Goal: Information Seeking & Learning: Learn about a topic

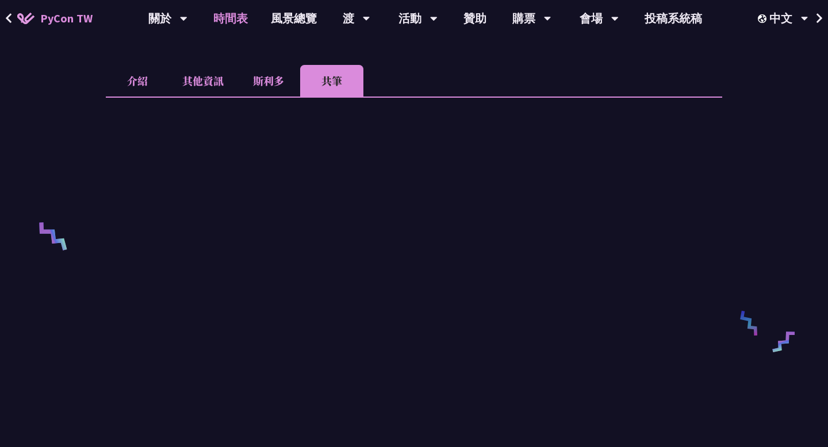
click at [247, 22] on link "時間表" at bounding box center [231, 18] width 58 height 37
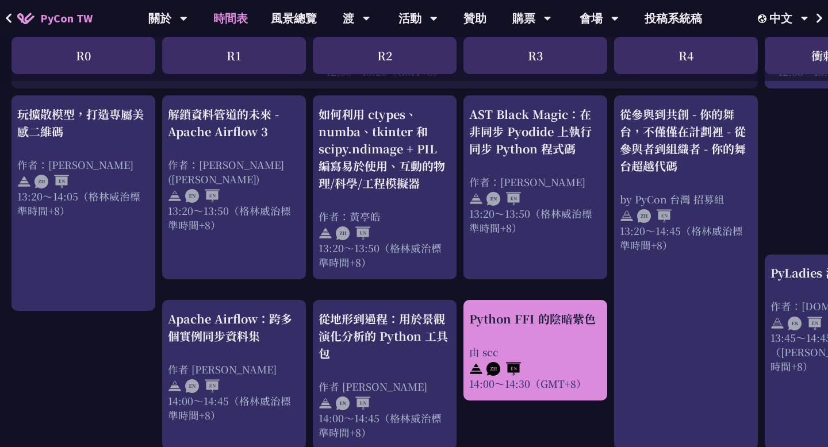
scroll to position [940, 0]
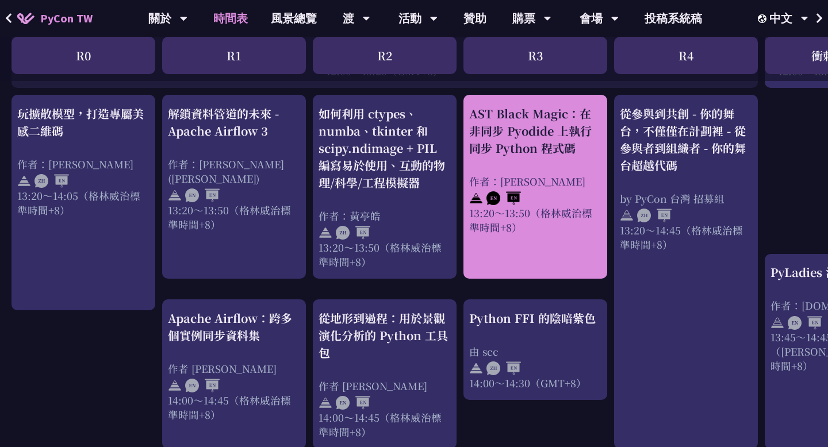
click at [543, 125] on font "AST Black Magic：在非同步 Pyodide 上執行同步 Python 程式碼" at bounding box center [530, 130] width 122 height 51
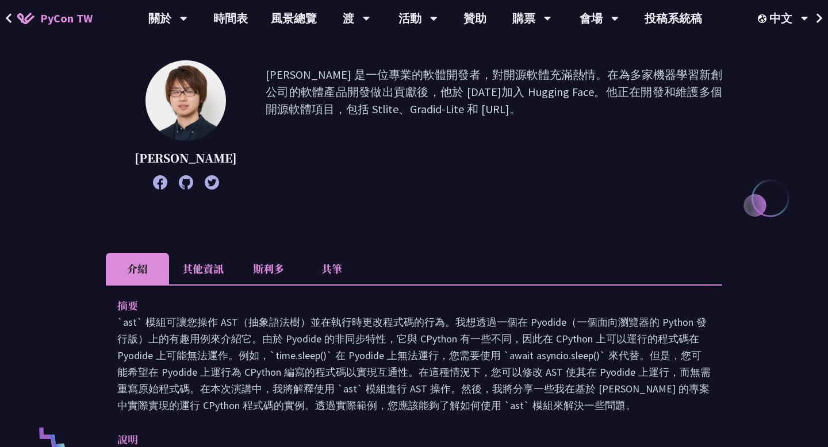
scroll to position [260, 0]
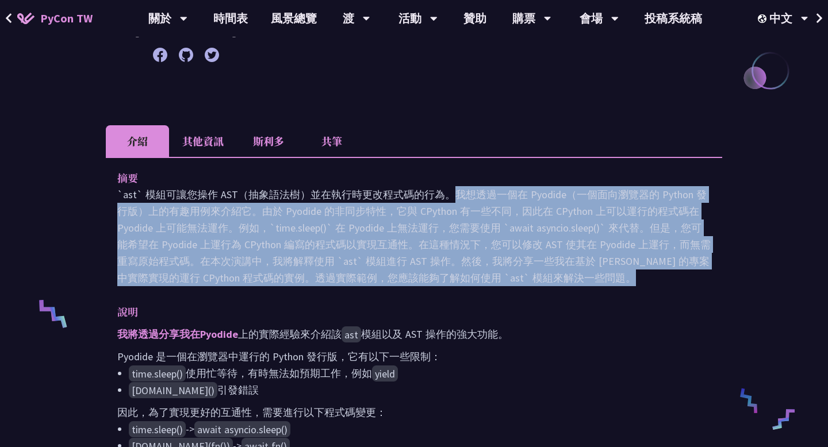
drag, startPoint x: 239, startPoint y: 197, endPoint x: 335, endPoint y: 297, distance: 139.1
click at [335, 297] on div "摘要 `ast` 模組可讓您操作 AST（抽象語法樹）並在執行時更改程式碼的行為。我想透過一個在 Pyodide（一個面向瀏覽器的 Python 發行版）上的…" at bounding box center [414, 423] width 616 height 532
drag, startPoint x: 242, startPoint y: 198, endPoint x: 317, endPoint y: 277, distance: 109.4
click at [317, 277] on font "`ast` 模組可讓您操作 AST（抽象語法樹）並在執行時更改程式碼的行為。我想透過一個在 Pyodide（一個面向瀏覽器的 Python 發行版）上的有趣用…" at bounding box center [413, 236] width 593 height 97
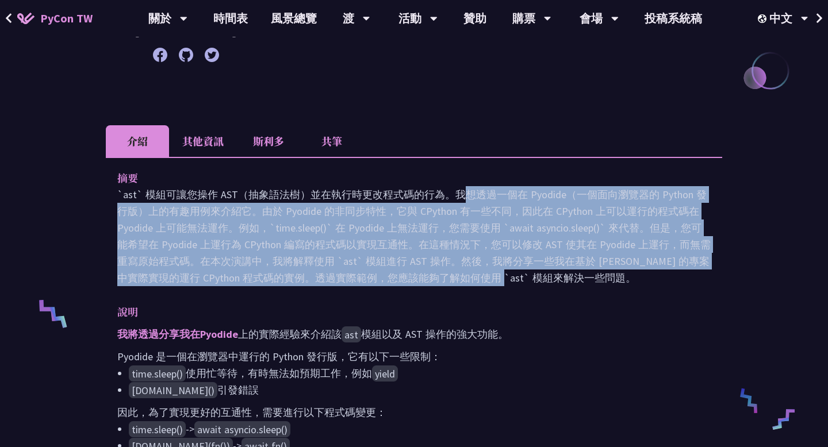
click at [317, 277] on font "`ast` 模組可讓您操作 AST（抽象語法樹）並在執行時更改程式碼的行為。我想透過一個在 Pyodide（一個面向瀏覽器的 Python 發行版）上的有趣用…" at bounding box center [413, 236] width 593 height 97
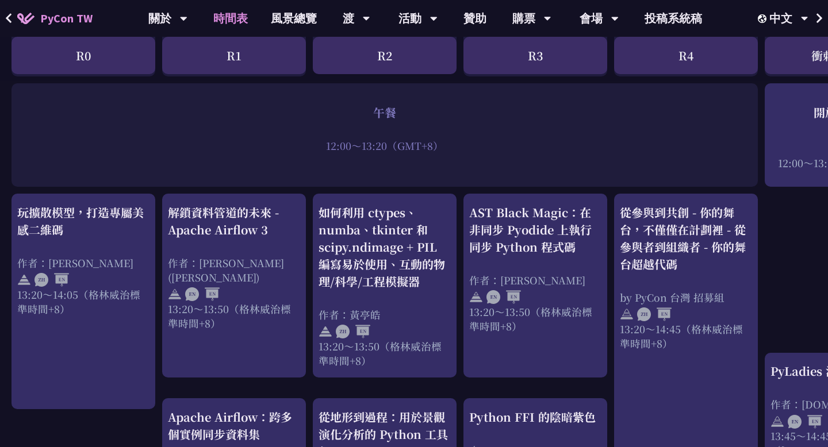
scroll to position [841, 0]
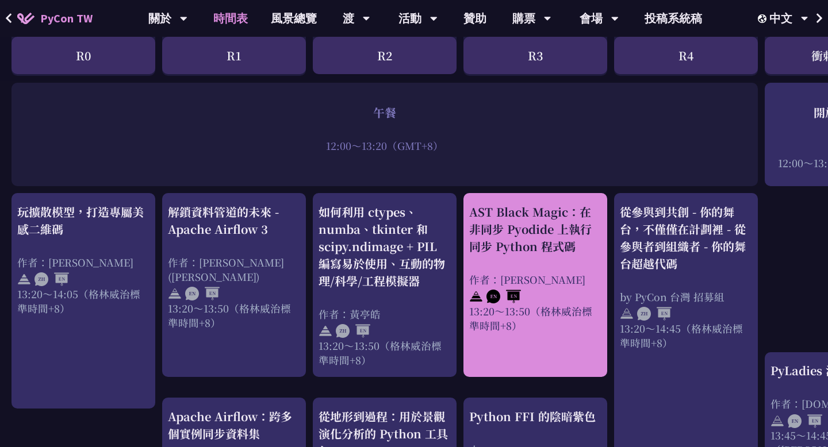
scroll to position [338, 0]
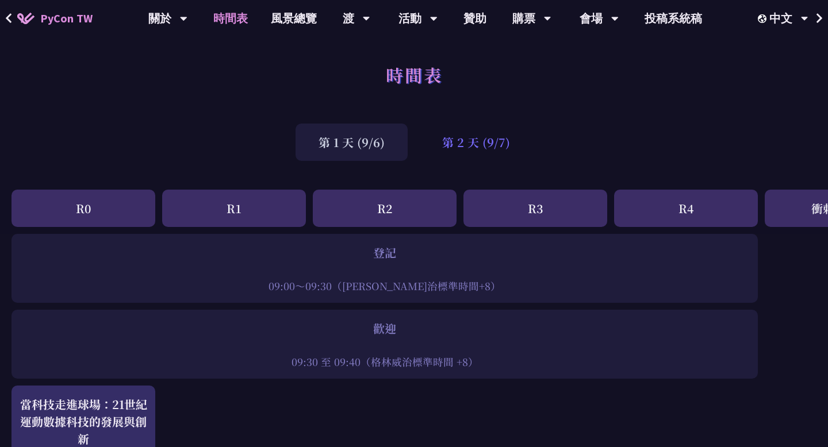
click at [460, 139] on font "第 2 天 (9/7)" at bounding box center [476, 142] width 68 height 17
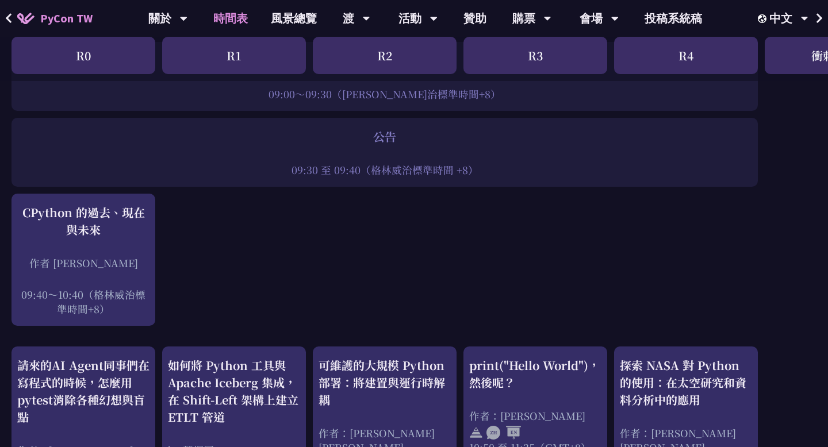
scroll to position [225, 0]
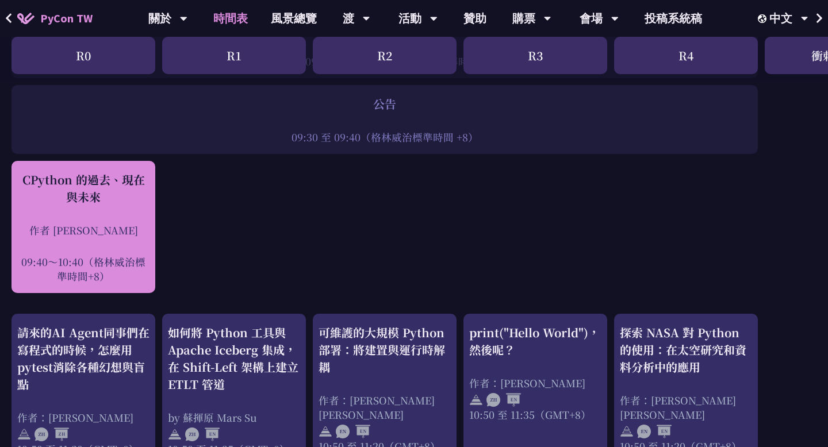
click at [114, 208] on div "CPython 的過去、現在與未來 作者 [PERSON_NAME] 09:40～10:40（[PERSON_NAME]治標準時間+8）" at bounding box center [83, 227] width 132 height 112
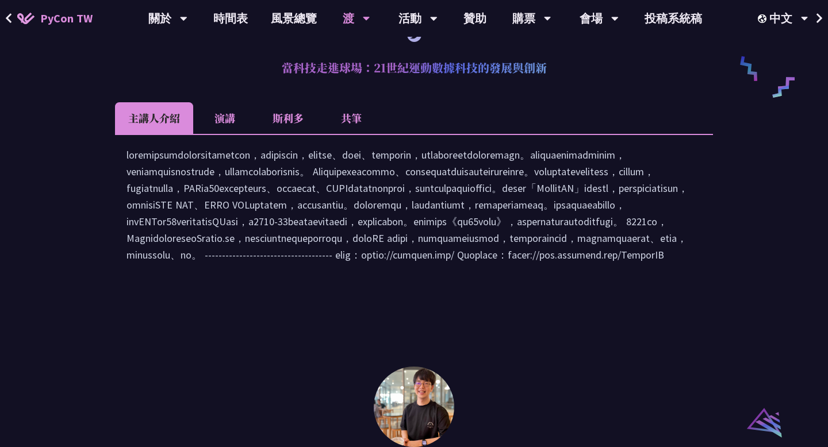
scroll to position [912, 0]
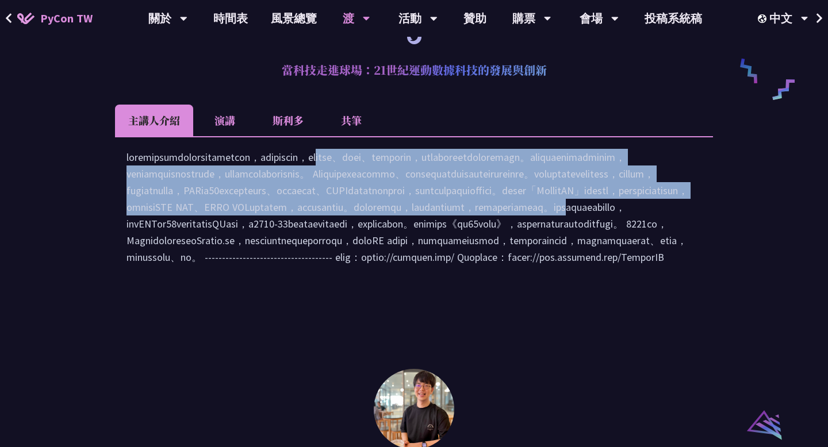
drag, startPoint x: 263, startPoint y: 187, endPoint x: 339, endPoint y: 291, distance: 128.8
click at [339, 264] on font at bounding box center [408, 207] width 562 height 113
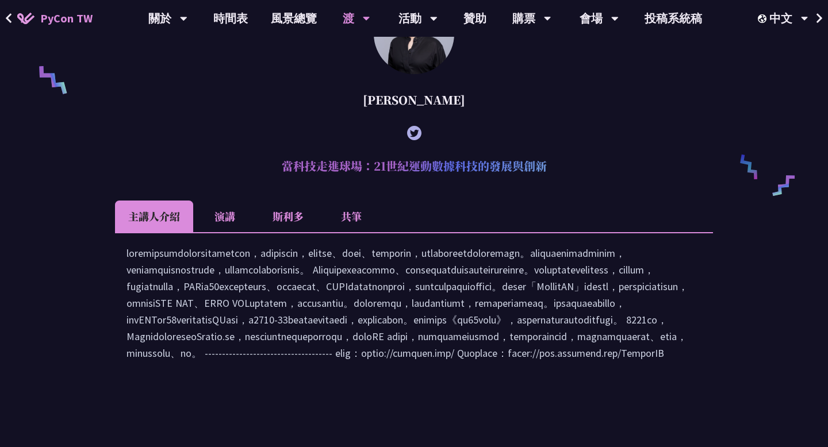
scroll to position [817, 0]
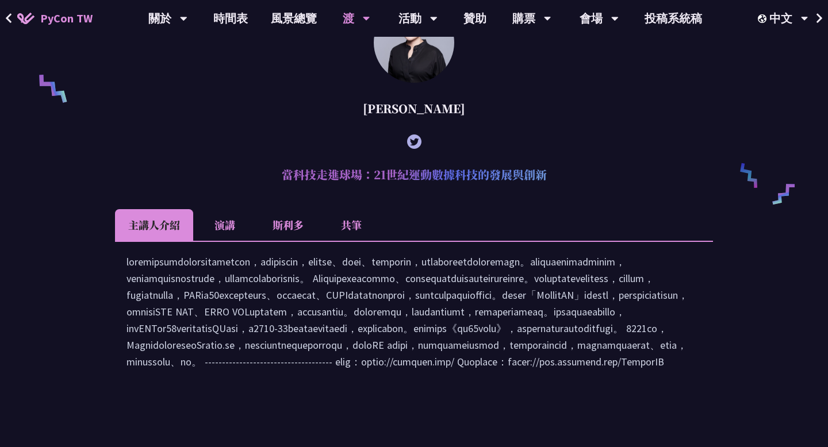
scroll to position [225, 0]
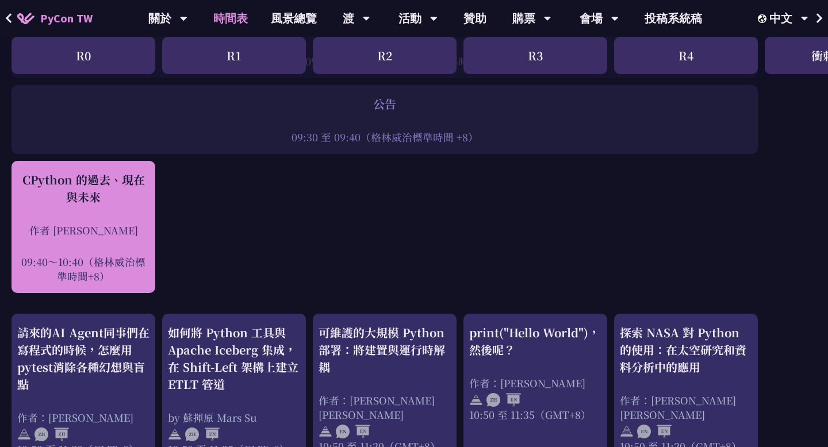
click at [105, 210] on div "CPython 的過去、現在與未來 作者 [PERSON_NAME] 09:40～10:40（[PERSON_NAME]治標準時間+8）" at bounding box center [83, 227] width 132 height 112
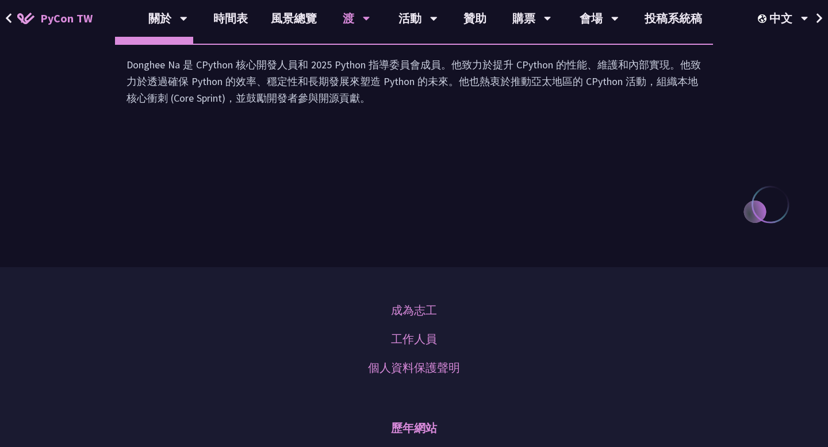
scroll to position [1494, 0]
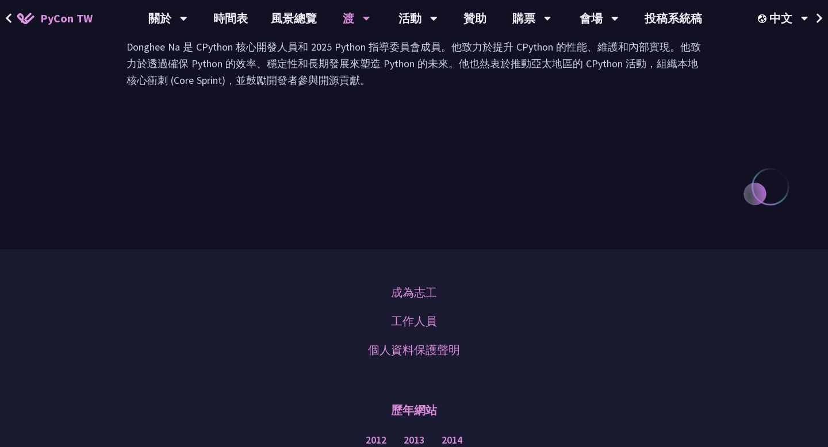
click at [236, 26] on li "演講" at bounding box center [224, 10] width 63 height 32
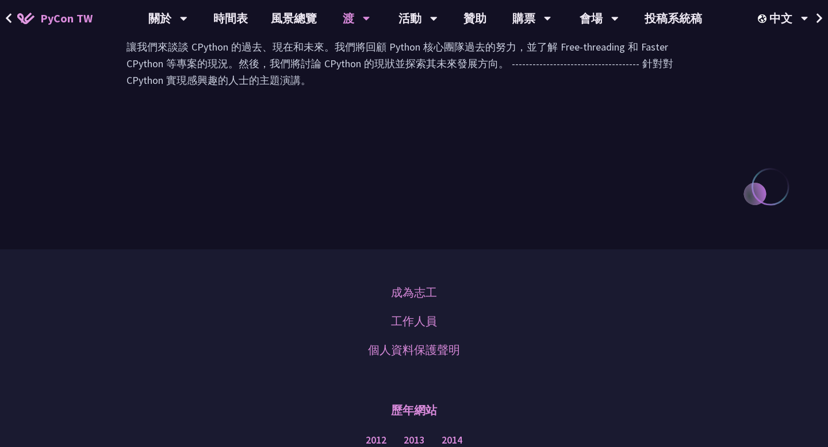
click at [281, 26] on li "斯利多" at bounding box center [287, 10] width 63 height 32
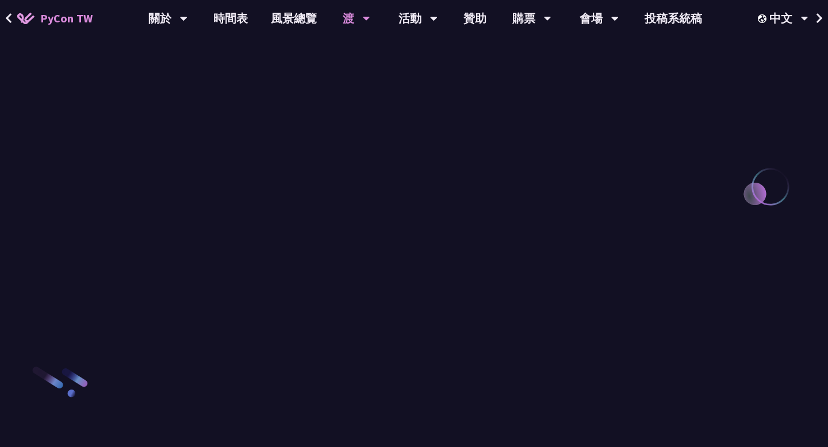
click at [343, 17] on font "共筆" at bounding box center [351, 9] width 21 height 15
click at [147, 17] on font "主講人介紹" at bounding box center [154, 9] width 52 height 15
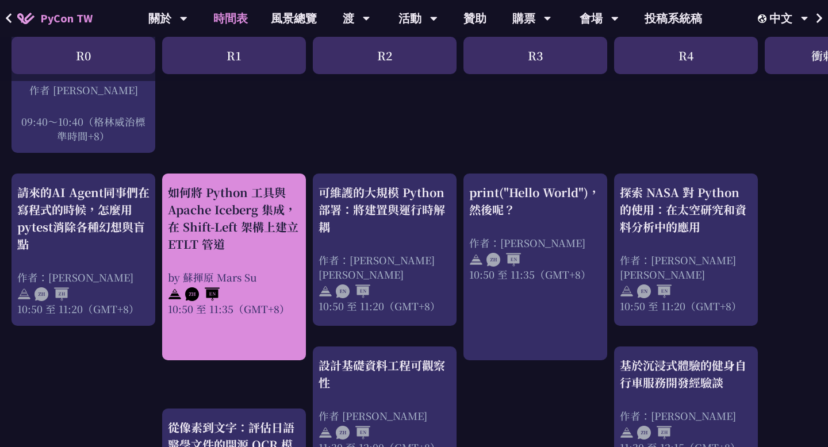
scroll to position [367, 0]
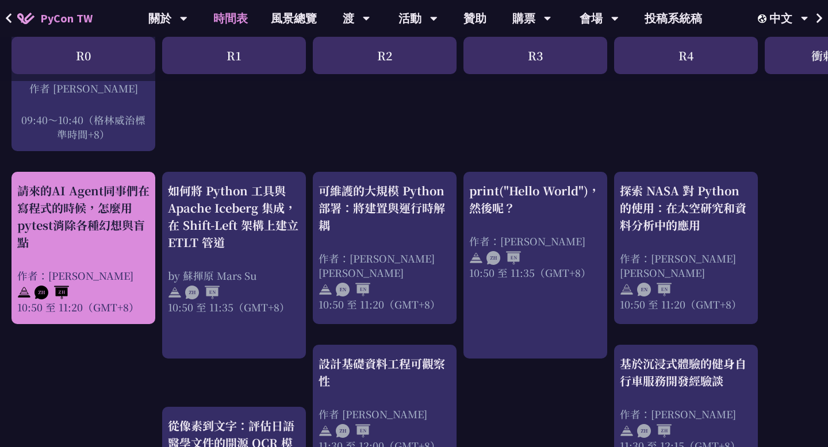
click at [113, 216] on div "請來的AI Agent同事們在寫程式的時候，怎麼用pytest消除各種幻想與盲點" at bounding box center [83, 216] width 132 height 69
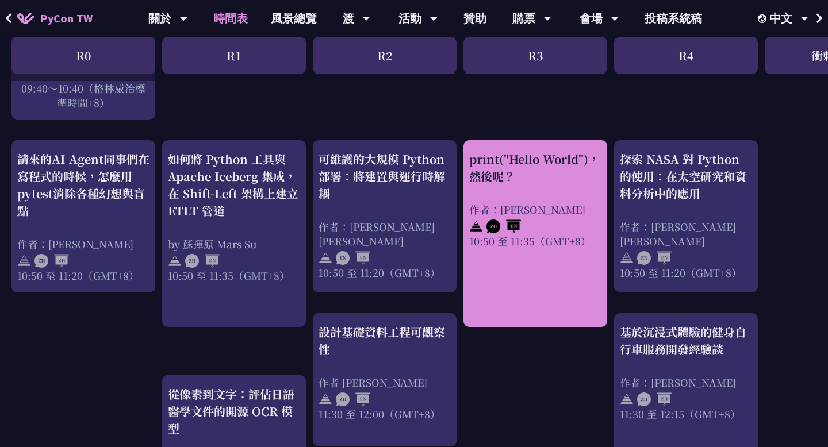
scroll to position [382, 0]
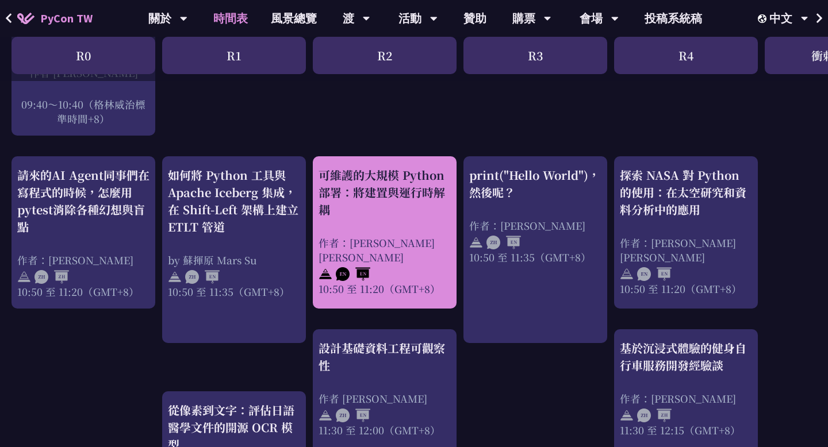
click at [439, 223] on div "可維護的大規模 Python 部署：將建置與運行時解耦 作者：[PERSON_NAME] [PERSON_NAME] 10:50 至 11:20（GMT+8）" at bounding box center [385, 231] width 132 height 129
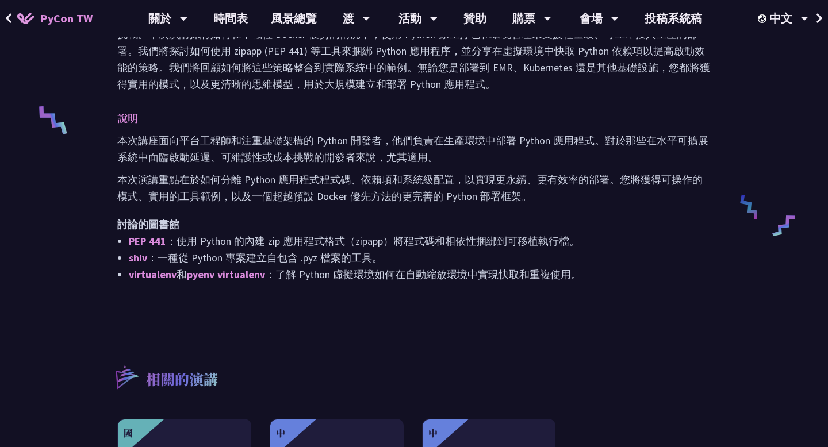
scroll to position [454, 0]
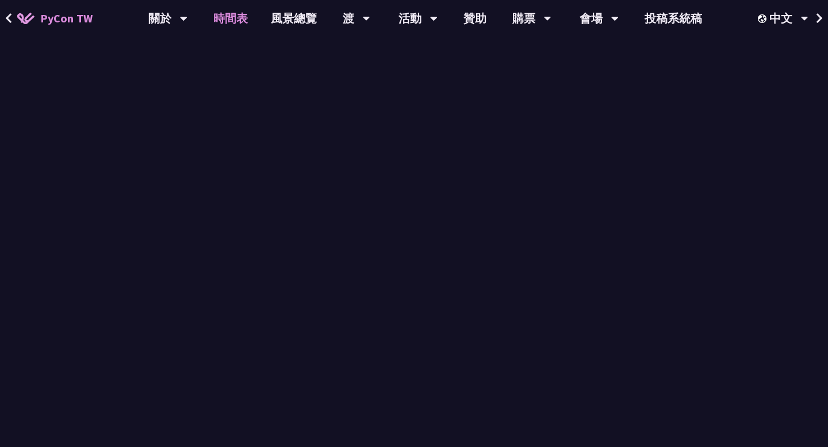
scroll to position [382, 0]
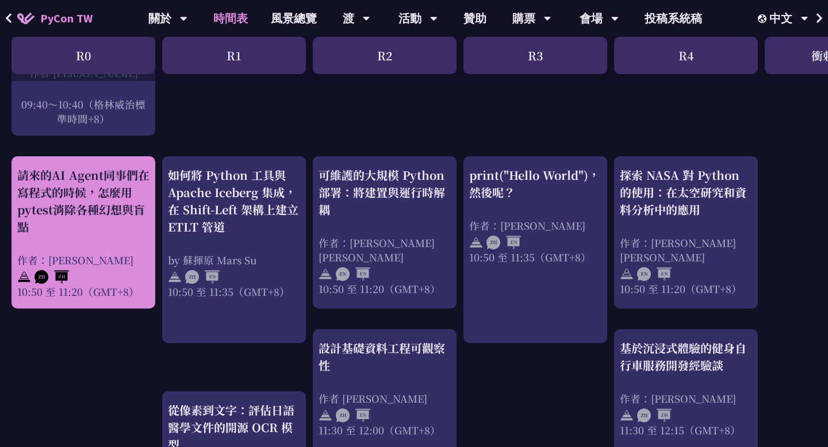
click at [104, 221] on div "請來的AI Agent同事們在寫程式的時候，怎麼用pytest消除各種幻想與盲點" at bounding box center [83, 201] width 132 height 69
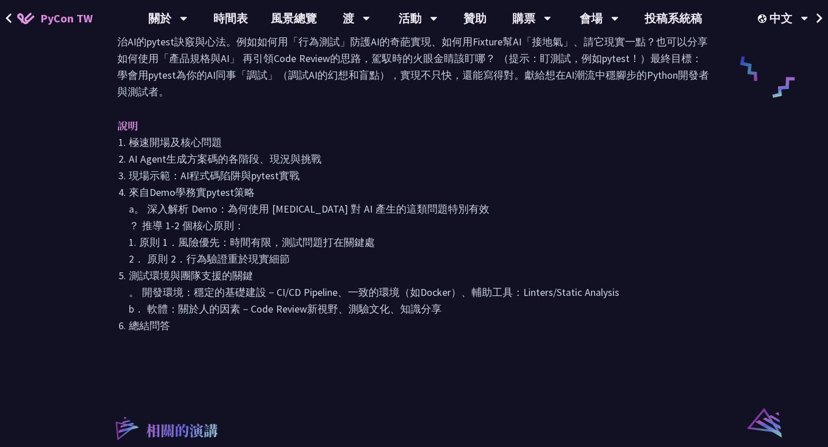
scroll to position [282, 0]
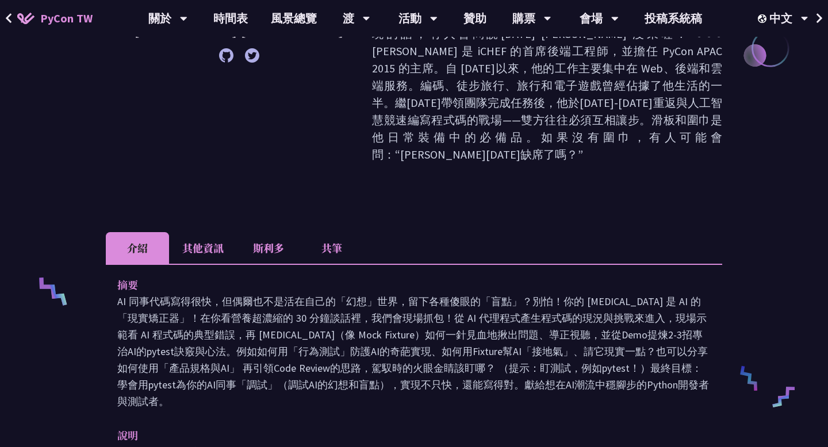
click at [204, 240] on font "其他資訊" at bounding box center [202, 247] width 41 height 15
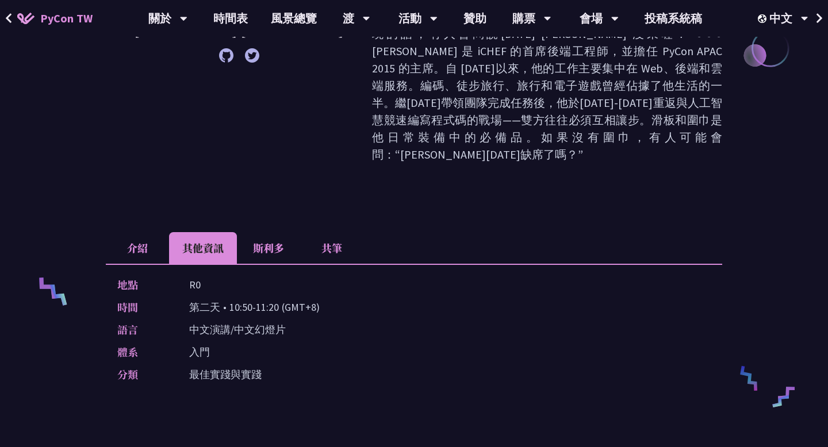
click at [263, 240] on font "斯利多" at bounding box center [268, 247] width 31 height 15
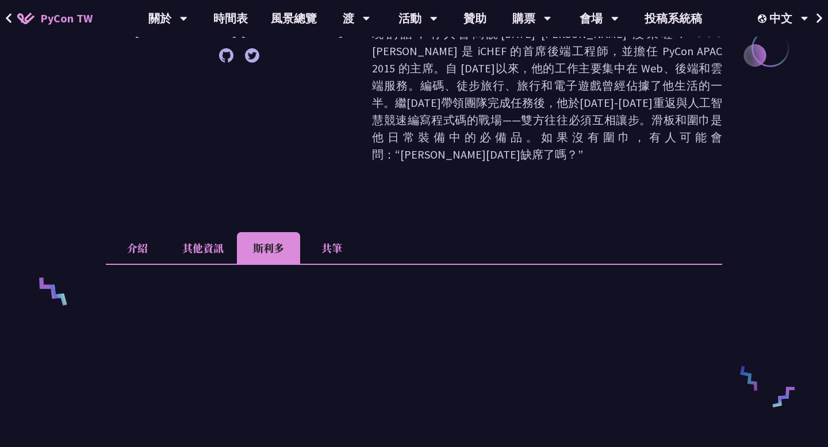
click at [331, 240] on font "共筆" at bounding box center [331, 247] width 21 height 15
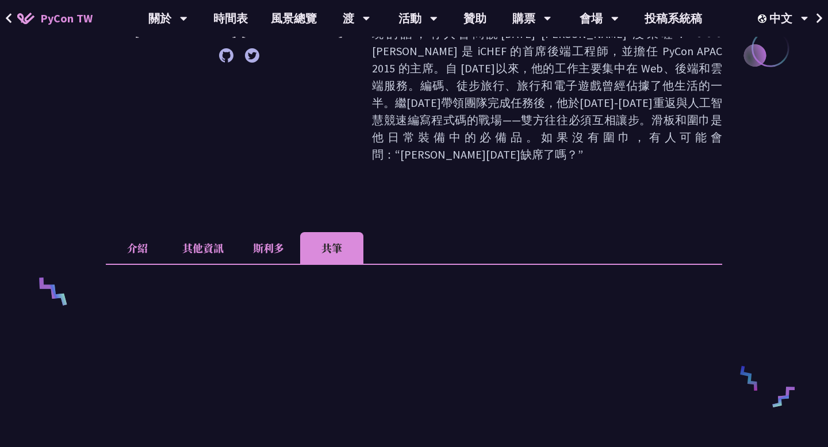
click at [187, 232] on li "其他資訊" at bounding box center [203, 248] width 68 height 32
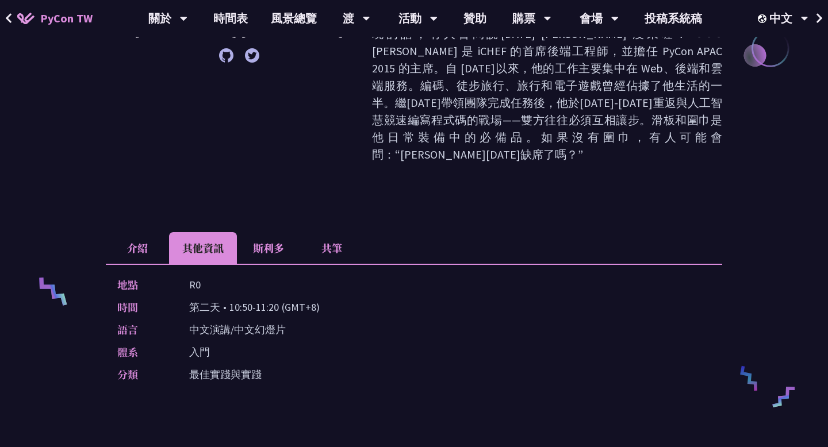
click at [145, 232] on li "介紹" at bounding box center [137, 248] width 63 height 32
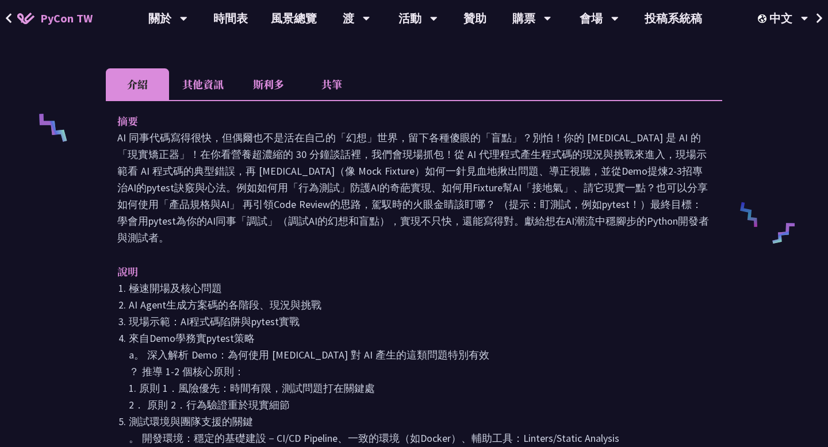
scroll to position [447, 0]
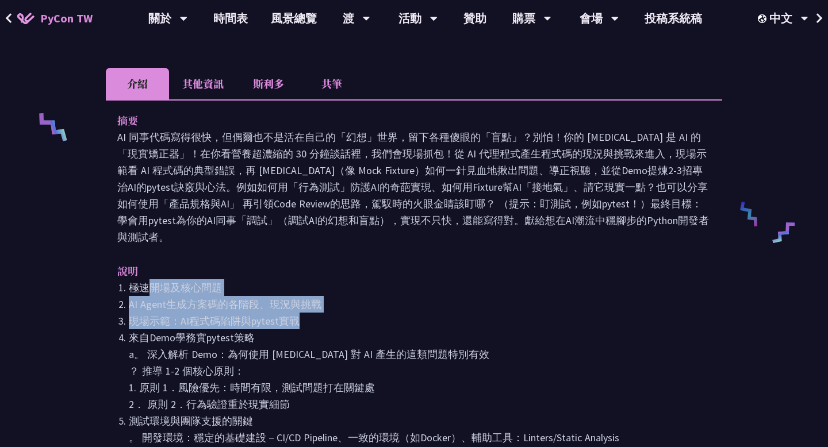
drag, startPoint x: 150, startPoint y: 198, endPoint x: 332, endPoint y: 238, distance: 187.2
click at [332, 279] on ol "極速開場及核心問題 AI Agent生成方案碼的各階段、現況與挑戰 現場示範：AI程式碼陷阱與pytest實戰 來自Demo學務實pytest策略 a。 深入…" at bounding box center [413, 379] width 593 height 200
click at [332, 313] on li "現場示範：AI程式碼陷阱與pytest實戰" at bounding box center [420, 321] width 582 height 17
drag, startPoint x: 185, startPoint y: 204, endPoint x: 309, endPoint y: 241, distance: 129.7
click at [309, 279] on ol "極速開場及核心問題 AI Agent生成方案碼的各階段、現況與挑戰 現場示範：AI程式碼陷阱與pytest實戰 來自Demo學務實pytest策略 a。 深入…" at bounding box center [413, 379] width 593 height 200
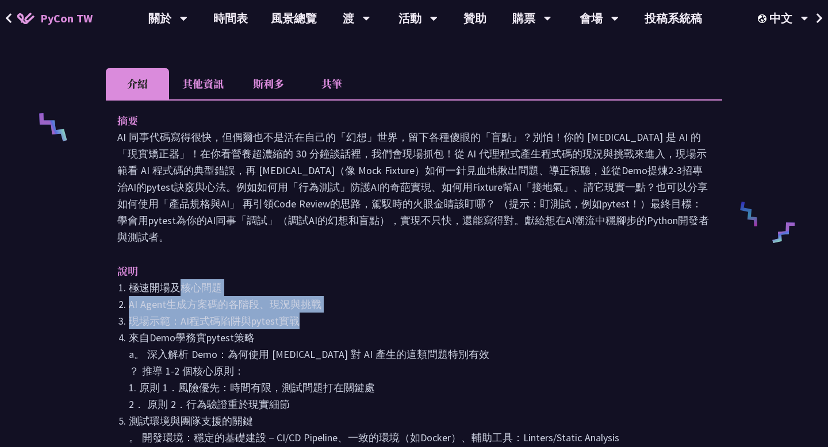
click at [309, 313] on li "現場示範：AI程式碼陷阱與pytest實戰" at bounding box center [420, 321] width 582 height 17
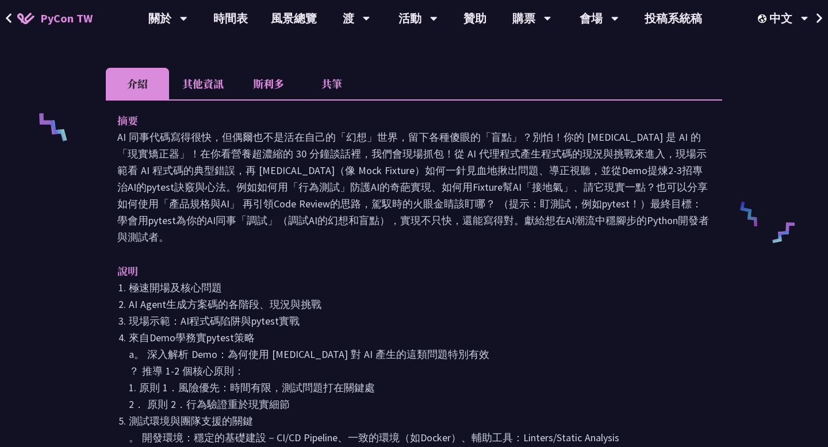
click at [309, 313] on li "現場示範：AI程式碼陷阱與pytest實戰" at bounding box center [420, 321] width 582 height 17
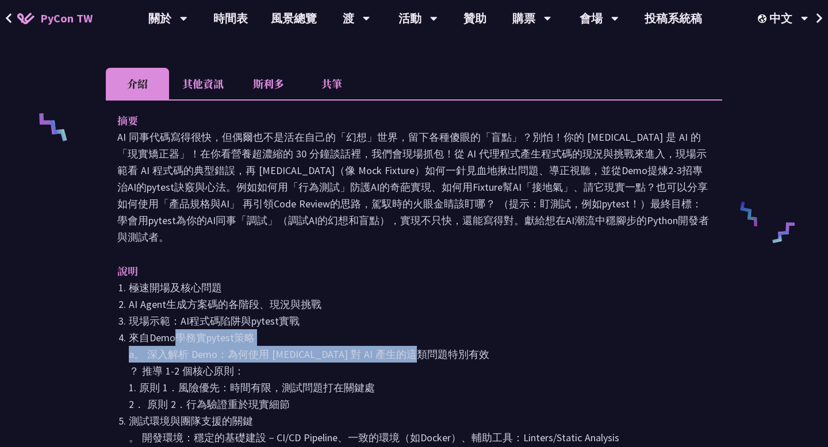
drag, startPoint x: 177, startPoint y: 252, endPoint x: 452, endPoint y: 277, distance: 276.5
click at [452, 329] on li "來自Demo學務實pytest策略 a。 深入解析 Demo：為何使用 [MEDICAL_DATA] 對 AI 產生的這類問題特別有效 ？ 推導 1-2 個核…" at bounding box center [420, 370] width 582 height 83
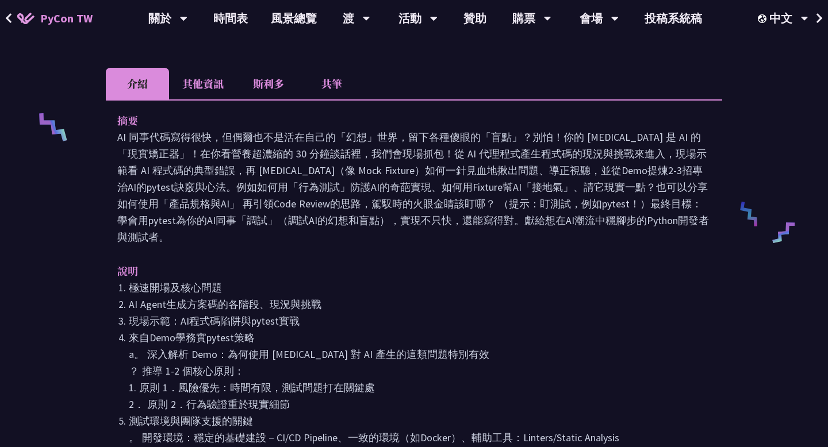
drag, startPoint x: 226, startPoint y: 241, endPoint x: 357, endPoint y: 325, distance: 155.2
click at [357, 325] on ol "極速開場及核心問題 AI Agent生成方案碼的各階段、現況與挑戰 現場示範：AI程式碼陷阱與pytest實戰 來自Demo學務實pytest策略 a。 深入…" at bounding box center [413, 379] width 593 height 200
click at [357, 329] on li "來自Demo學務實pytest策略 a。 深入解析 Demo：為何使用 [MEDICAL_DATA] 對 AI 產生的這類問題特別有效 ？ 推導 1-2 個核…" at bounding box center [420, 370] width 582 height 83
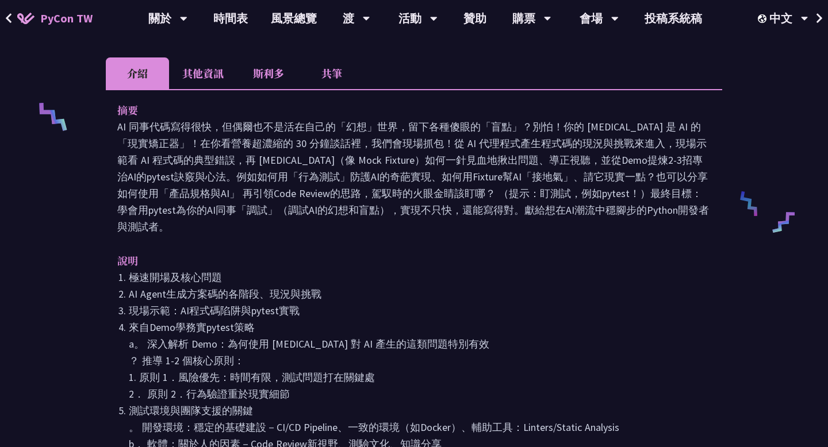
scroll to position [462, 0]
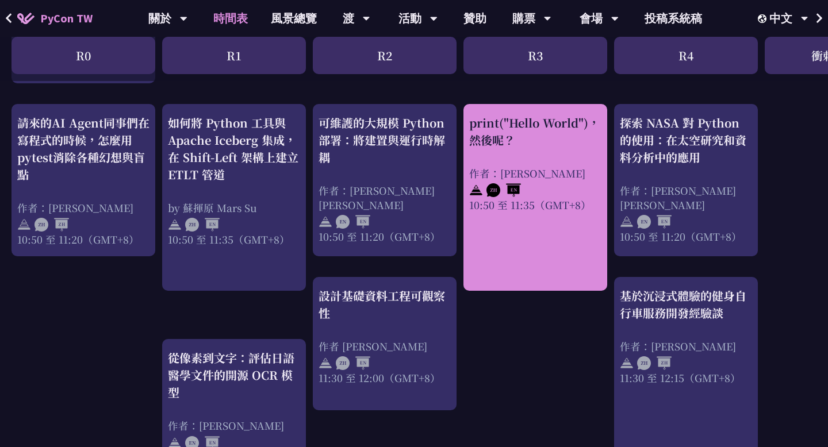
scroll to position [493, 0]
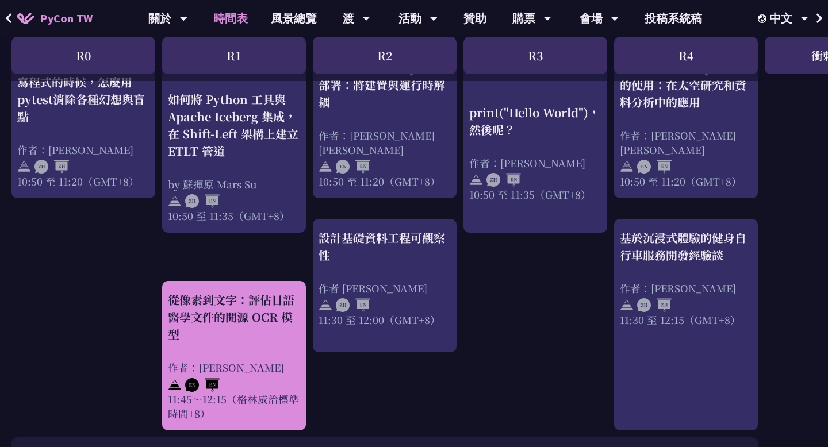
click at [262, 336] on div "從像素到文字：評估日語醫學文件的開源 OCR 模型" at bounding box center [234, 318] width 132 height 52
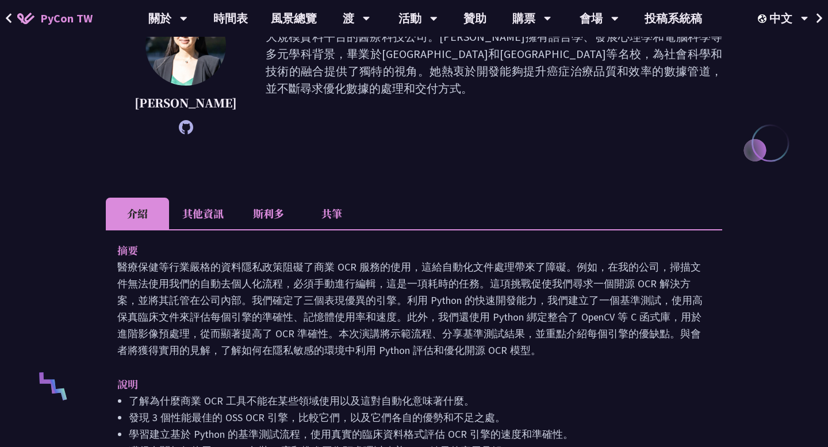
scroll to position [293, 0]
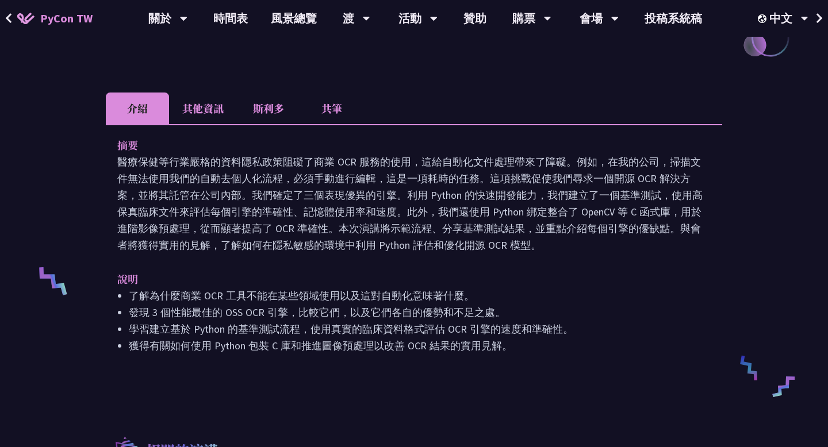
click at [190, 118] on li "其他資訊" at bounding box center [203, 109] width 68 height 32
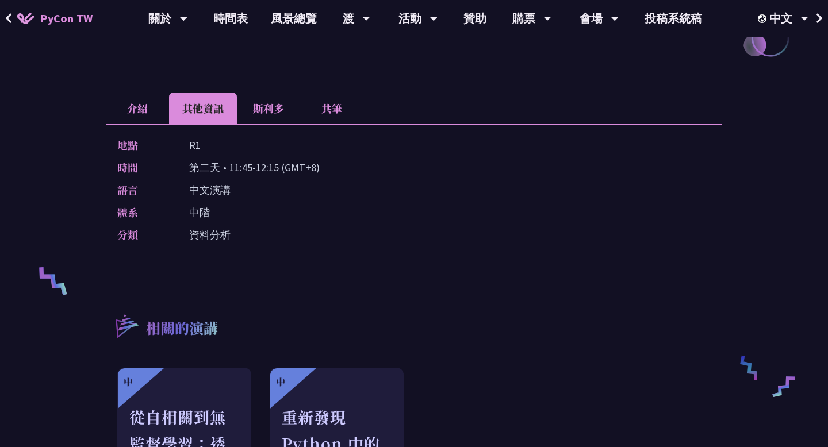
click at [253, 113] on font "斯利多" at bounding box center [268, 108] width 31 height 15
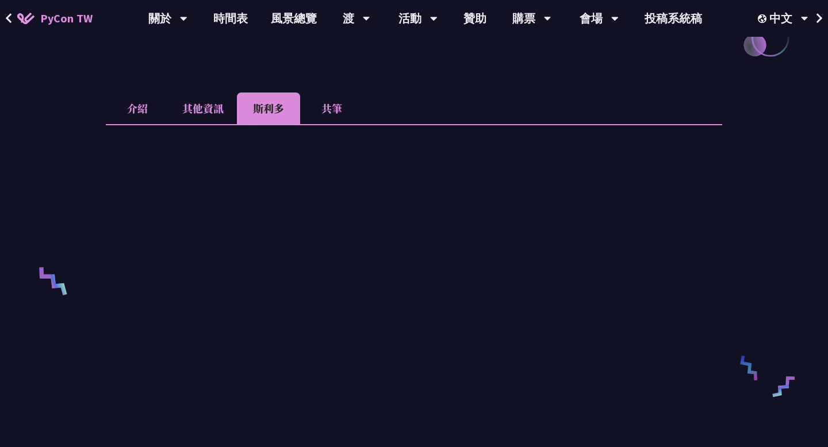
click at [314, 102] on li "共筆" at bounding box center [331, 109] width 63 height 32
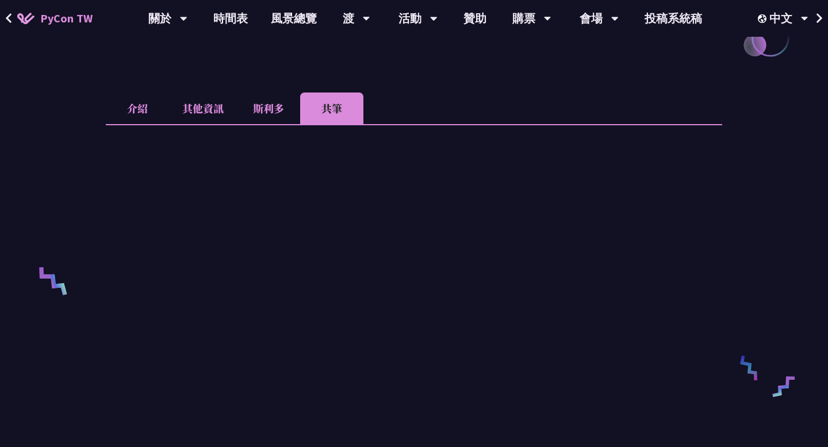
click at [209, 105] on font "其他資訊" at bounding box center [202, 108] width 41 height 15
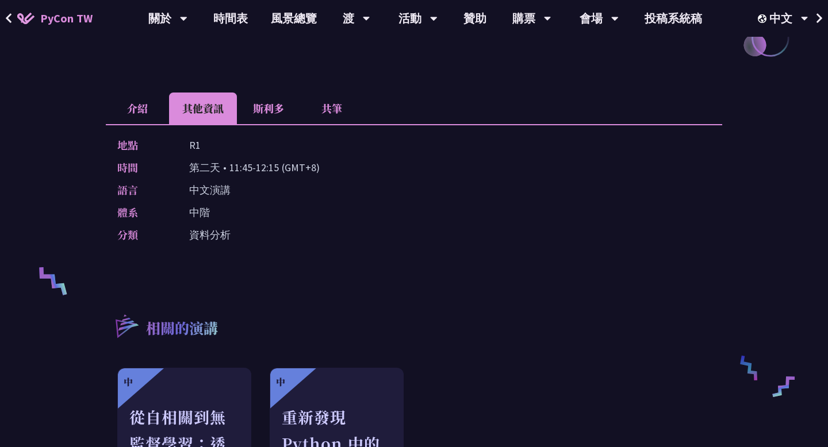
click at [140, 106] on font "介紹" at bounding box center [137, 108] width 21 height 15
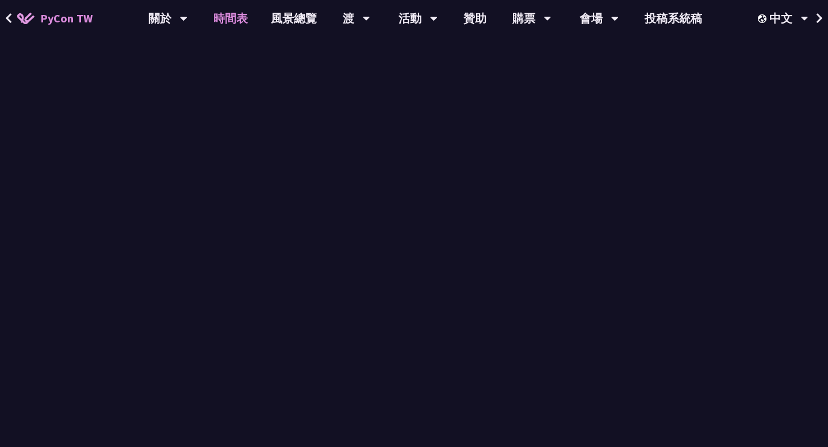
scroll to position [493, 0]
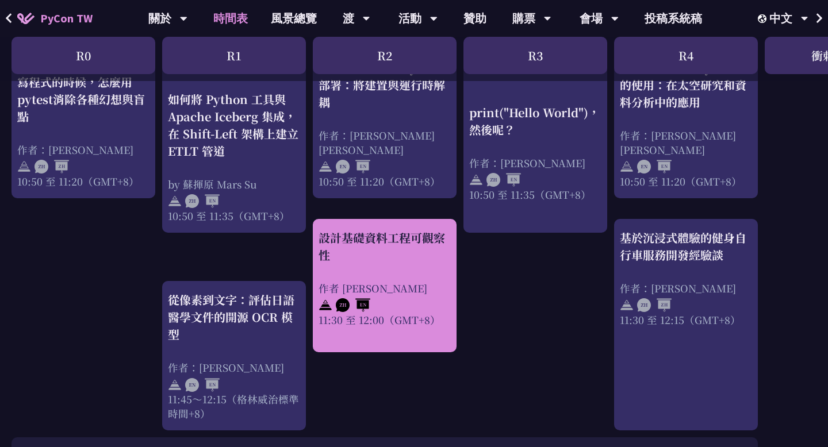
click at [361, 265] on div "設計基礎資料工程可觀察性 作者 [PERSON_NAME] 11:30 至 12:00（GMT+8）" at bounding box center [385, 278] width 132 height 98
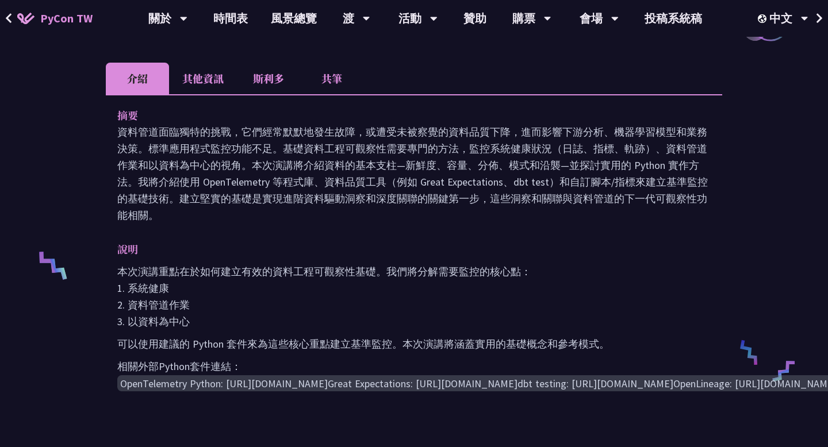
scroll to position [312, 0]
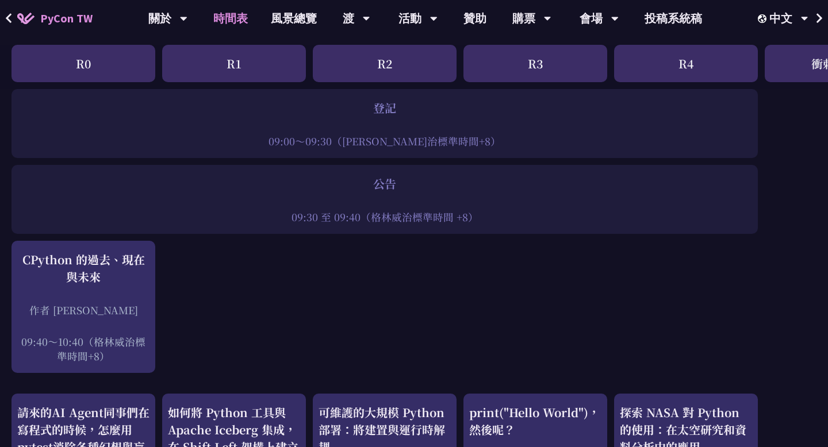
scroll to position [141, 0]
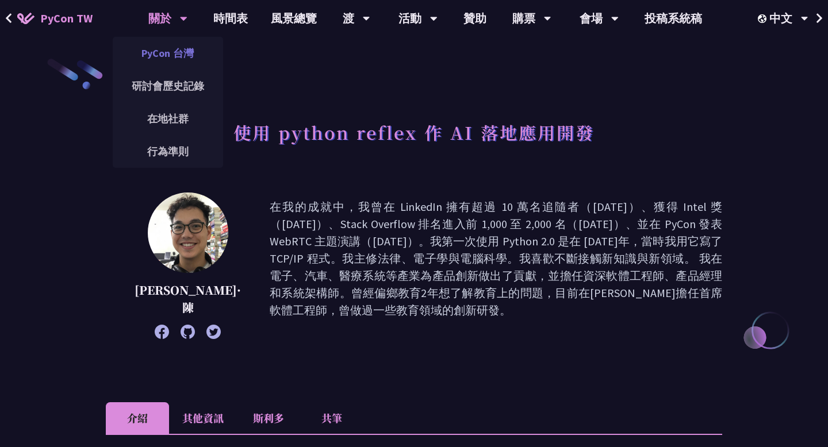
click at [181, 57] on font "PyCon 台灣" at bounding box center [167, 53] width 52 height 13
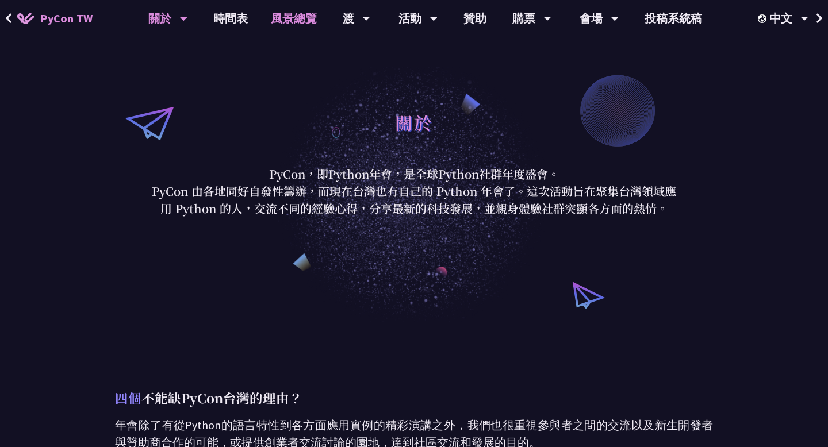
click at [259, 13] on link "風景總覽" at bounding box center [293, 18] width 69 height 37
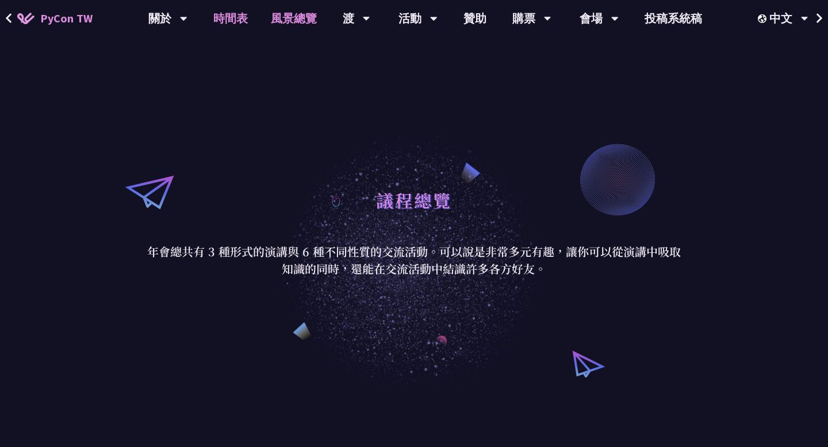
click at [242, 18] on font "時間表" at bounding box center [230, 18] width 35 height 14
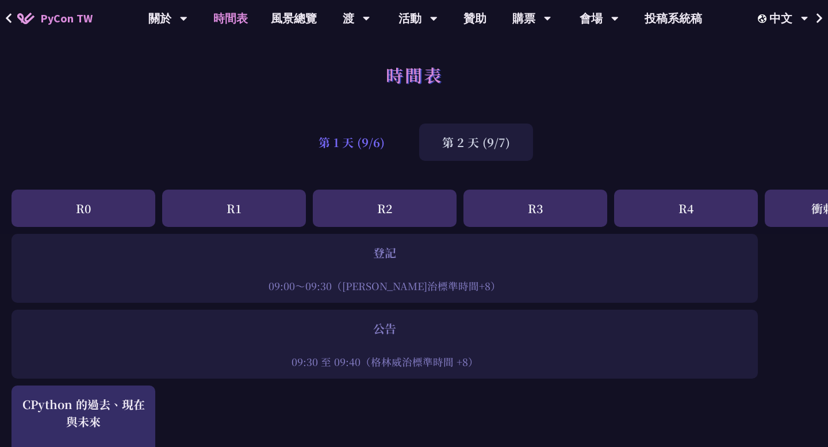
click at [332, 148] on font "第 1 天 (9/6)" at bounding box center [352, 142] width 66 height 17
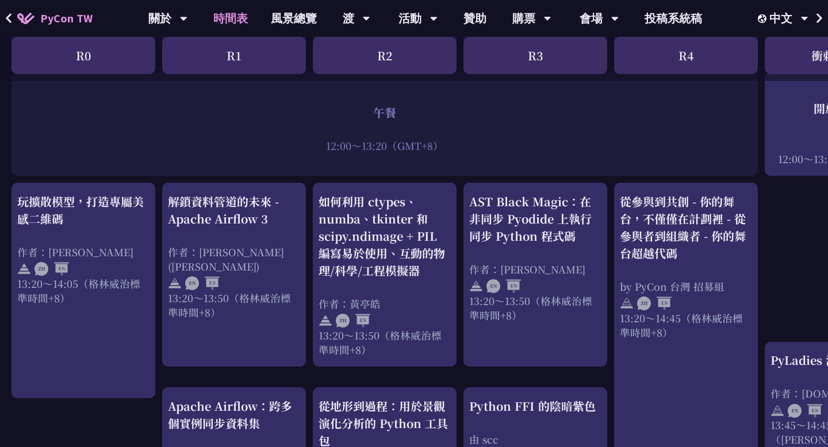
scroll to position [925, 0]
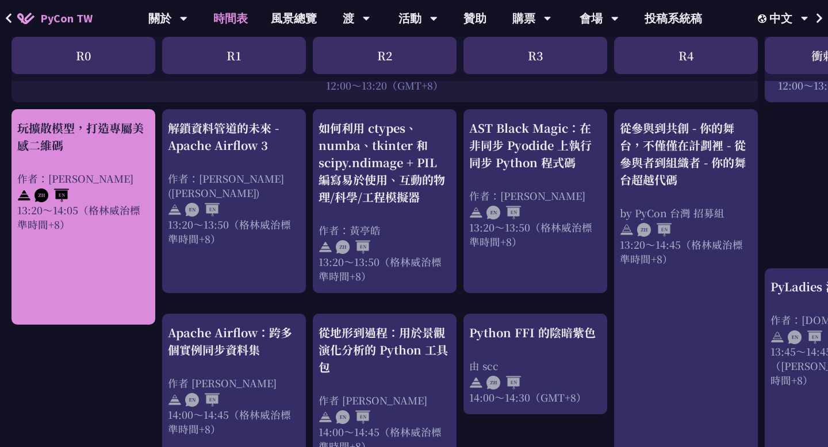
click at [120, 151] on div "玩擴散模型，打造專屬美感二維碼 作者：[PERSON_NAME] 13:20～14:05（[PERSON_NAME]治標準時間+8）" at bounding box center [83, 176] width 132 height 112
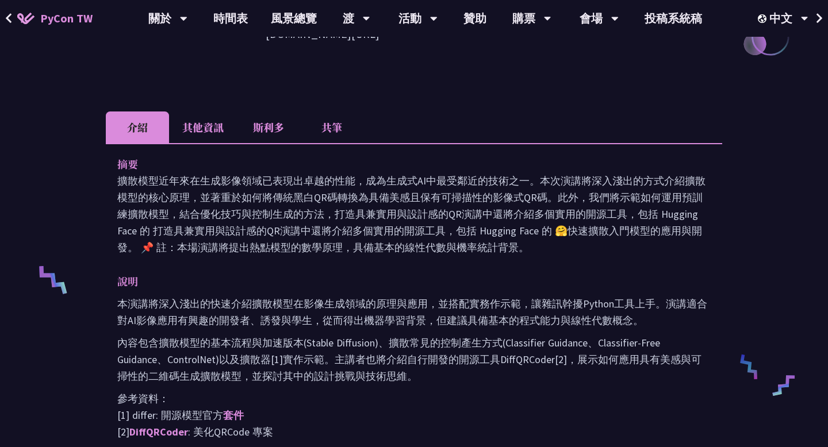
scroll to position [296, 0]
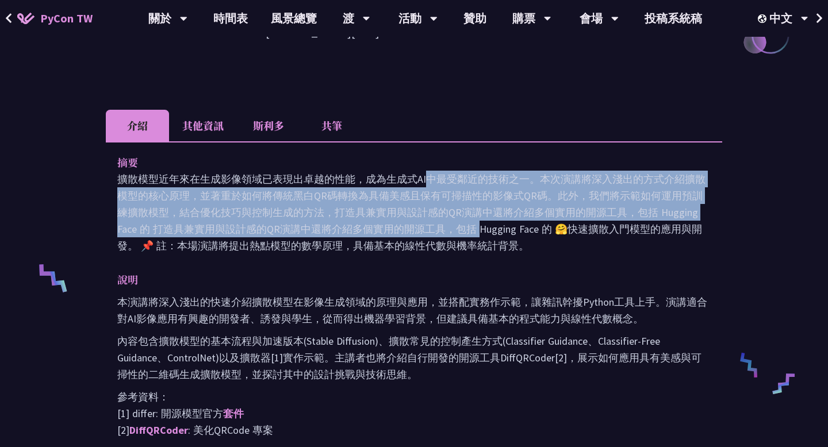
drag, startPoint x: 220, startPoint y: 157, endPoint x: 276, endPoint y: 210, distance: 77.7
click at [276, 210] on font "擴散模型近年來在生成影像領域已表現出卓越的性能，成為生成式AI中最受鄰近的技術之一。本次演講將深入淺出的方式介紹擴散模型的核心原理，並著重於如何將傳統黑白QR…" at bounding box center [411, 213] width 588 height 80
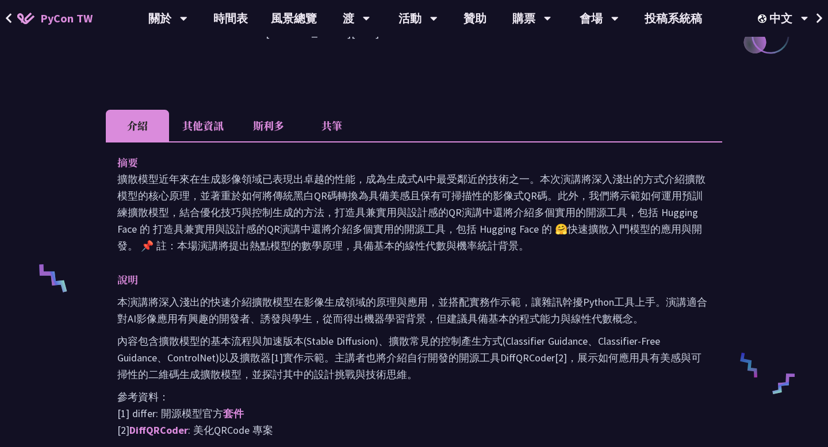
drag, startPoint x: 245, startPoint y: 141, endPoint x: 302, endPoint y: 245, distance: 118.6
click at [302, 245] on div "摘要 擴散模型近年來在生成影像領域已表現出卓越的性能，成為生成式AI中最受鄰近的技術之一。本次演講將深入淺出的方式介紹擴散模型的核心原理，並著重於如何將傳統黑…" at bounding box center [414, 304] width 616 height 326
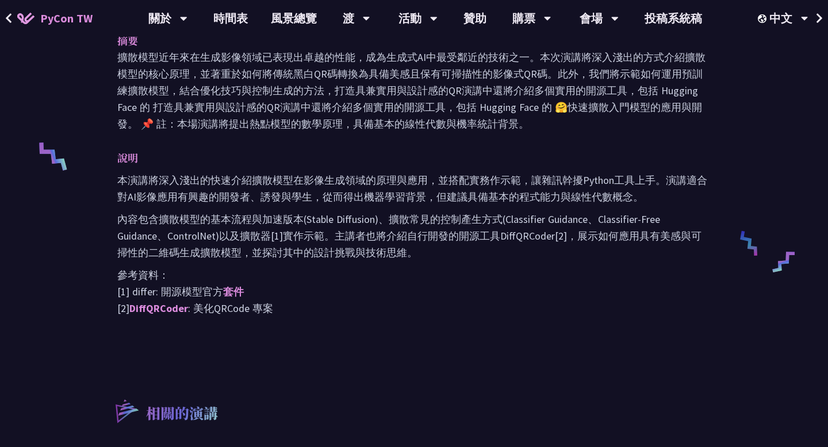
scroll to position [419, 0]
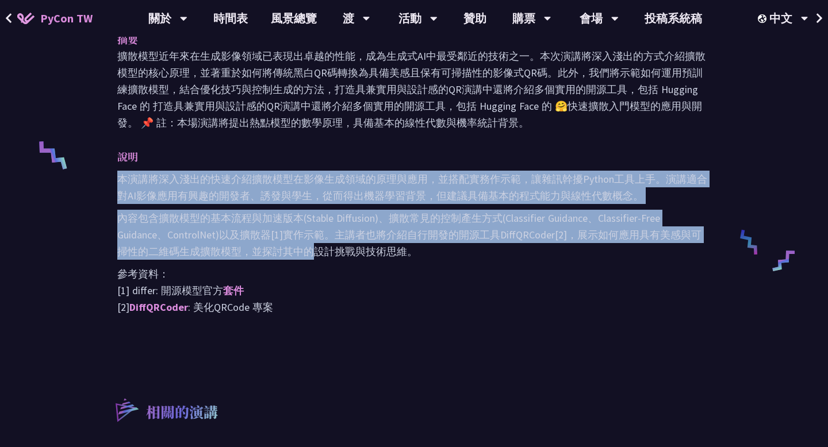
drag, startPoint x: 219, startPoint y: 153, endPoint x: 301, endPoint y: 231, distance: 113.1
click at [301, 231] on div "本演講將深入淺出的快速介紹擴散模型在影像生成領域的原理與應用，並搭配實務作示範，讓雜訊幹擾Python工具上手。演講適合對AI影像應用有興趣的開發者、誘發與學…" at bounding box center [413, 243] width 593 height 145
click at [301, 231] on font "內容包含擴散模型的基本流程與加速版本(Stable Diffusion)、擴散常見的控制產生方式(Classifier Guidance、Classifier…" at bounding box center [409, 235] width 584 height 47
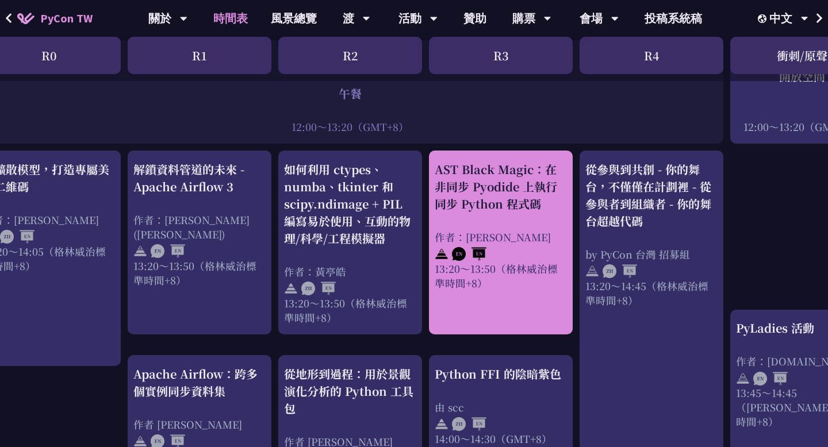
scroll to position [884, 0]
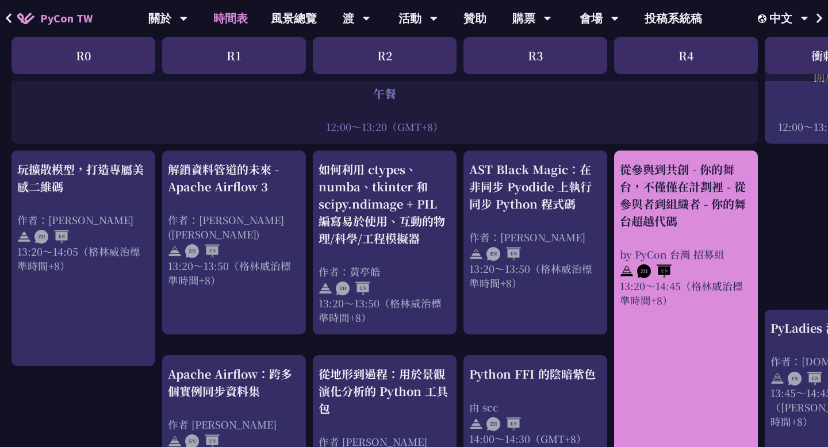
click at [687, 219] on div "從參與到共創 - 你的舞台，不僅僅在計劃裡 - 從參與者到組織者 - 你的舞台超越代碼 by PyCon 台灣 招募組 13:20～14:45（[PERSON…" at bounding box center [686, 234] width 132 height 147
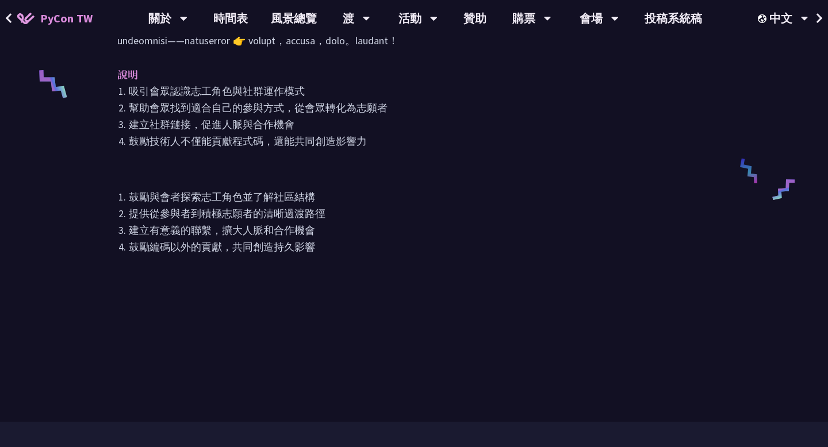
scroll to position [398, 0]
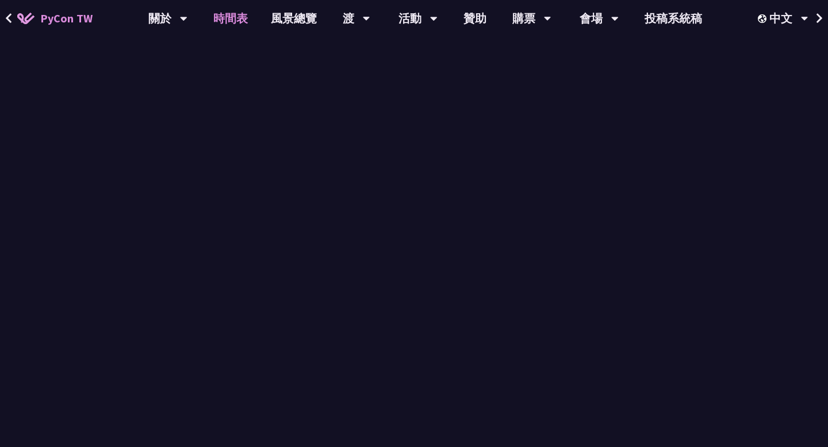
scroll to position [884, 0]
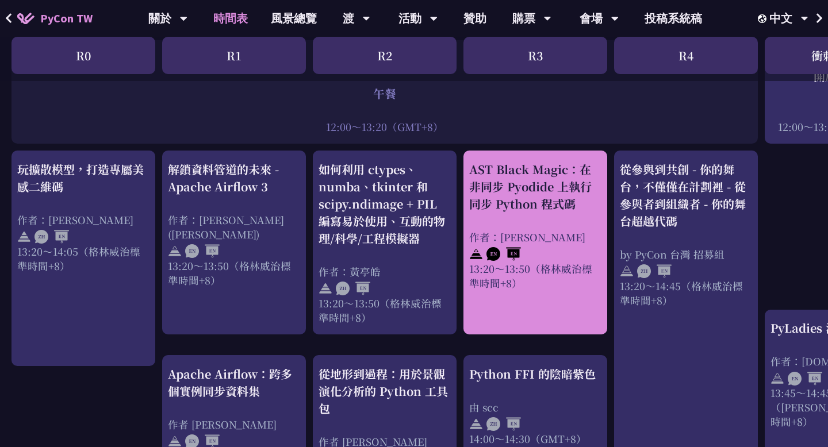
click at [522, 205] on div "AST Black Magic：在非同步 Pyodide 上執行同步 Python 程式碼 作者：[PERSON_NAME] 13:20～13:50（[PER…" at bounding box center [535, 225] width 132 height 129
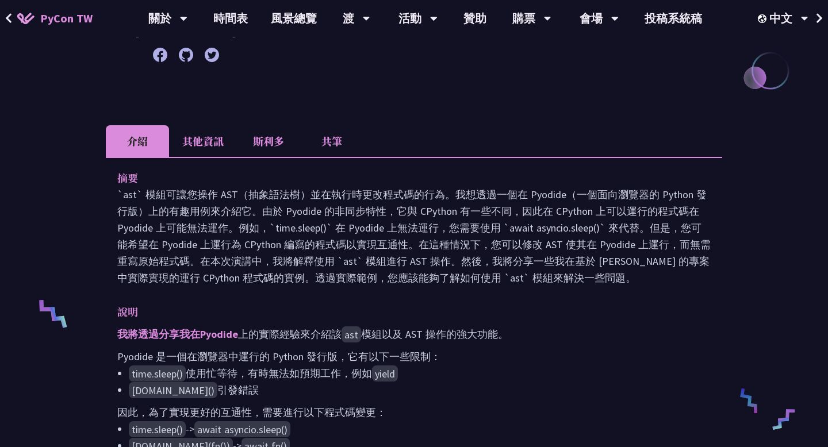
scroll to position [261, 0]
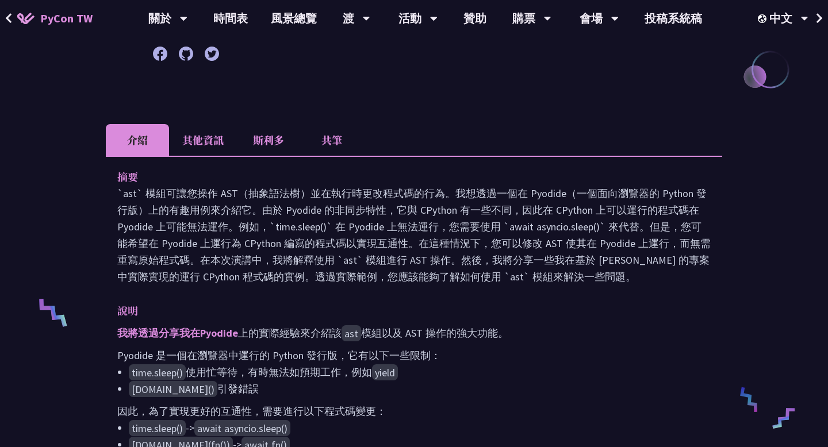
click at [222, 196] on font "`ast` 模組可讓您操作 AST（抽象語法樹）並在執行時更改程式碼的行為。我想透過一個在 Pyodide（一個面向瀏覽器的 Python 發行版）上的有趣用…" at bounding box center [413, 235] width 593 height 97
copy font "AST"
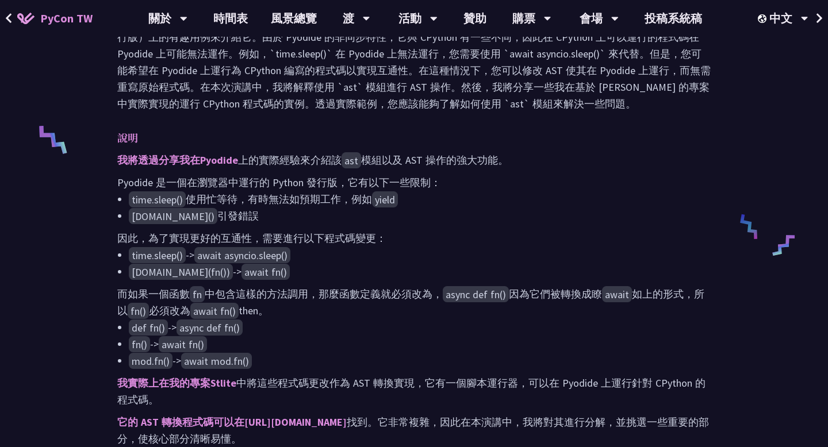
scroll to position [436, 0]
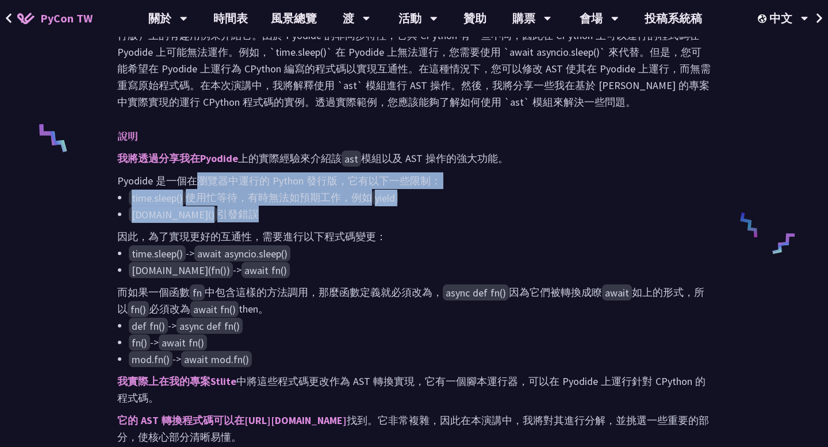
drag, startPoint x: 196, startPoint y: 184, endPoint x: 234, endPoint y: 217, distance: 51.0
click at [234, 217] on div "我將透過分享我在[PERSON_NAME] 上的實際經驗來介紹該 ast 模組以及 AST 操作的強大功能 。 Pyodide 是一個在瀏覽器中運行的 Pyt…" at bounding box center [413, 317] width 593 height 335
click at [234, 217] on li "[DOMAIN_NAME]() 引發錯誤" at bounding box center [420, 214] width 582 height 17
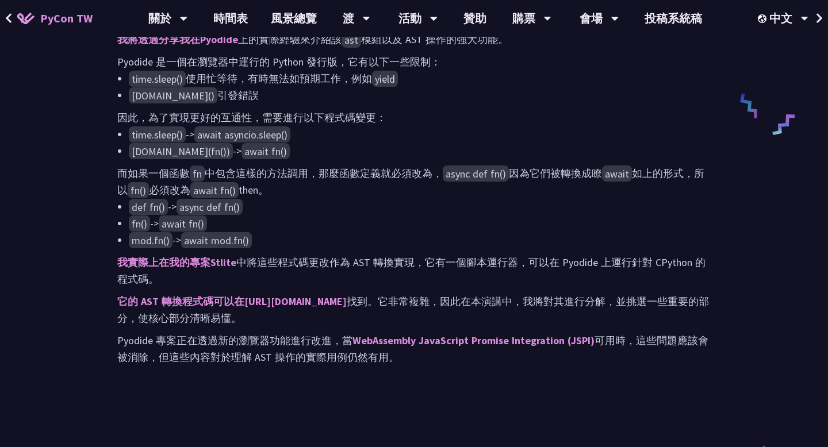
scroll to position [555, 0]
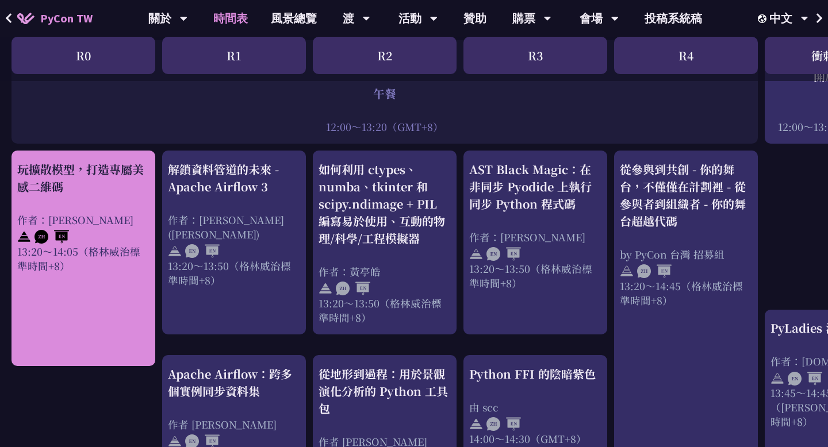
click at [105, 227] on div at bounding box center [83, 235] width 132 height 17
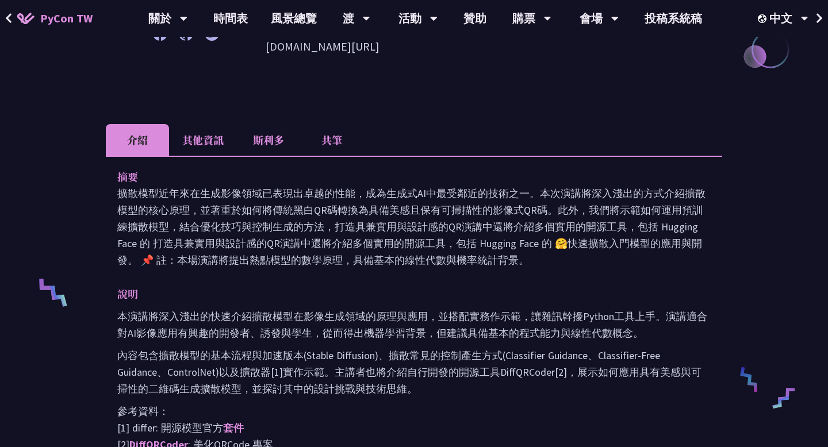
scroll to position [309, 0]
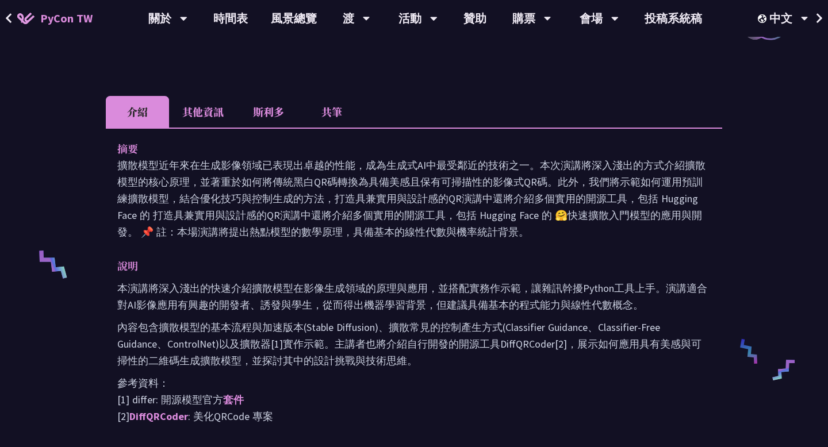
click at [203, 104] on font "其他資訊" at bounding box center [202, 111] width 41 height 15
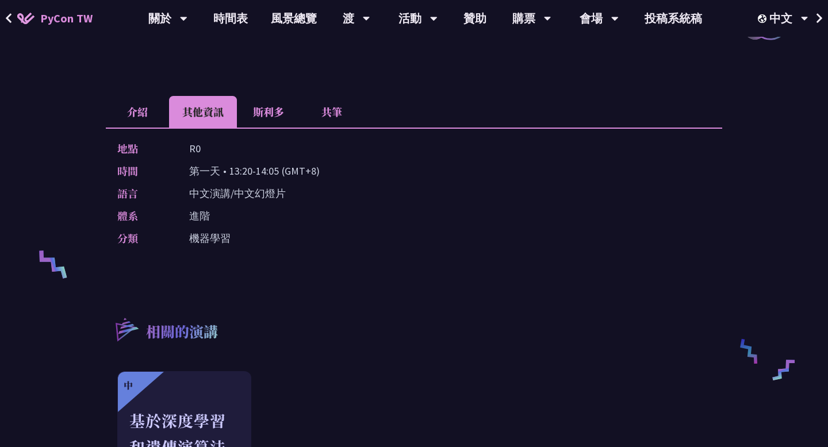
click at [137, 104] on font "介紹" at bounding box center [137, 111] width 21 height 15
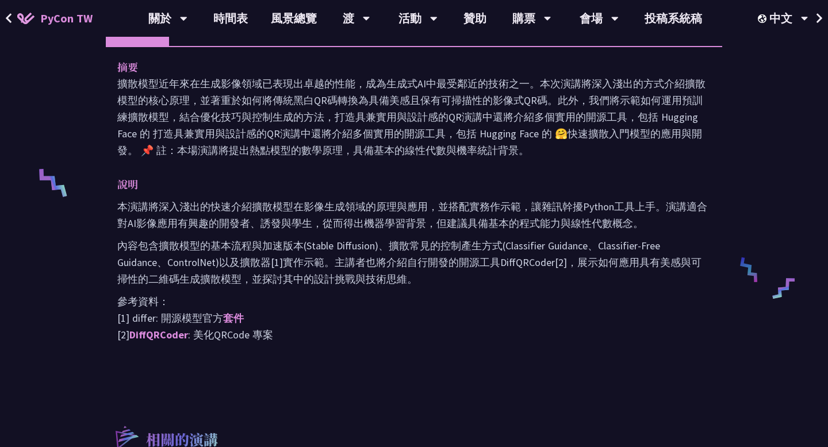
scroll to position [392, 0]
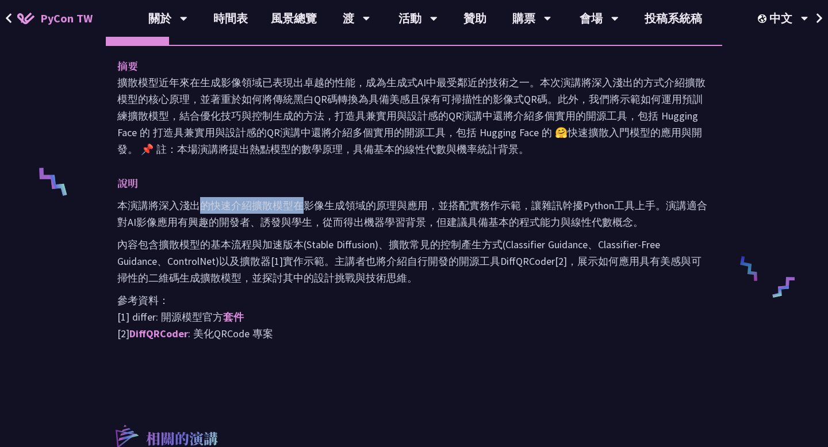
drag, startPoint x: 199, startPoint y: 187, endPoint x: 308, endPoint y: 193, distance: 108.9
click at [308, 199] on font "本演講將深入淺出的快速介紹擴散模型在影像生成領域的原理與應用，並搭配實務作示範，讓雜訊幹擾Python工具上手。演講適合對AI影像應用有興趣的開發者、誘發與學…" at bounding box center [412, 214] width 590 height 30
click at [351, 197] on p "本演講將深入淺出的快速介紹擴散模型在影像生成領域的原理與應用，並搭配實務作示範，讓雜訊幹擾Python工具上手。演講適合對AI影像應用有興趣的開發者、誘發與學…" at bounding box center [413, 213] width 593 height 33
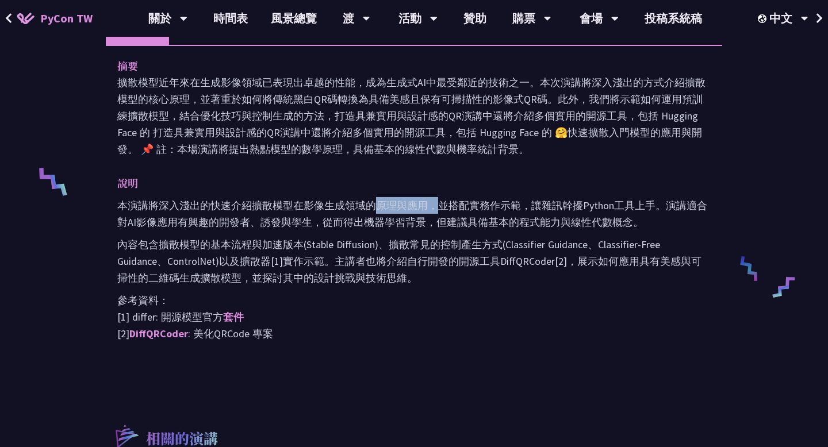
drag, startPoint x: 375, startPoint y: 186, endPoint x: 441, endPoint y: 196, distance: 66.4
click at [441, 197] on p "本演講將深入淺出的快速介紹擴散模型在影像生成領域的原理與應用，並搭配實務作示範，讓雜訊幹擾Python工具上手。演講適合對AI影像應用有興趣的開發者、誘發與學…" at bounding box center [413, 213] width 593 height 33
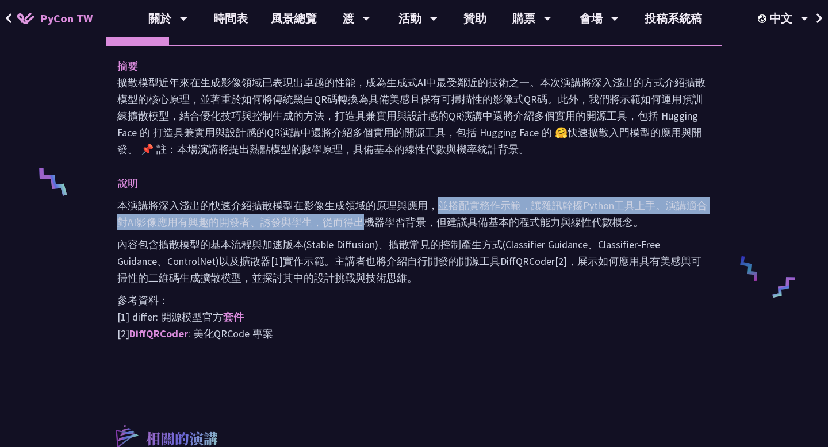
drag, startPoint x: 441, startPoint y: 196, endPoint x: 349, endPoint y: 209, distance: 92.9
click at [349, 209] on p "本演講將深入淺出的快速介紹擴散模型在影像生成領域的原理與應用，並搭配實務作示範，讓雜訊幹擾Python工具上手。演講適合對AI影像應用有興趣的開發者、誘發與學…" at bounding box center [413, 213] width 593 height 33
click at [349, 209] on font "本演講將深入淺出的快速介紹擴散模型在影像生成領域的原理與應用，並搭配實務作示範，讓雜訊幹擾Python工具上手。演講適合對AI影像應用有興趣的開發者、誘發與學…" at bounding box center [412, 214] width 590 height 30
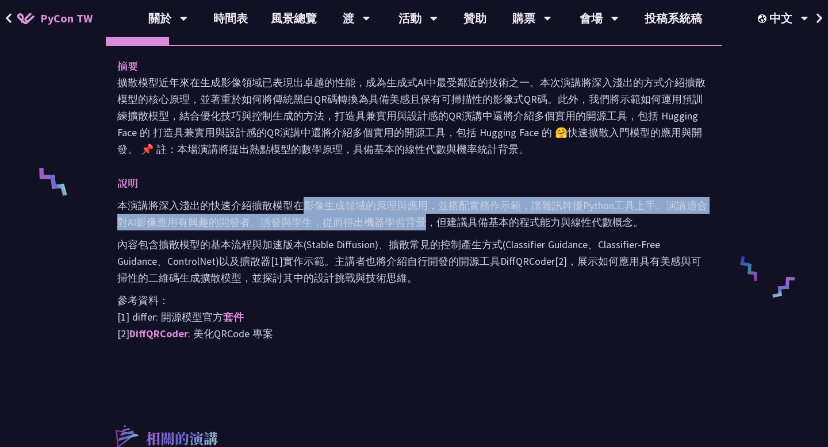
drag, startPoint x: 303, startPoint y: 196, endPoint x: 424, endPoint y: 205, distance: 121.7
click at [424, 205] on p "本演講將深入淺出的快速介紹擴散模型在影像生成領域的原理與應用，並搭配實務作示範，讓雜訊幹擾Python工具上手。演講適合對AI影像應用有興趣的開發者、誘發與學…" at bounding box center [413, 213] width 593 height 33
click at [424, 205] on font "本演講將深入淺出的快速介紹擴散模型在影像生成領域的原理與應用，並搭配實務作示範，讓雜訊幹擾Python工具上手。演講適合對AI影像應用有興趣的開發者、誘發與學…" at bounding box center [412, 214] width 590 height 30
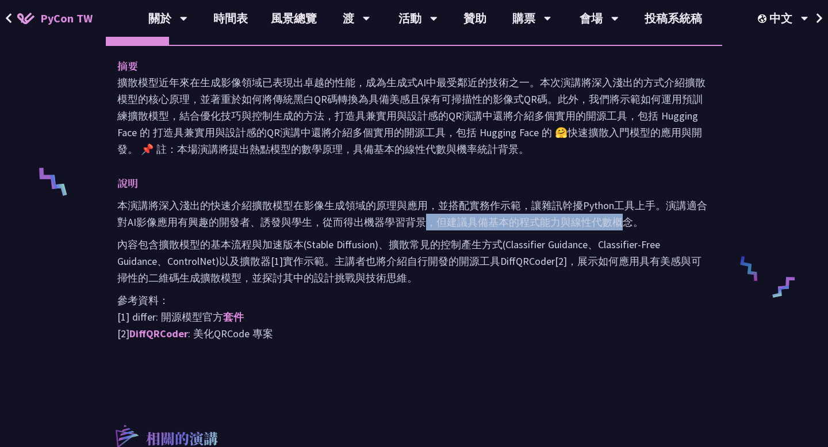
drag, startPoint x: 424, startPoint y: 205, endPoint x: 620, endPoint y: 210, distance: 196.1
click at [620, 210] on font "本演講將深入淺出的快速介紹擴散模型在影像生成領域的原理與應用，並搭配實務作示範，讓雜訊幹擾Python工具上手。演講適合對AI影像應用有興趣的開發者、誘發與學…" at bounding box center [412, 214] width 590 height 30
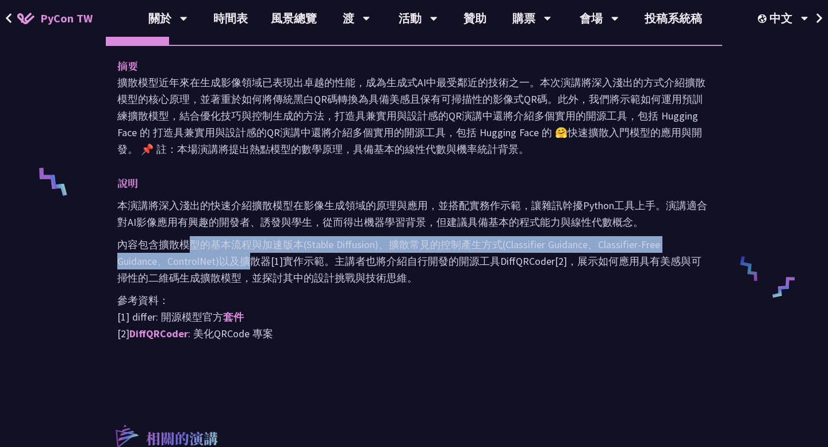
drag, startPoint x: 191, startPoint y: 228, endPoint x: 251, endPoint y: 236, distance: 60.3
click at [251, 236] on p "內容包含擴散模型的基本流程與加速版本(Stable Diffusion)、擴散常見的控制產生方式(Classifier Guidance、Classifier…" at bounding box center [413, 261] width 593 height 50
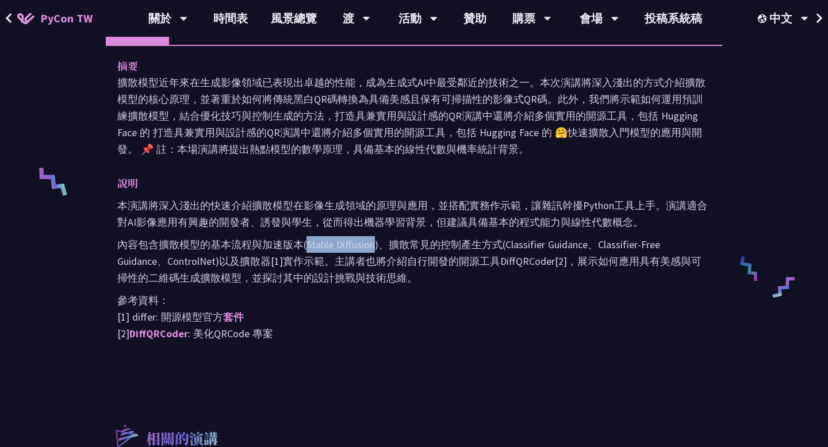
drag, startPoint x: 307, startPoint y: 224, endPoint x: 373, endPoint y: 233, distance: 66.8
click at [373, 236] on p "內容包含擴散模型的基本流程與加速版本(Stable Diffusion)、擴散常見的控制產生方式(Classifier Guidance、Classifier…" at bounding box center [413, 261] width 593 height 50
copy font "Stable Diffusion"
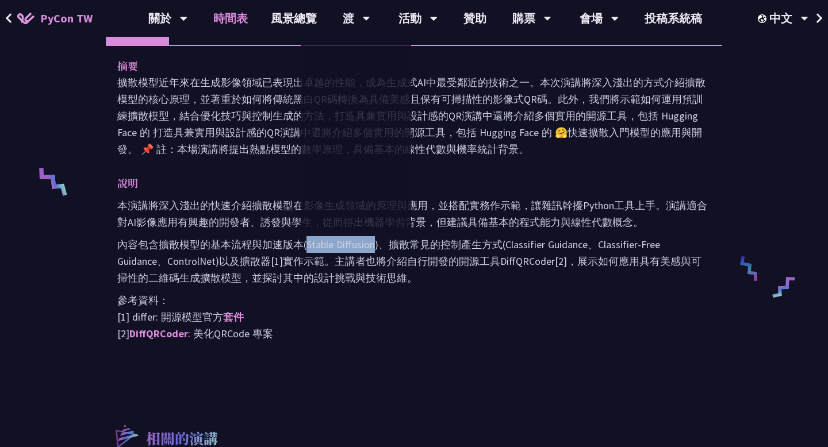
click at [233, 9] on link "時間表" at bounding box center [231, 18] width 58 height 37
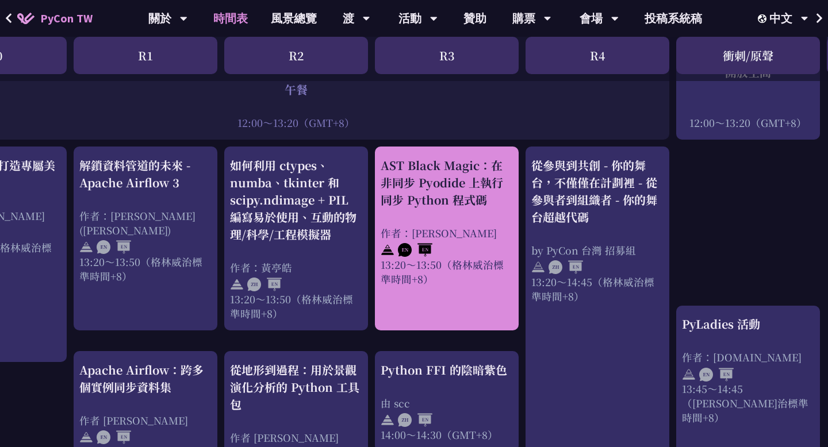
scroll to position [888, 87]
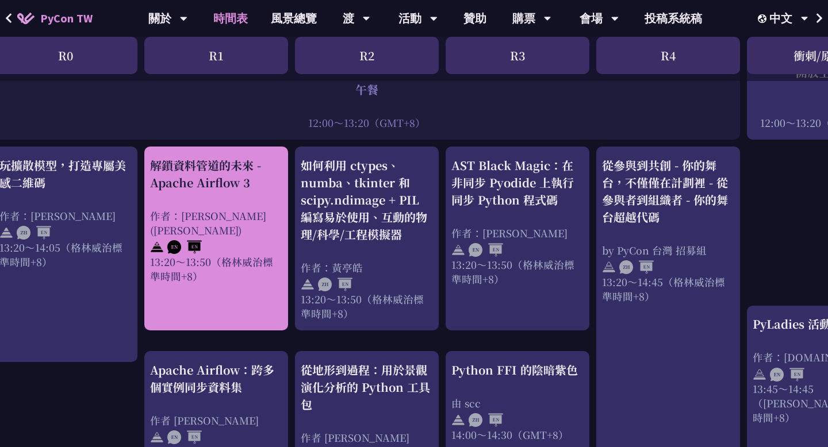
click at [236, 209] on font "作者：[PERSON_NAME] ([PERSON_NAME])" at bounding box center [208, 223] width 116 height 29
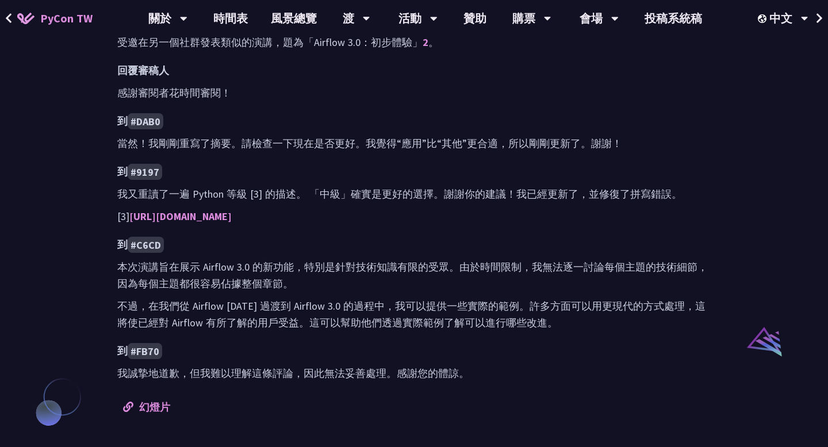
scroll to position [674, 0]
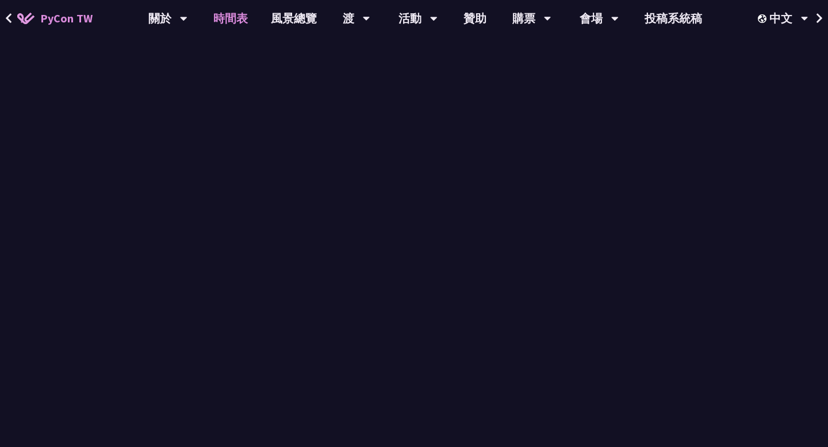
scroll to position [888, 0]
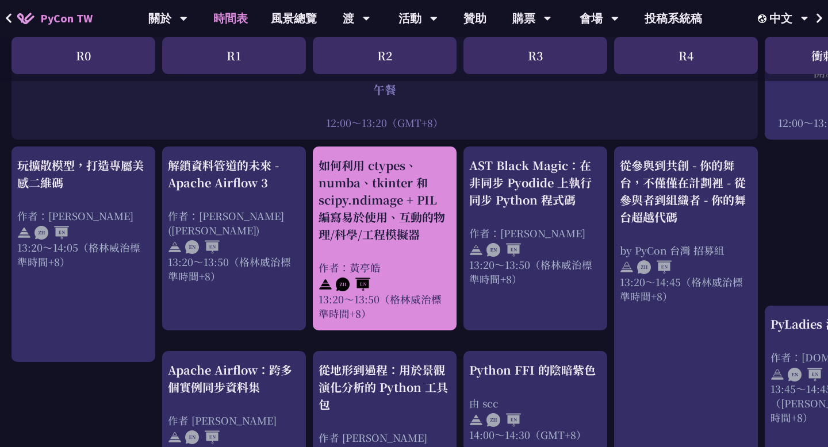
click at [405, 215] on font "如何利用 ctypes、numba、tkinter 和 scipy.ndimage + PIL 編寫易於使用、互動的物理/科學/工程模擬器" at bounding box center [382, 200] width 127 height 86
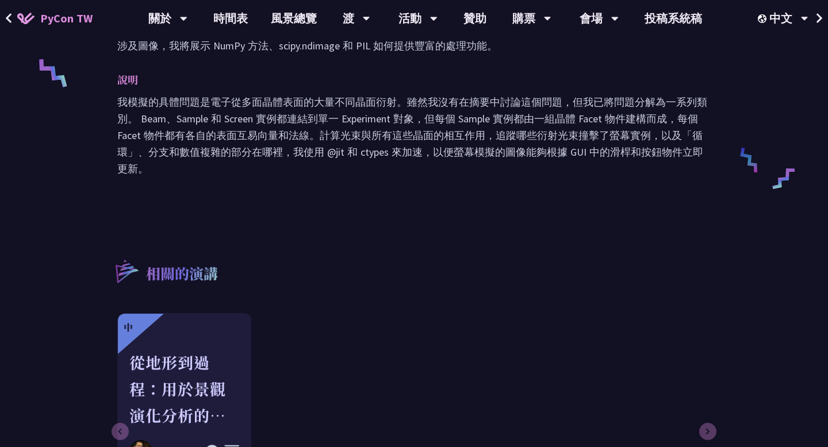
scroll to position [320, 0]
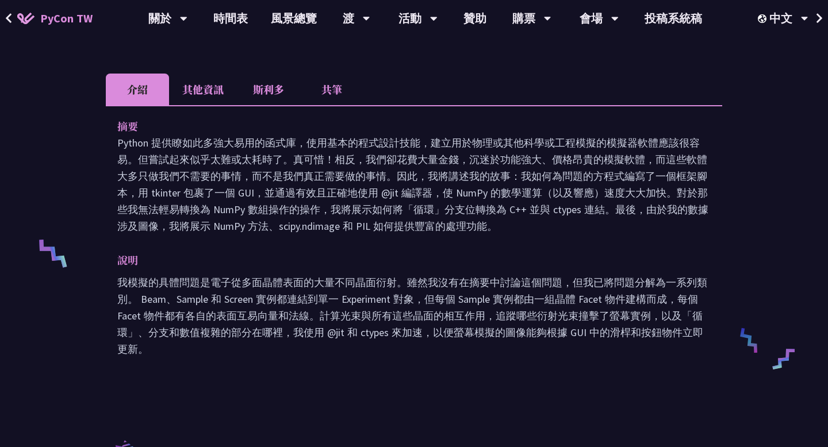
scroll to position [888, 0]
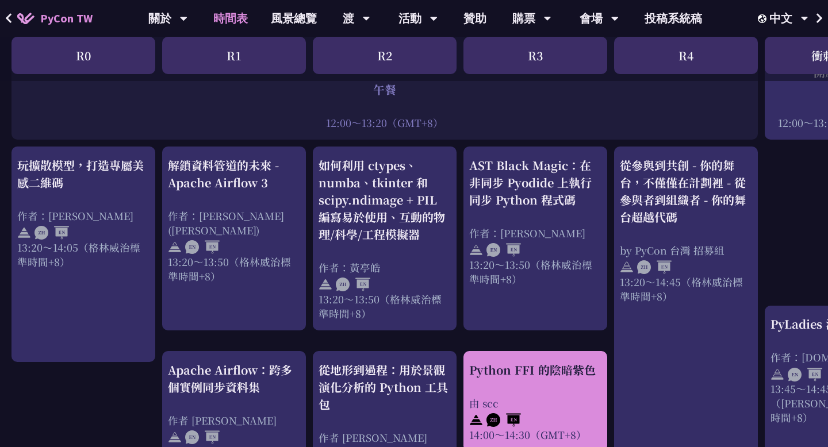
click at [498, 362] on font "Python FFI 的陰暗紫色" at bounding box center [532, 370] width 127 height 17
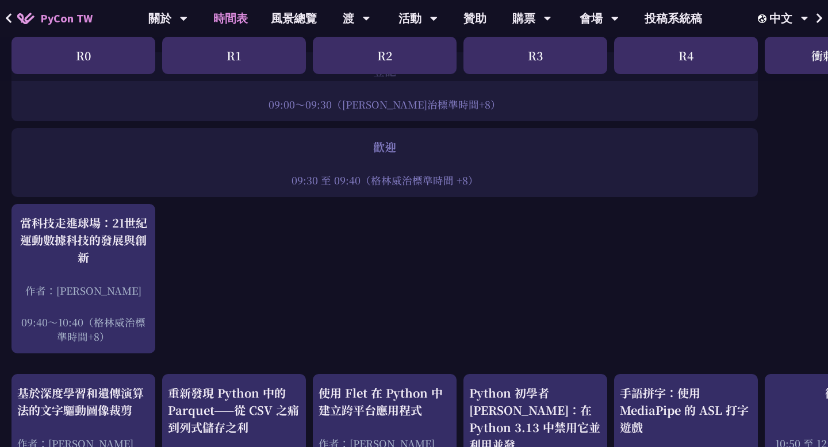
scroll to position [202, 0]
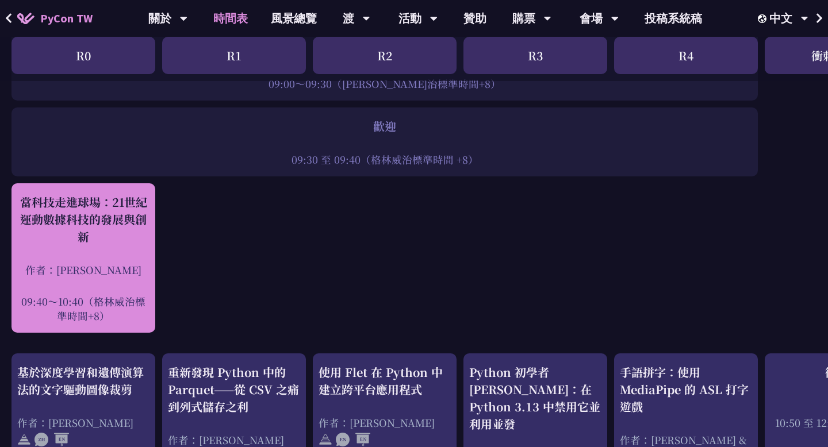
click at [125, 266] on div "作者：[PERSON_NAME]" at bounding box center [83, 270] width 132 height 14
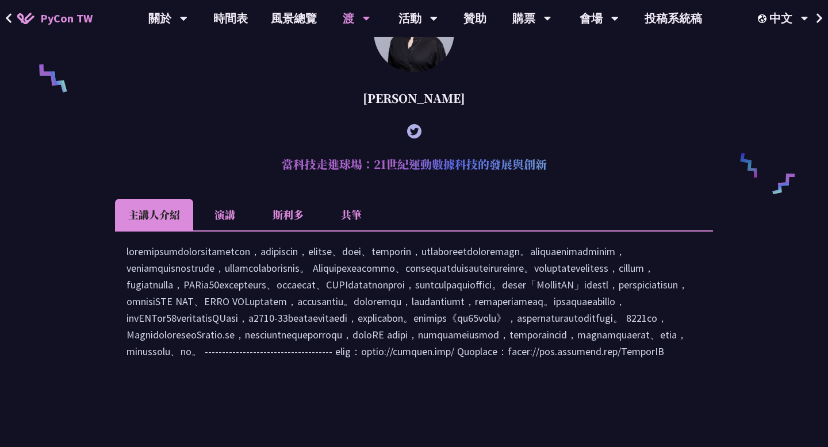
scroll to position [854, 0]
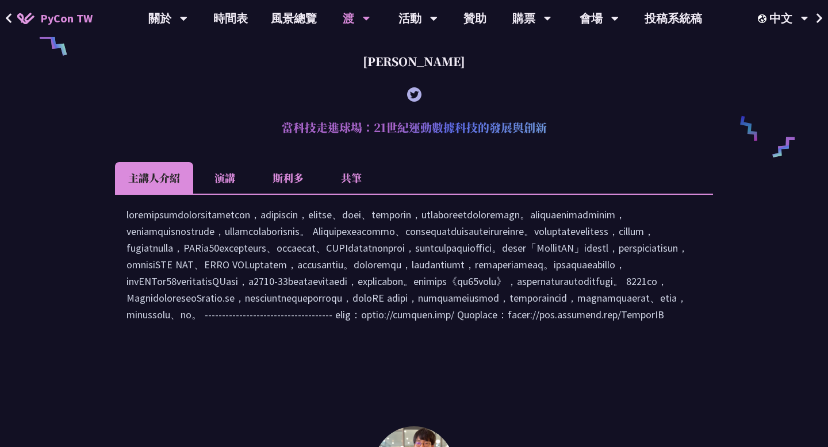
drag, startPoint x: 392, startPoint y: 83, endPoint x: 455, endPoint y: 87, distance: 64.0
click at [455, 79] on div "[PERSON_NAME]" at bounding box center [414, 61] width 598 height 35
copy font "[PERSON_NAME]"
click at [301, 186] on li "斯利多" at bounding box center [287, 178] width 63 height 32
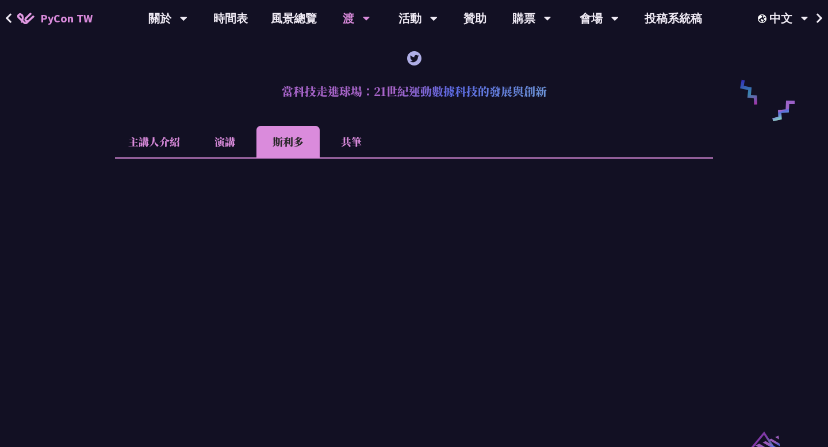
scroll to position [891, 0]
click at [224, 148] on font "演講" at bounding box center [224, 140] width 21 height 15
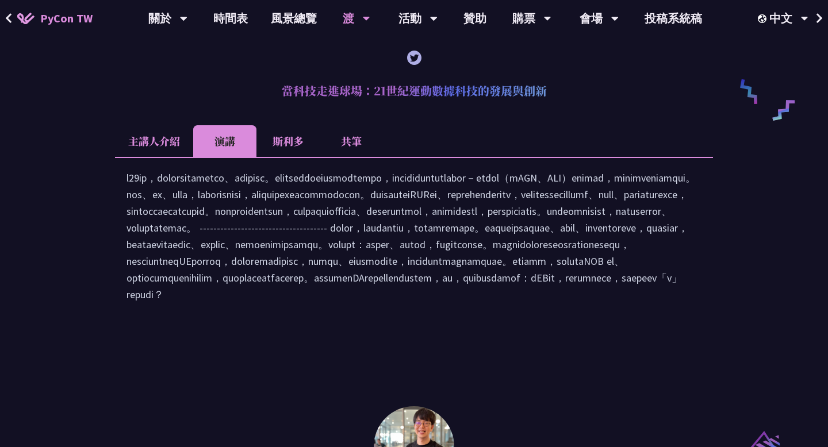
click at [149, 148] on font "主講人介紹" at bounding box center [154, 140] width 52 height 15
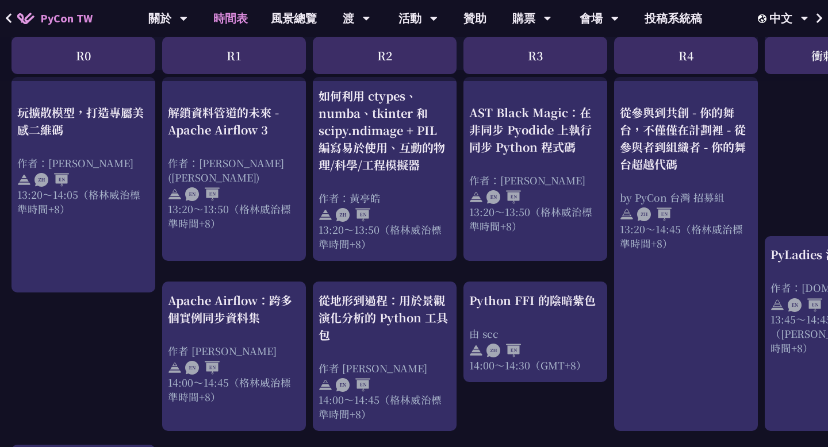
scroll to position [856, 0]
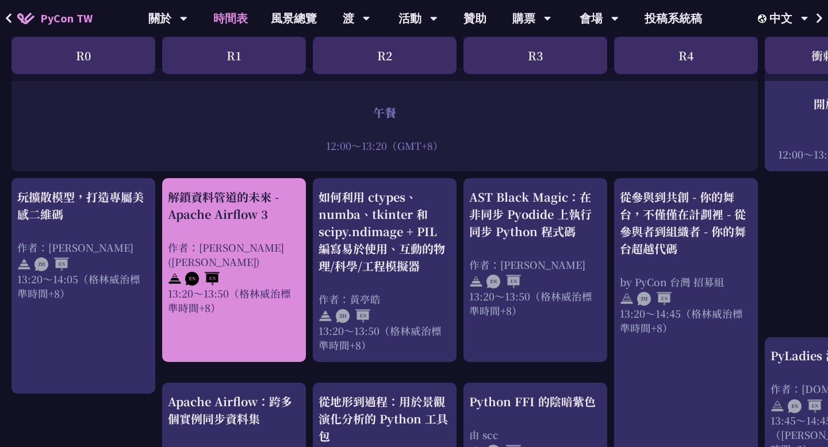
click at [267, 240] on font "作者：[PERSON_NAME] ([PERSON_NAME])" at bounding box center [226, 254] width 116 height 29
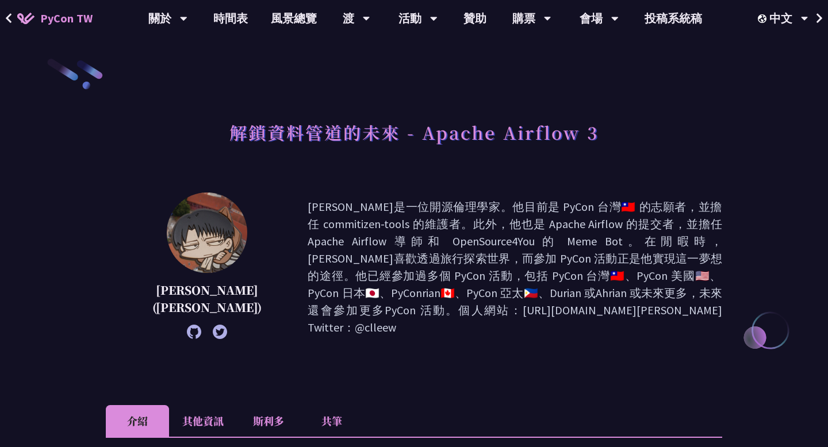
scroll to position [365, 0]
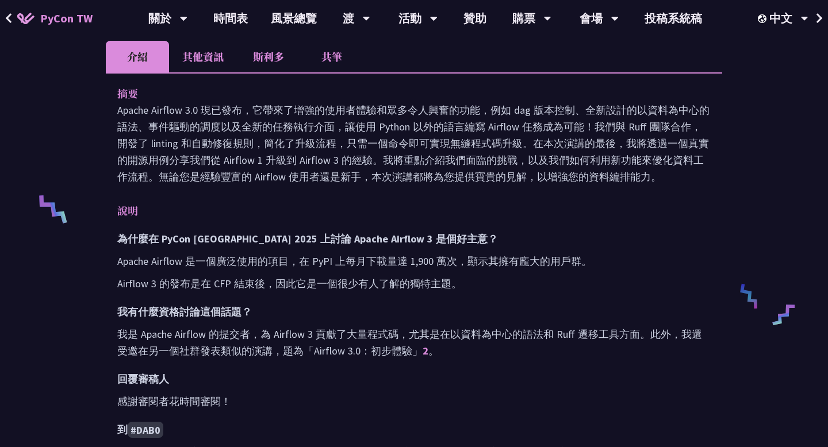
click at [212, 58] on font "其他資訊" at bounding box center [202, 56] width 41 height 15
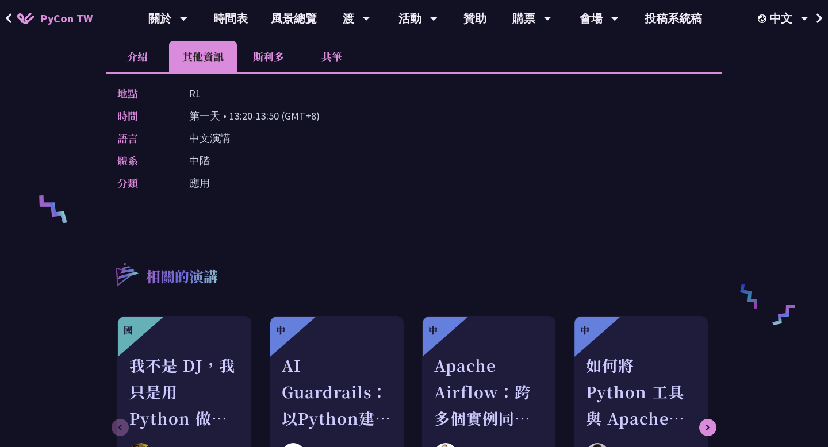
click at [278, 57] on font "斯利多" at bounding box center [268, 56] width 31 height 15
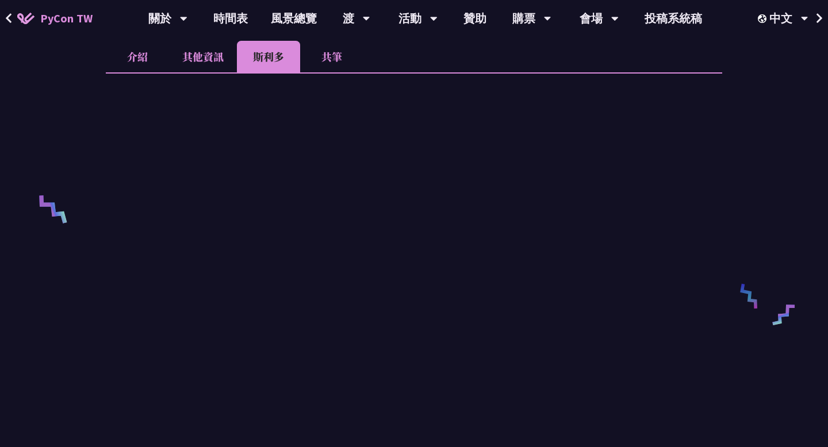
click at [148, 56] on li "介紹" at bounding box center [137, 57] width 63 height 32
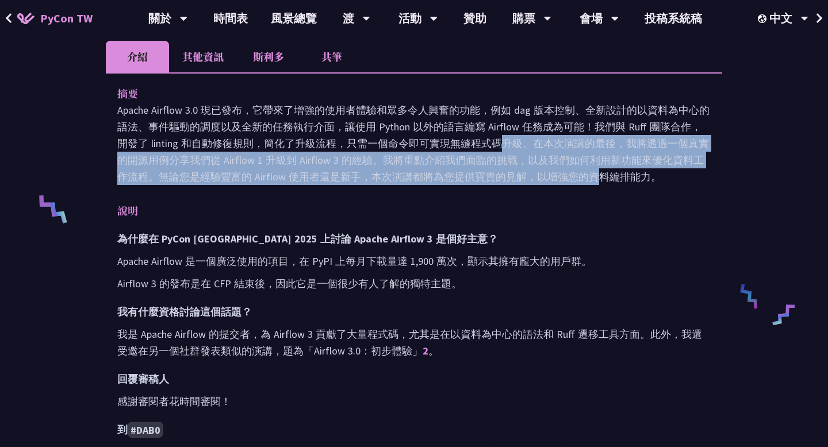
drag, startPoint x: 275, startPoint y: 132, endPoint x: 366, endPoint y: 180, distance: 103.1
click at [366, 180] on p "Apache Airflow 3.0 現已發布，它帶來了增強的使用者體驗和眾多令人興奮的功能，例如 dag 版本控制、全新設計的以資料為中心的語法、事件驅動的…" at bounding box center [413, 143] width 593 height 83
click at [366, 180] on font "Apache Airflow 3.0 現已發布，它帶來了增強的使用者體驗和眾多令人興奮的功能，例如 dag 版本控制、全新設計的以資料為中心的語法、事件驅動的…" at bounding box center [413, 144] width 592 height 80
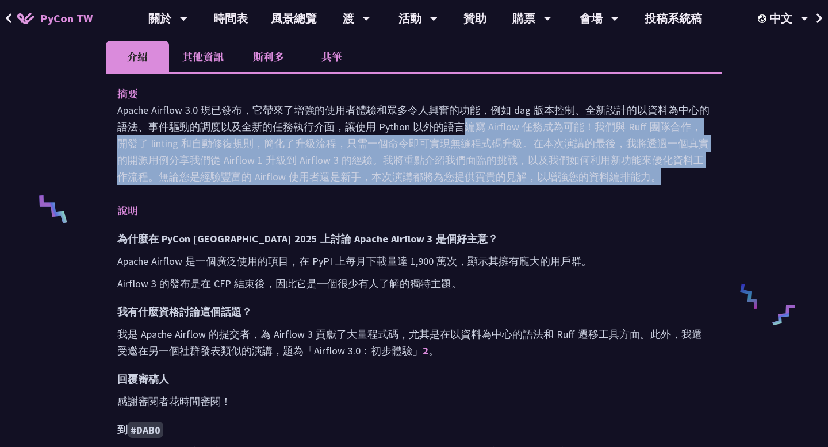
drag, startPoint x: 292, startPoint y: 121, endPoint x: 350, endPoint y: 186, distance: 86.8
click at [350, 186] on div "摘要 Apache Airflow 3.0 現已發布，它帶來了增強的使用者體驗和眾多令人興奮的功能，例如 dag 版本控制、全新設計的以資料為中心的語法、事件…" at bounding box center [414, 404] width 616 height 664
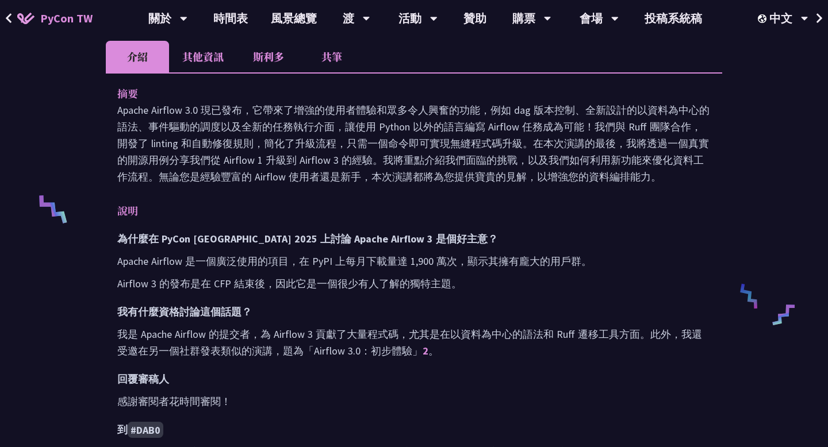
click at [351, 194] on div "摘要 Apache Airflow 3.0 現已發布，它帶來了增強的使用者體驗和眾多令人興奮的功能，例如 dag 版本控制、全新設計的以資料為中心的語法、事件…" at bounding box center [414, 404] width 616 height 664
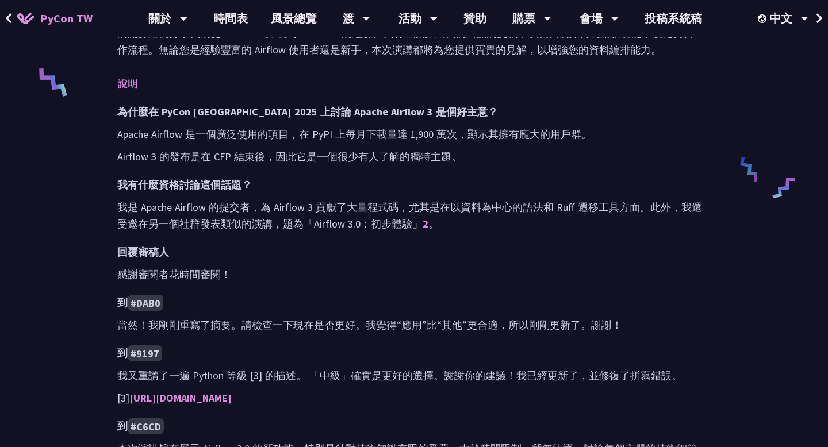
drag, startPoint x: 213, startPoint y: 205, endPoint x: 356, endPoint y: 224, distance: 143.9
click at [356, 224] on font "我是 Apache Airflow 的提交者，為 Airflow 3 貢獻了大量程式碼，尤其是在以資料為中心的語法和 Ruff 遷移工具方面。此外，我還受邀在…" at bounding box center [409, 216] width 585 height 30
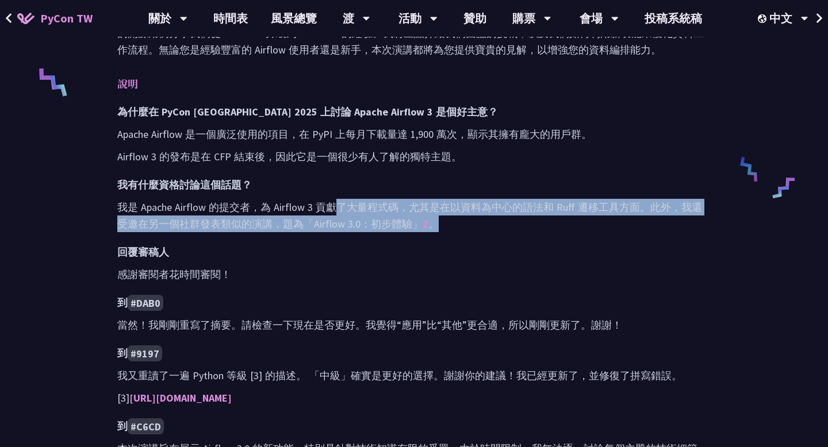
drag, startPoint x: 339, startPoint y: 210, endPoint x: 359, endPoint y: 237, distance: 33.7
click at [359, 237] on div "為什麼在 PyCon [GEOGRAPHIC_DATA] 2025 上討論 Apache Airflow 3 是個好主意？ Apache Airflow 是一…" at bounding box center [413, 334] width 593 height 460
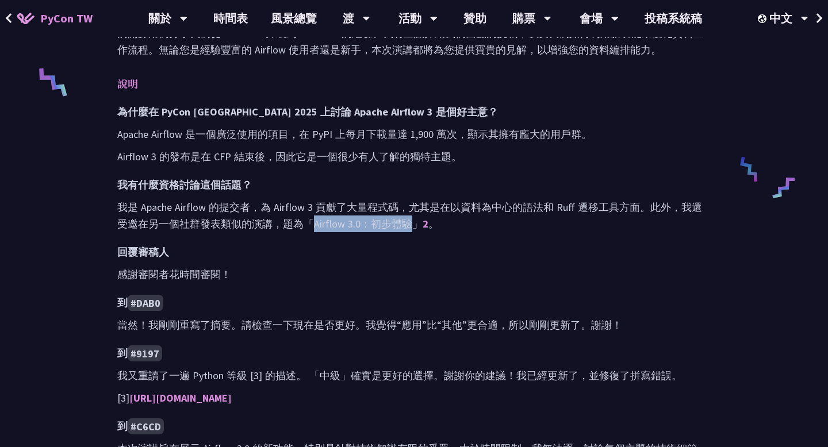
drag, startPoint x: 306, startPoint y: 221, endPoint x: 398, endPoint y: 220, distance: 92.6
click at [398, 220] on font "我是 Apache Airflow 的提交者，為 Airflow 3 貢獻了大量程式碼，尤其是在以資料為中心的語法和 Ruff 遷移工具方面。此外，我還受邀在…" at bounding box center [409, 216] width 585 height 30
click at [423, 220] on font "2" at bounding box center [426, 223] width 6 height 13
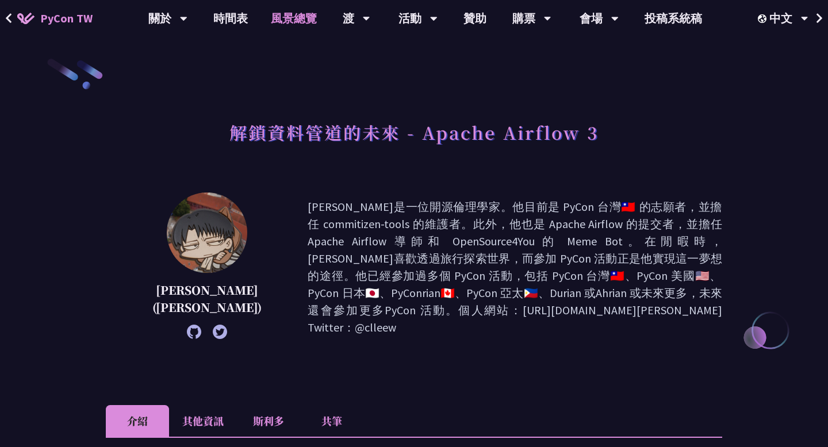
click at [284, 28] on link "風景總覽" at bounding box center [293, 18] width 69 height 37
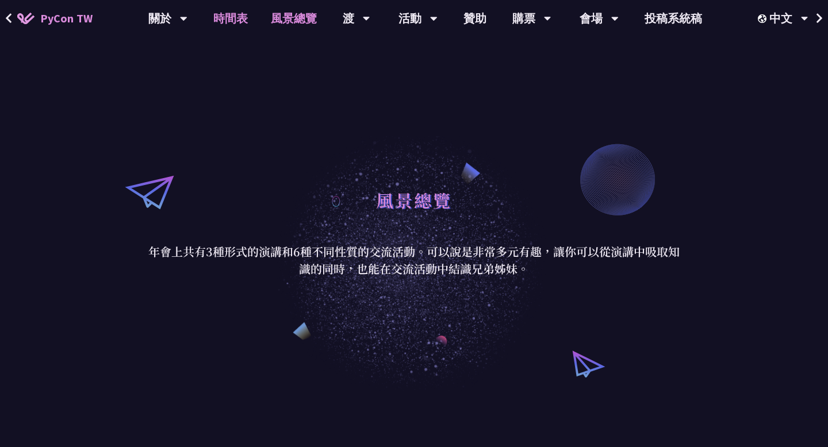
click at [224, 17] on font "時間表" at bounding box center [230, 18] width 35 height 14
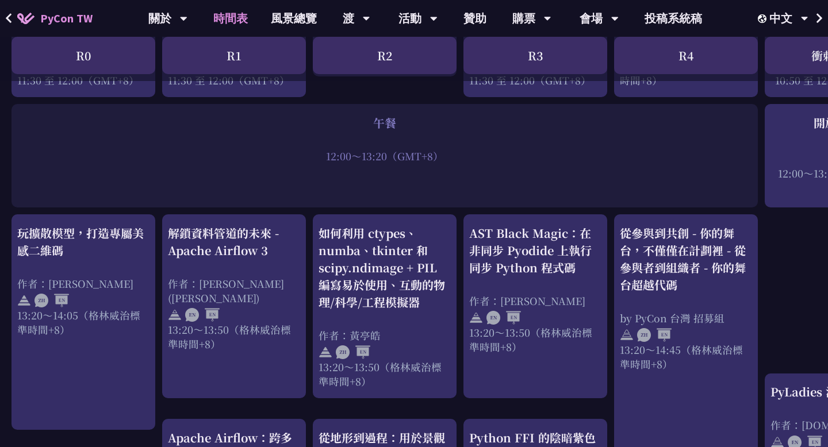
scroll to position [851, 0]
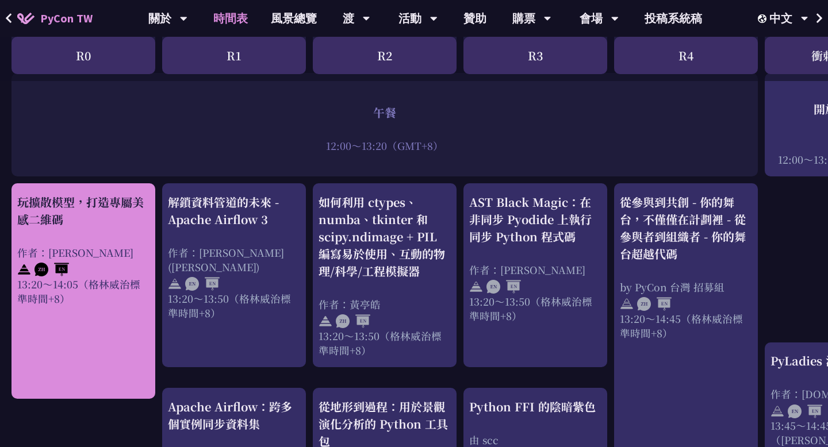
click at [106, 209] on div "玩擴散模型，打造專屬美感二維碼" at bounding box center [83, 211] width 132 height 35
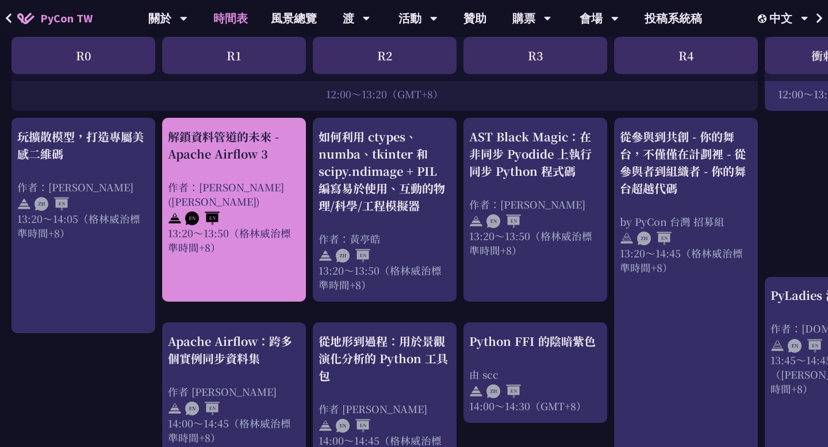
scroll to position [919, 0]
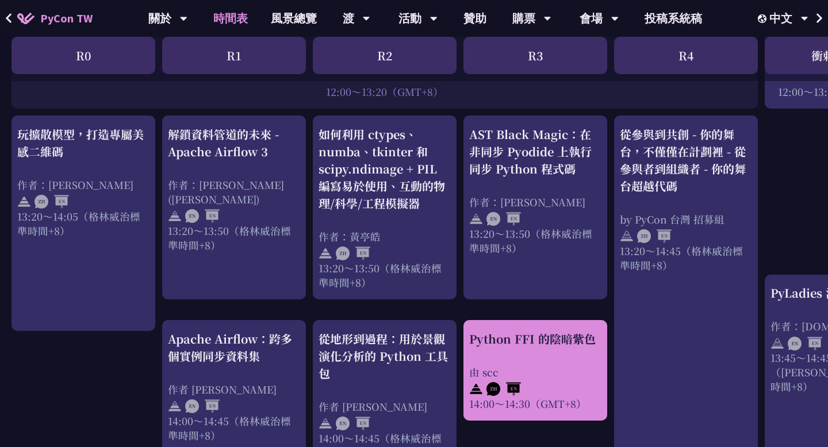
click at [560, 365] on div "由 scc" at bounding box center [535, 372] width 132 height 14
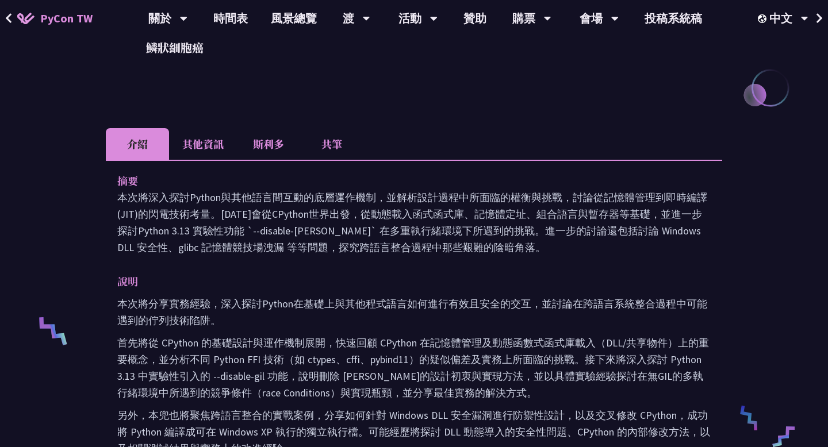
scroll to position [238, 0]
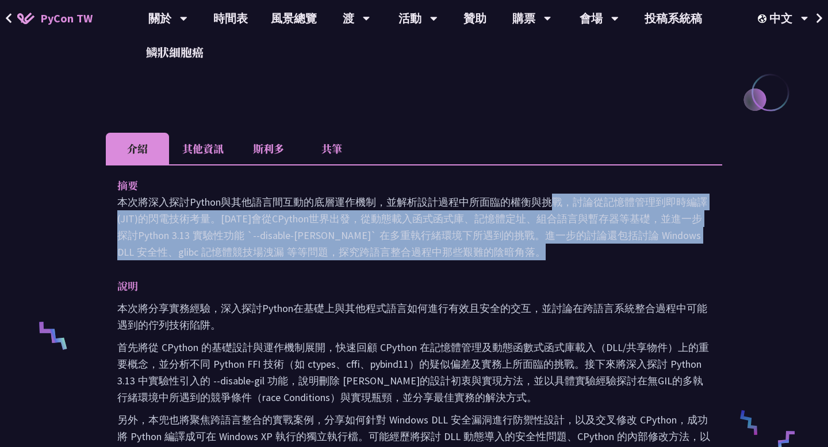
drag, startPoint x: 332, startPoint y: 201, endPoint x: 450, endPoint y: 265, distance: 134.3
click at [450, 265] on div "摘要 本次將深入探討Python與其他語言間互動的底層運作機制，並解析設計過程中所面臨的權衡與挑戰，討論從記憶體管理到即時編譯(JIT)的閃電技術考量。今天會…" at bounding box center [414, 452] width 616 height 577
drag, startPoint x: 348, startPoint y: 202, endPoint x: 478, endPoint y: 262, distance: 143.6
click at [478, 262] on div "摘要 本次將深入探討Python與其他語言間互動的底層運作機制，並解析設計過程中所面臨的權衡與挑戰，討論從記憶體管理到即時編譯(JIT)的閃電技術考量。今天會…" at bounding box center [414, 452] width 616 height 577
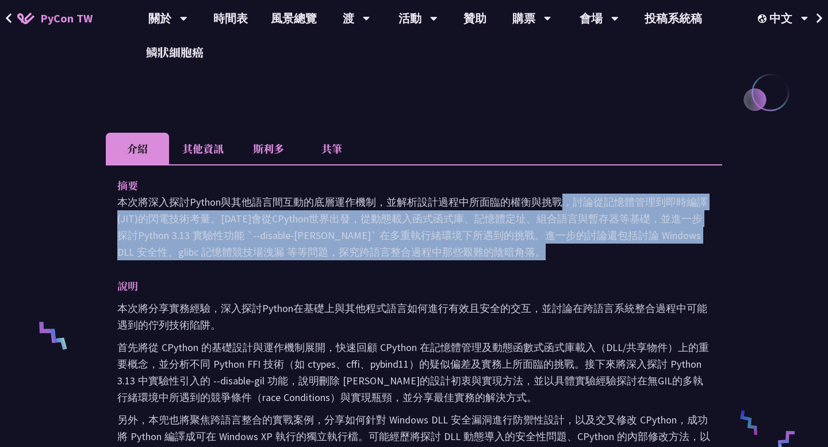
click at [478, 262] on div "摘要 本次將深入探討Python與其他語言間互動的底層運作機制，並解析設計過程中所面臨的權衡與挑戰，討論從記憶體管理到即時編譯(JIT)的閃電技術考量。今天會…" at bounding box center [414, 452] width 616 height 577
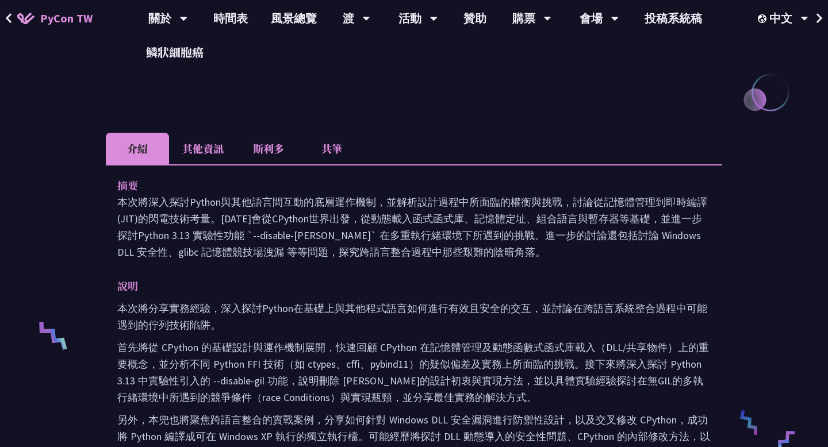
scroll to position [0, 0]
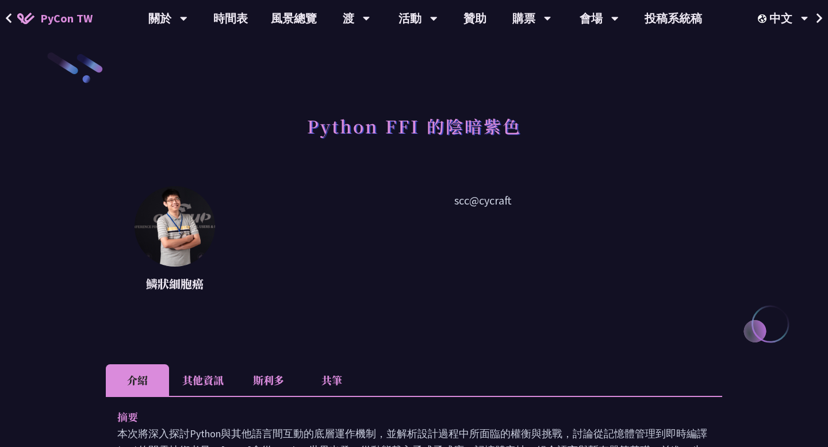
scroll to position [919, 0]
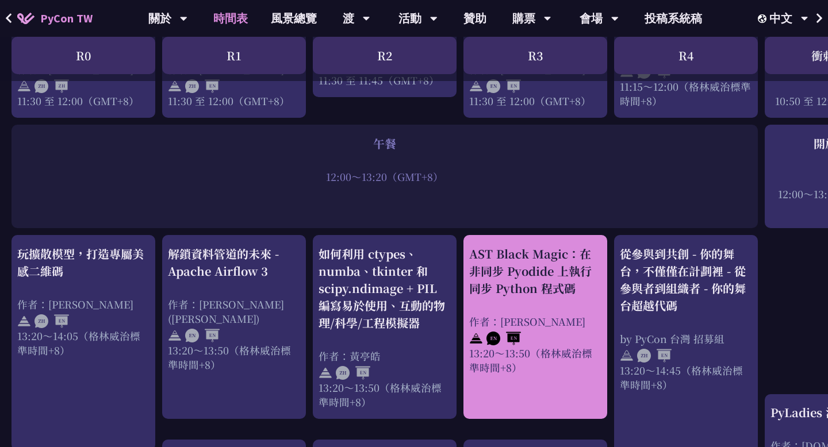
click at [542, 195] on div "午餐 12:00～13:20（GMT+8）" at bounding box center [385, 177] width 746 height 104
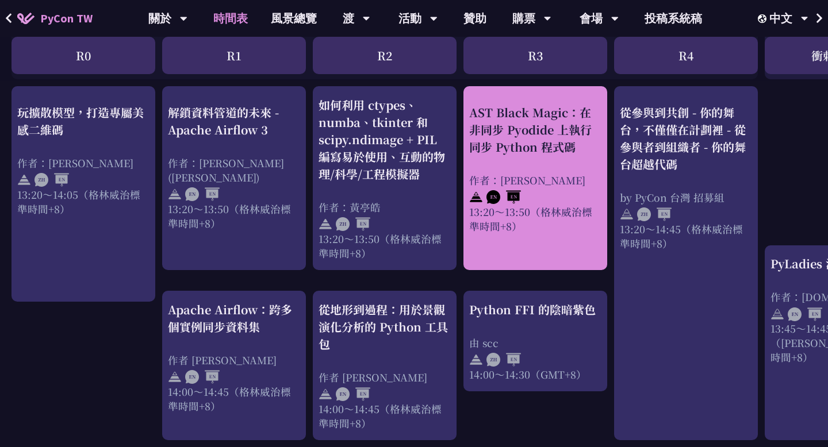
scroll to position [949, 0]
click at [581, 170] on div "AST Black Magic：在非同步 Pyodide 上執行同步 Python 程式碼 作者：[PERSON_NAME] 13:20～13:50（[PER…" at bounding box center [535, 168] width 132 height 129
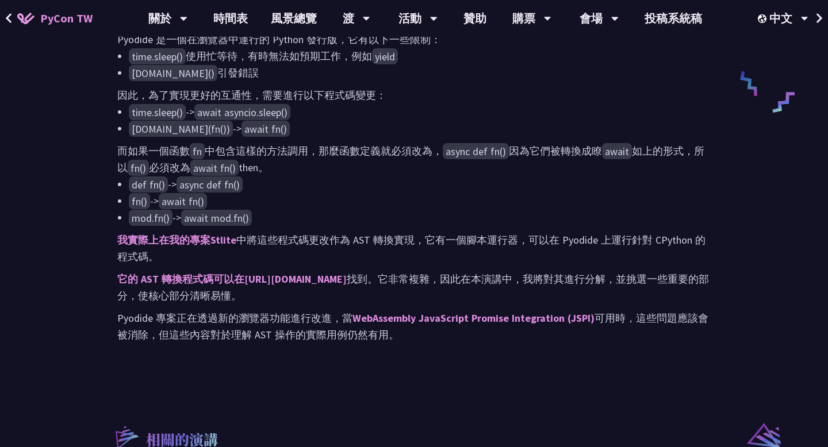
scroll to position [578, 0]
click at [317, 282] on font "它的 AST 轉換程式碼可以在[URL][DOMAIN_NAME]" at bounding box center [231, 278] width 229 height 13
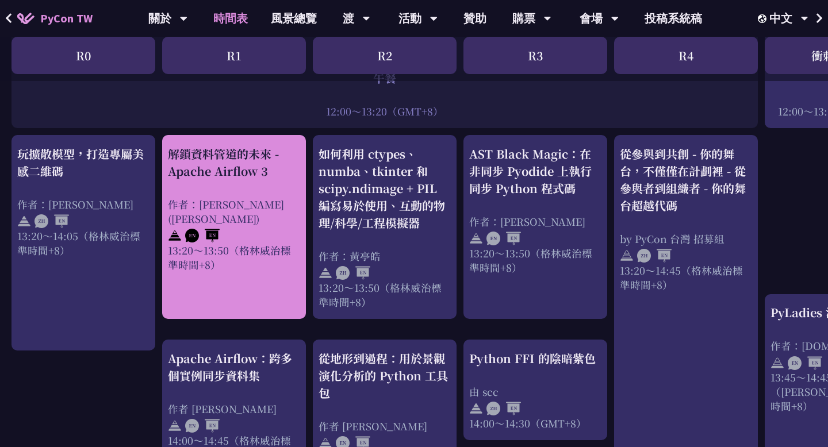
scroll to position [898, 0]
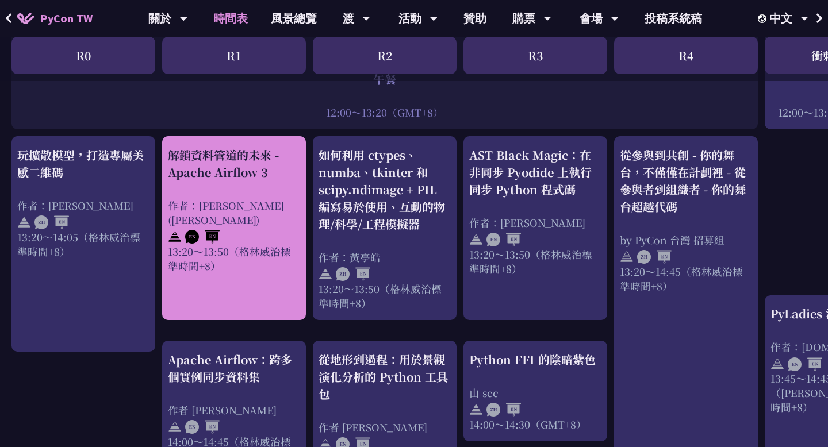
click at [254, 180] on div "解鎖資料管道的未來 - Apache Airflow 3 作者：[PERSON_NAME] ([PERSON_NAME]) 13:20～13:50（[PERS…" at bounding box center [234, 210] width 132 height 127
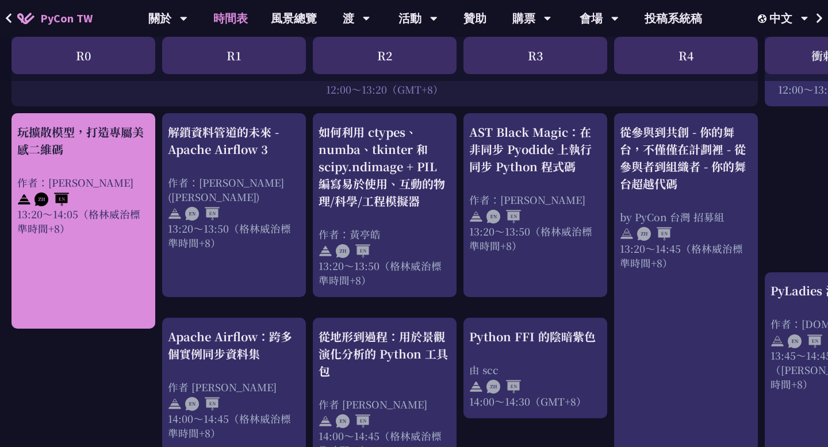
scroll to position [913, 0]
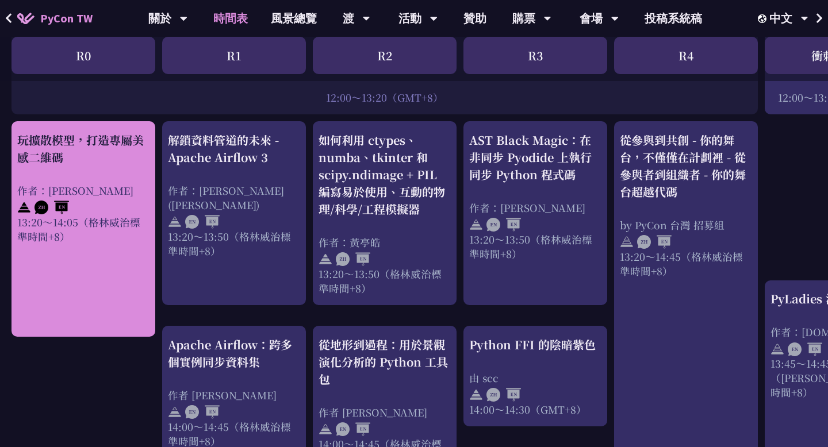
click at [117, 152] on div "玩擴散模型，打造專屬美感二維碼 作者：[PERSON_NAME] 13:20～14:05（[PERSON_NAME]治標準時間+8）" at bounding box center [83, 188] width 132 height 112
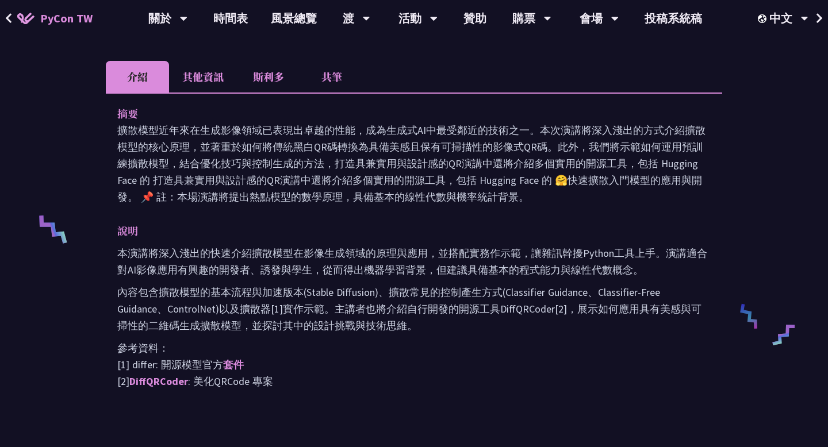
scroll to position [345, 0]
drag, startPoint x: 307, startPoint y: 275, endPoint x: 373, endPoint y: 277, distance: 66.1
click at [373, 285] on font "內容包含擴散模型的基本流程與加速版本(Stable Diffusion)、擴散常見的控制產生方式(Classifier Guidance、Classifier…" at bounding box center [409, 308] width 584 height 47
click at [277, 246] on font "本演講將深入淺出的快速介紹擴散模型在影像生成領域的原理與應用，並搭配實務作示範，讓雜訊幹擾Python工具上手。演講適合對AI影像應用有興趣的開發者、誘發與學…" at bounding box center [412, 261] width 590 height 30
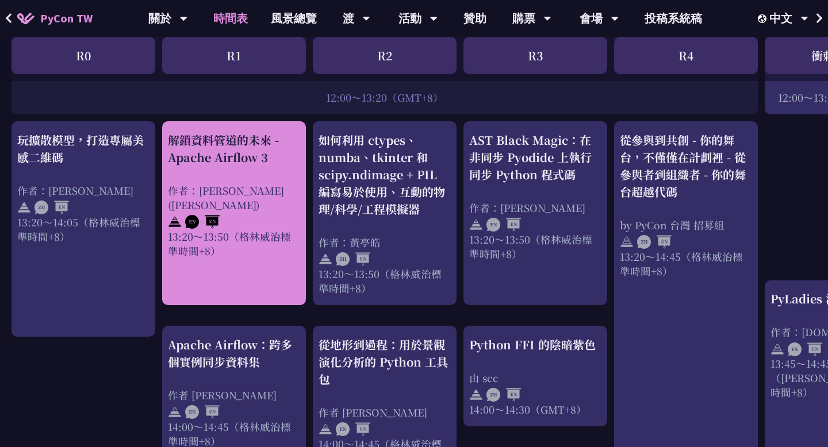
click at [258, 153] on div "解鎖資料管道的未來 - Apache Airflow 3 作者：[PERSON_NAME] ([PERSON_NAME]) 13:20～13:50（[PERS…" at bounding box center [234, 195] width 132 height 127
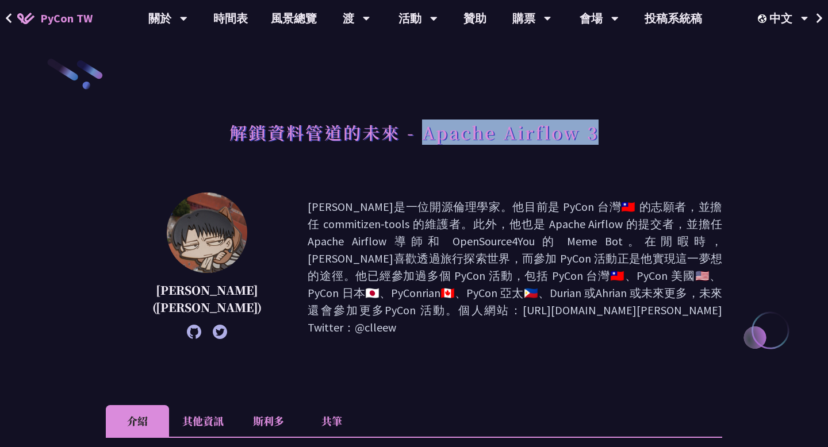
drag, startPoint x: 424, startPoint y: 127, endPoint x: 668, endPoint y: 135, distance: 243.3
click at [668, 135] on div "解鎖資料管道的未來 - Apache Airflow 3" at bounding box center [414, 145] width 616 height 60
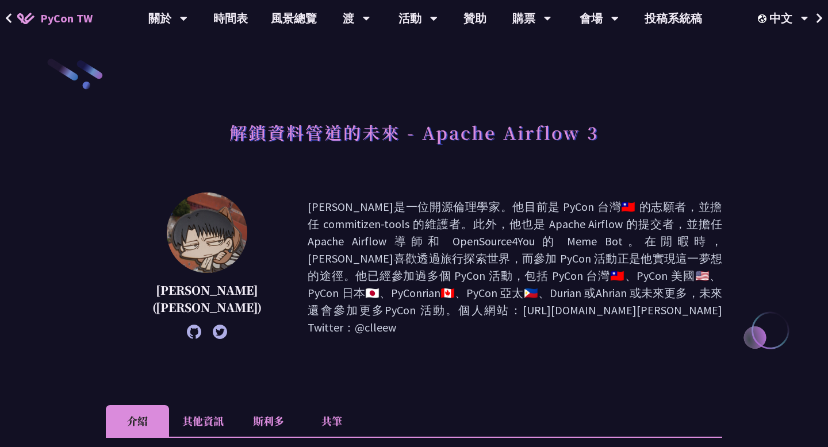
scroll to position [913, 0]
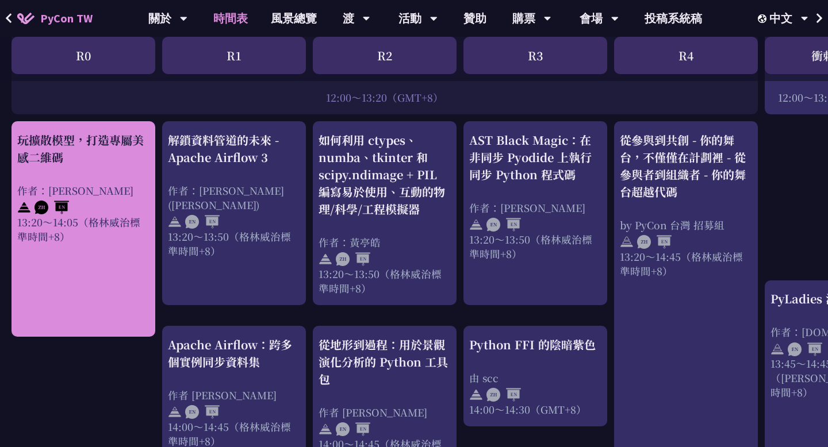
click at [110, 161] on div "玩擴散模型，打造專屬美感二維碼 作者：[PERSON_NAME] 13:20～14:05（[PERSON_NAME]治標準時間+8）" at bounding box center [83, 188] width 132 height 112
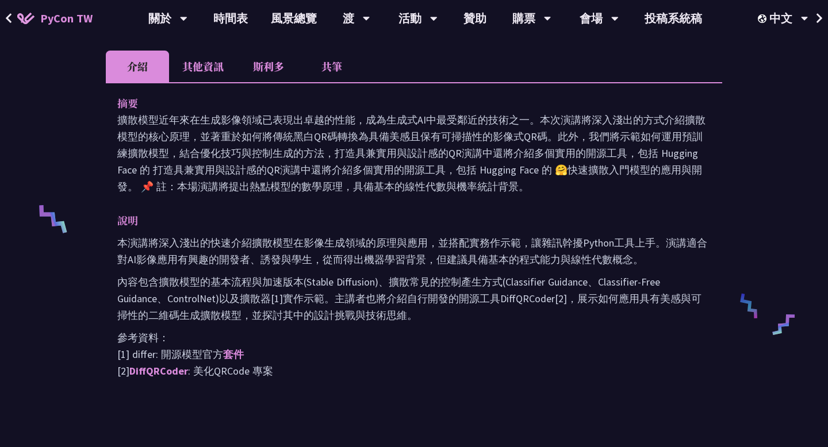
scroll to position [341, 0]
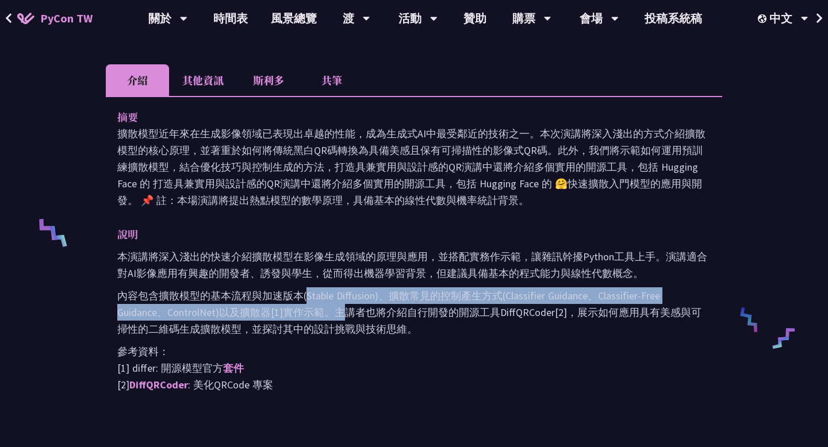
drag, startPoint x: 307, startPoint y: 278, endPoint x: 345, endPoint y: 289, distance: 39.3
click at [345, 289] on font "內容包含擴散模型的基本流程與加速版本(Stable Diffusion)、擴散常見的控制產生方式(Classifier Guidance、Classifier…" at bounding box center [409, 312] width 584 height 47
click at [355, 250] on font "本演講將深入淺出的快速介紹擴散模型在影像生成領域的原理與應用，並搭配實務作示範，讓雜訊幹擾Python工具上手。演講適合對AI影像應用有興趣的開發者、誘發與學…" at bounding box center [412, 265] width 590 height 30
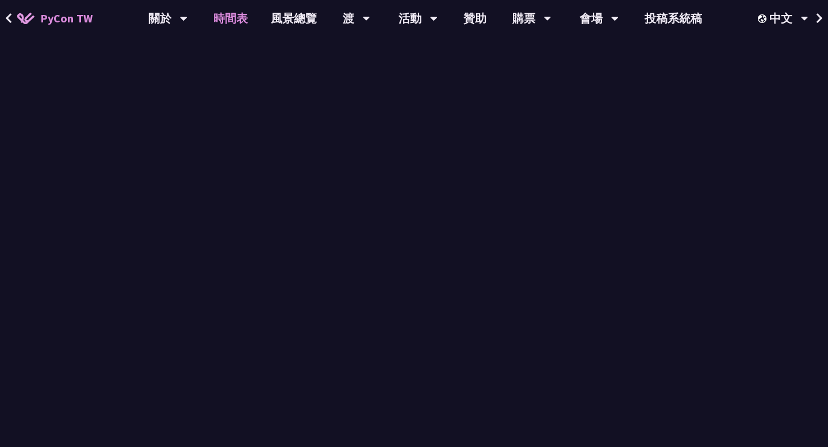
scroll to position [913, 0]
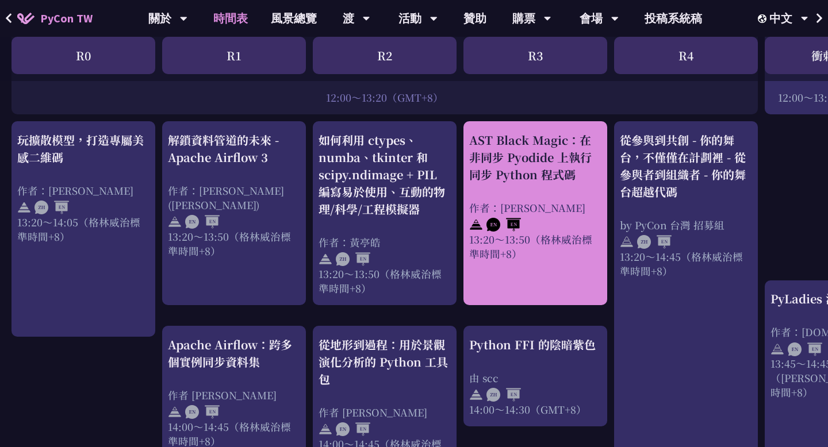
click at [536, 201] on font "作者：[PERSON_NAME]" at bounding box center [527, 208] width 116 height 14
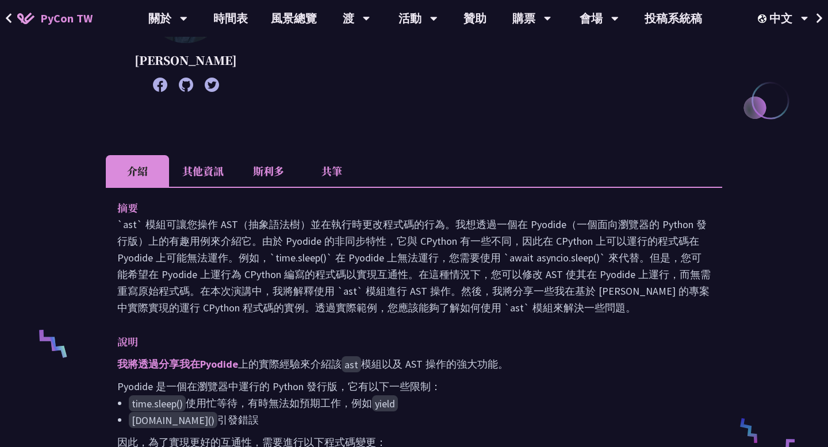
scroll to position [231, 0]
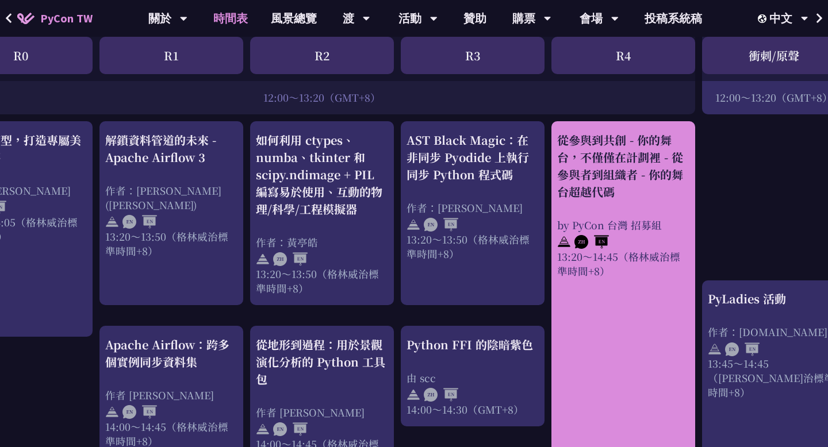
scroll to position [913, 0]
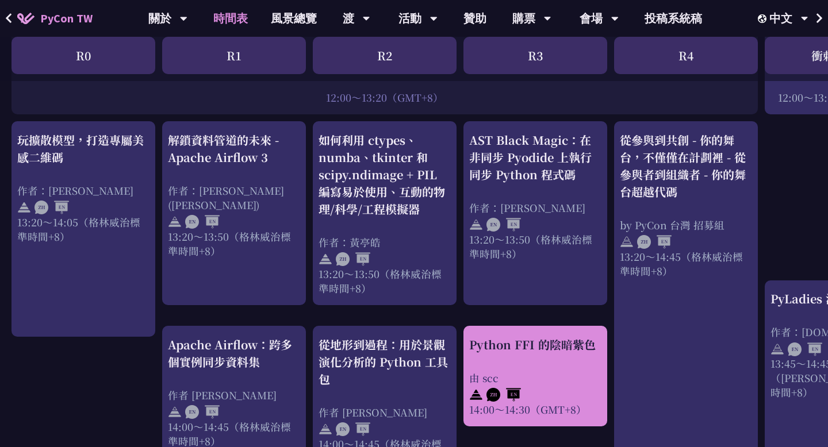
click at [557, 371] on div "由 scc" at bounding box center [535, 378] width 132 height 14
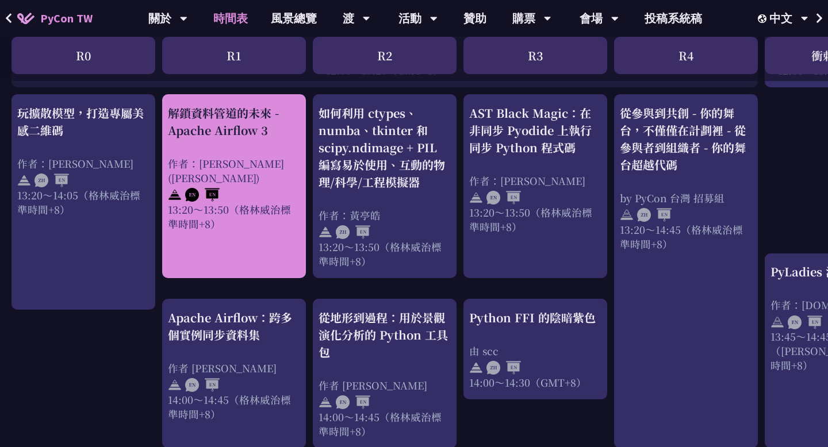
scroll to position [941, 0]
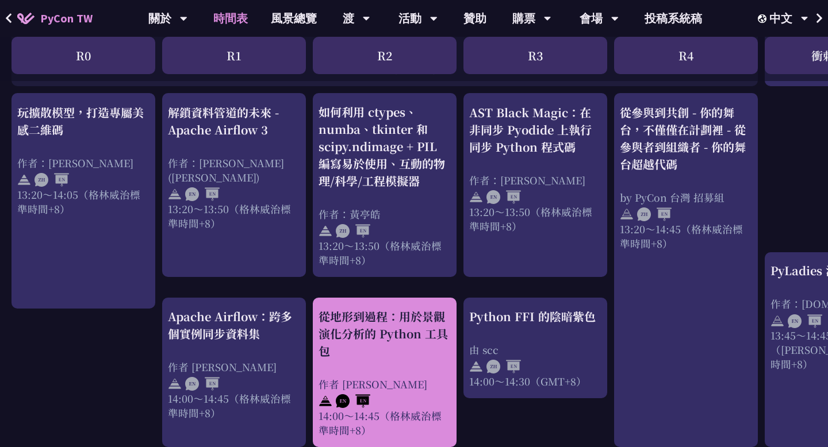
click at [378, 347] on div "從地形到過程：用於景觀演化分析的 Python 工具包 作者 Ricarido Saturay 14:00～14:45（格林威治標準時間+8）" at bounding box center [385, 372] width 132 height 129
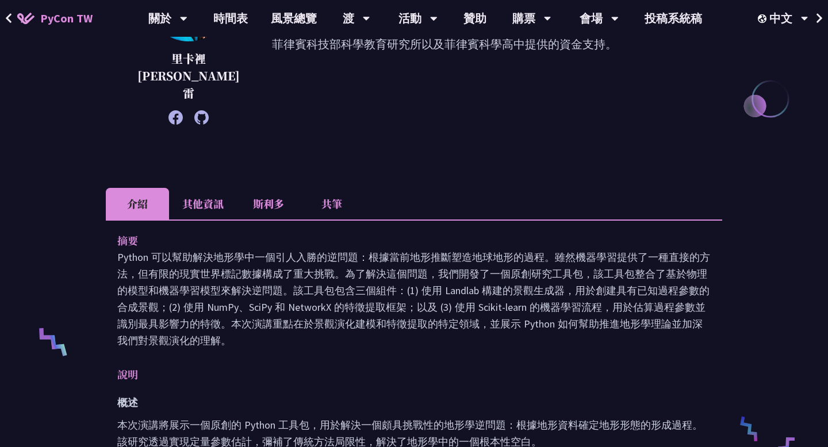
scroll to position [267, 0]
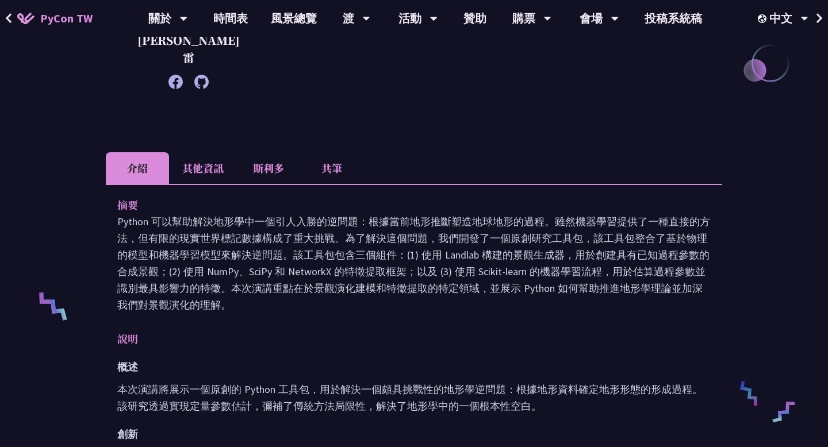
scroll to position [941, 0]
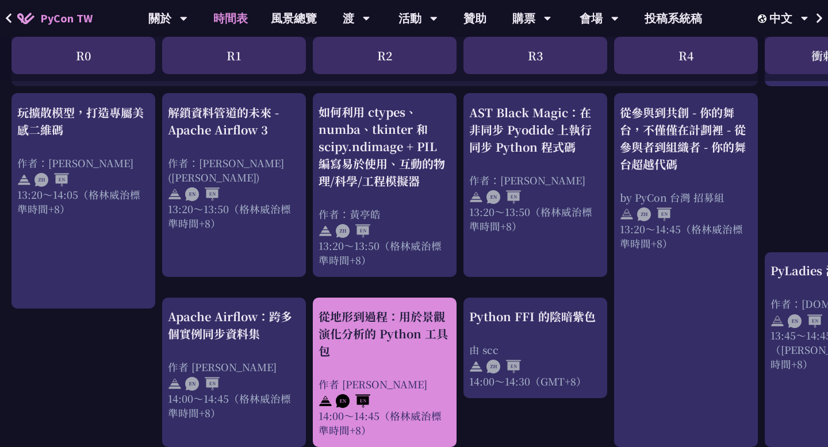
click at [426, 350] on div "從地形到過程：用於景觀演化分析的 Python 工具包 作者 Ricarido Saturay 14:00～14:45（格林威治標準時間+8）" at bounding box center [385, 372] width 132 height 129
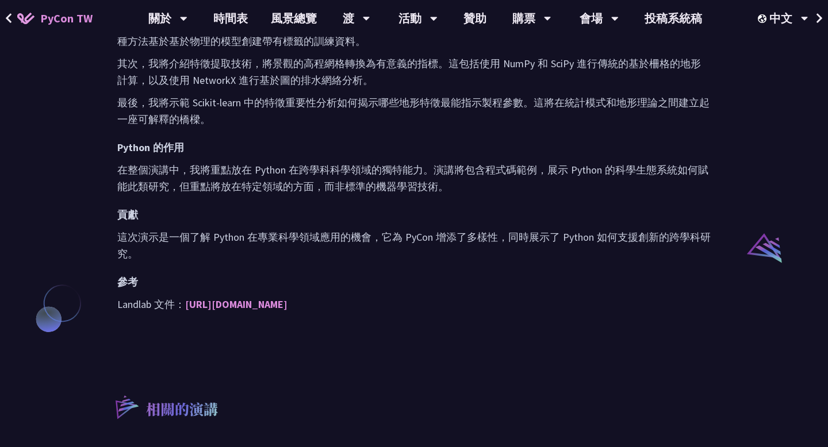
scroll to position [685, 0]
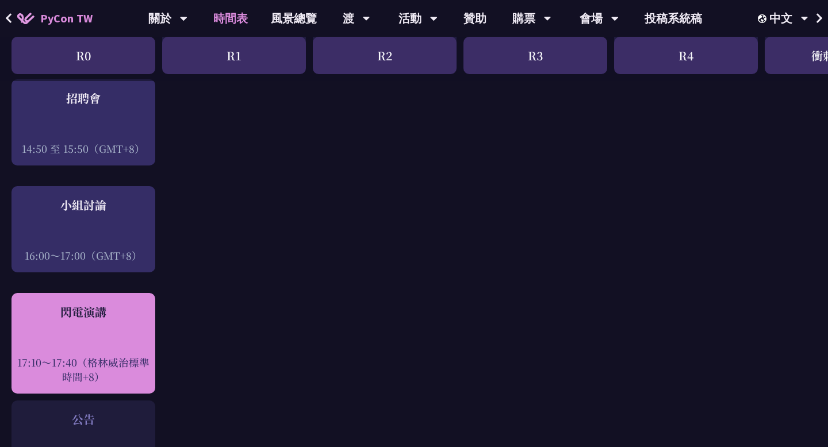
scroll to position [1325, 0]
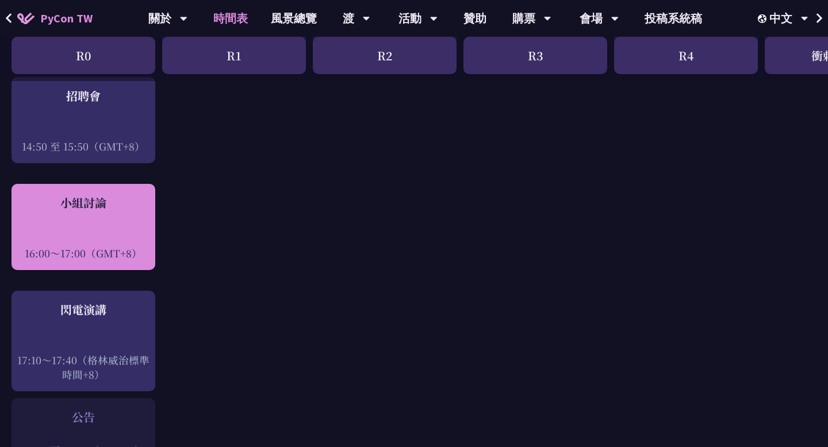
click at [126, 246] on font "16:00～17:00（GMT+8）" at bounding box center [83, 253] width 117 height 14
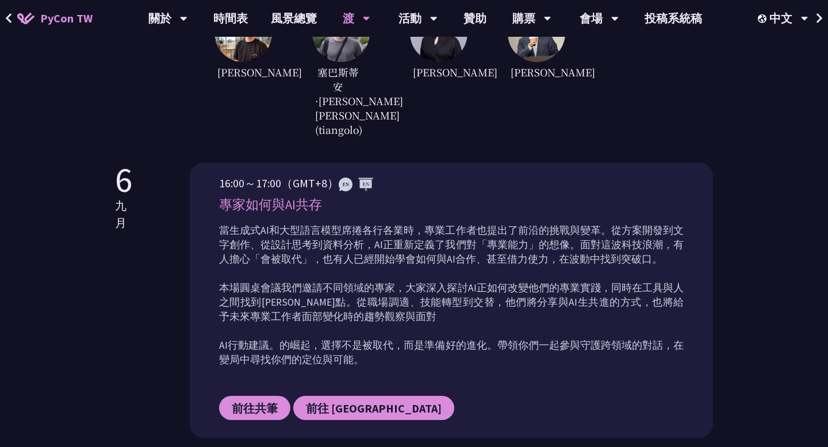
scroll to position [442, 0]
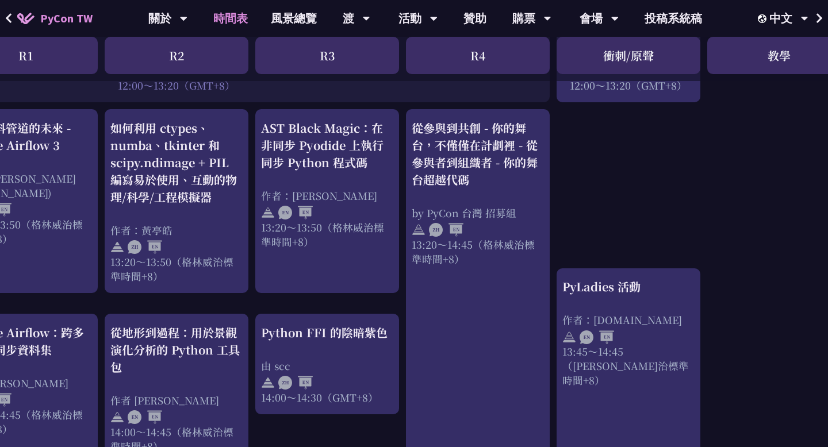
scroll to position [925, 0]
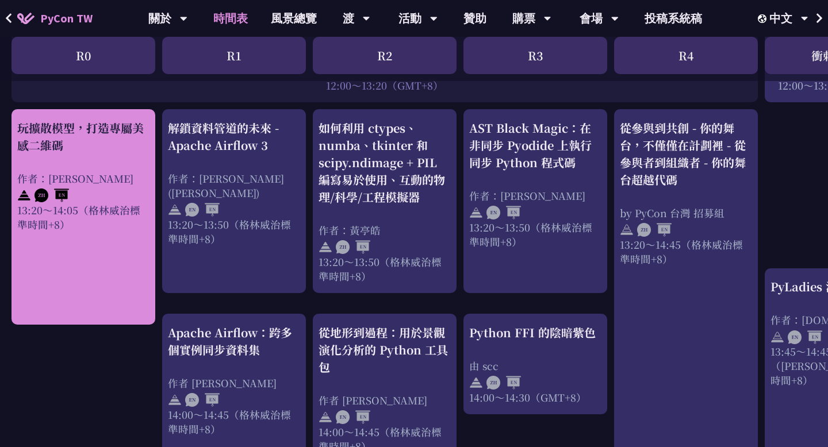
click at [93, 266] on link "玩擴散模型，打造專屬美感二維碼 作者：[PERSON_NAME] 13:20～14:05（[PERSON_NAME]治標準時間+8）" at bounding box center [83, 218] width 132 height 196
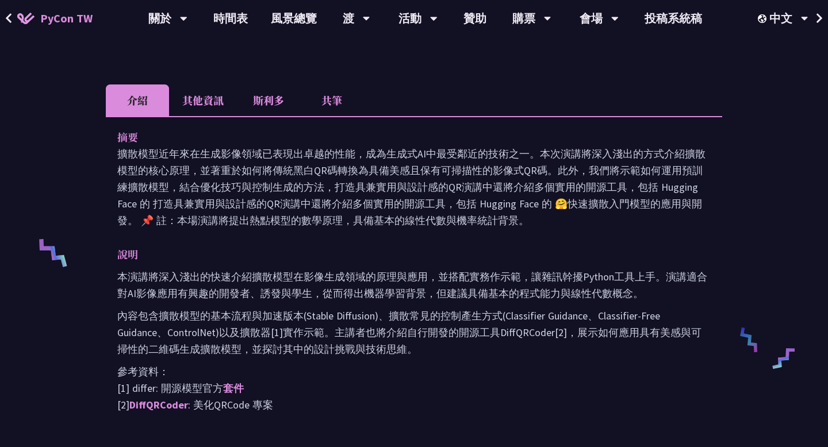
scroll to position [322, 0]
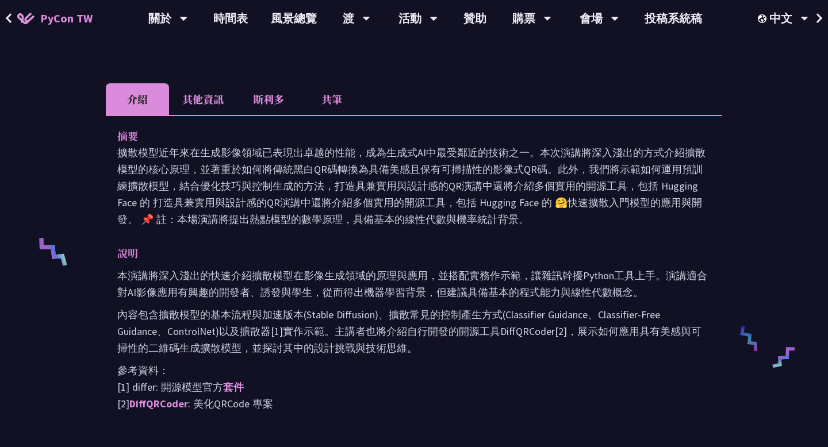
click at [230, 87] on li "其他資訊" at bounding box center [203, 99] width 68 height 32
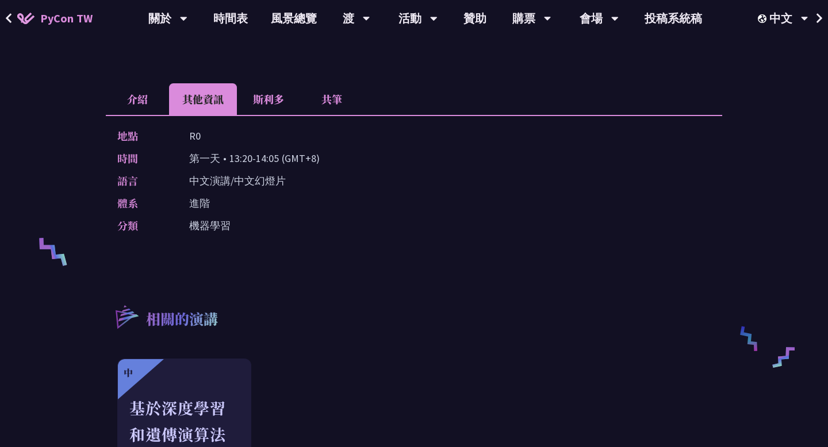
click at [269, 90] on li "斯利多" at bounding box center [268, 99] width 63 height 32
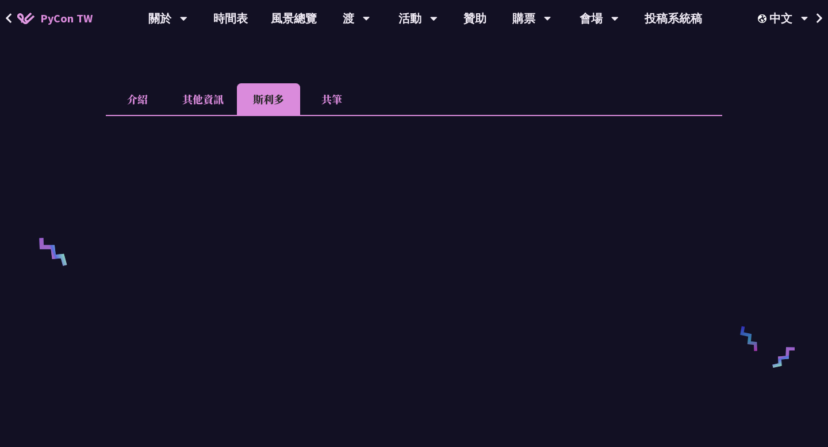
click at [328, 96] on li "共筆" at bounding box center [331, 99] width 63 height 32
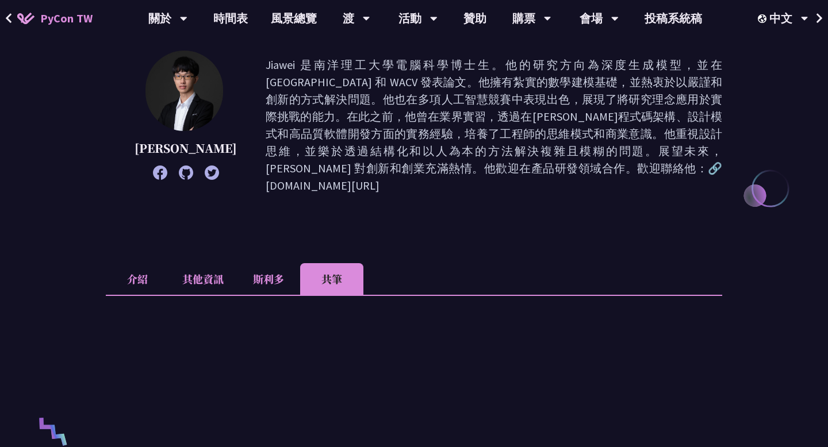
scroll to position [0, 0]
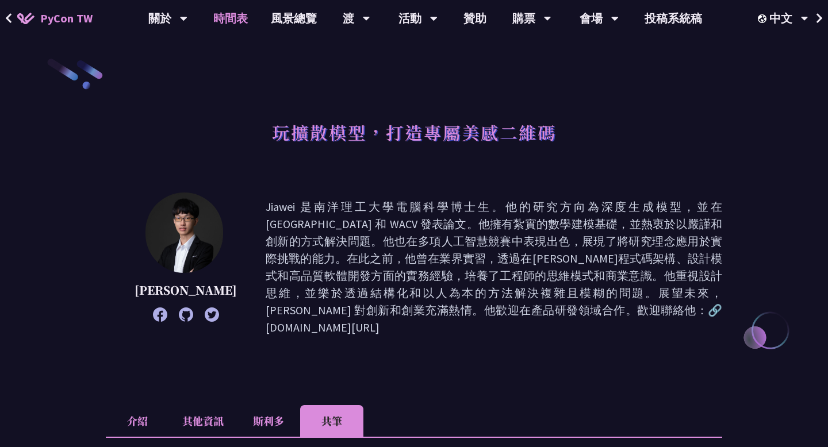
click at [227, 21] on font "時間表" at bounding box center [230, 18] width 35 height 14
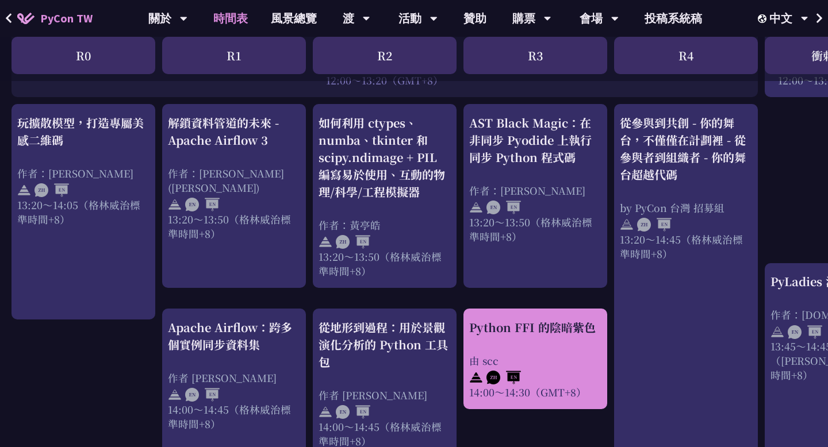
scroll to position [929, 0]
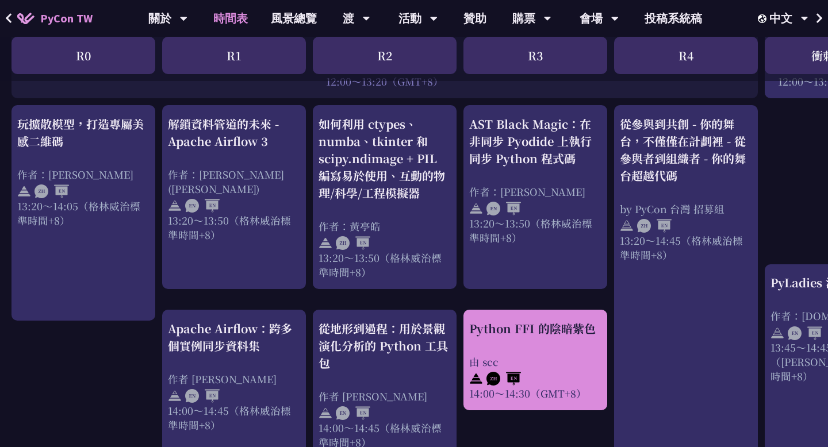
click at [519, 339] on div "Python FFI 的陰暗紫色 由 scc 14:00～14:30（GMT+8）" at bounding box center [535, 360] width 132 height 81
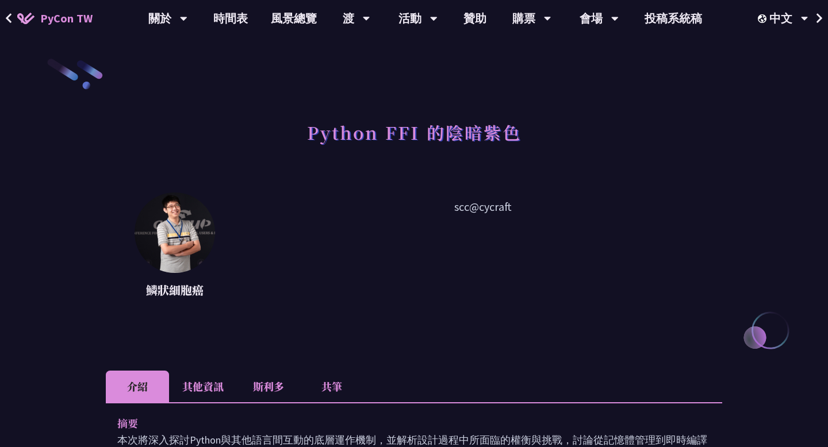
scroll to position [449, 0]
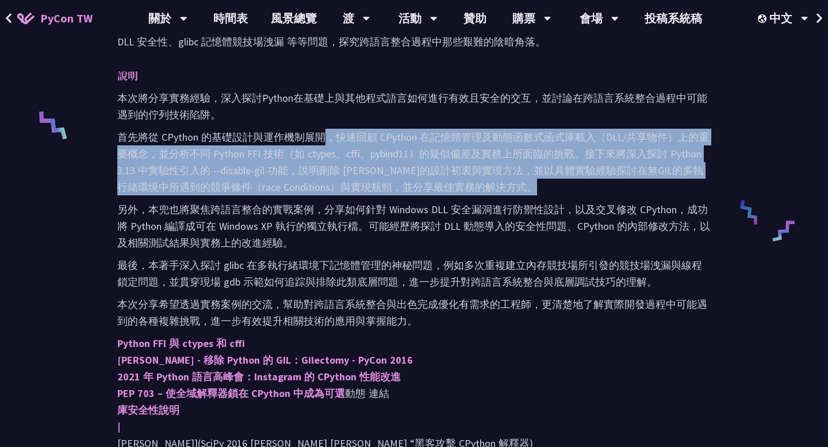
drag, startPoint x: 329, startPoint y: 131, endPoint x: 484, endPoint y: 197, distance: 168.5
click at [484, 197] on div "本次將分享實務經驗，深入探討Python在基礎上與其他程式語言如何進行有效且安全的交互，並討論在跨語言系統整合過程中可能遇到的佇列技術陷阱。 首先將從 CPy…" at bounding box center [413, 296] width 593 height 412
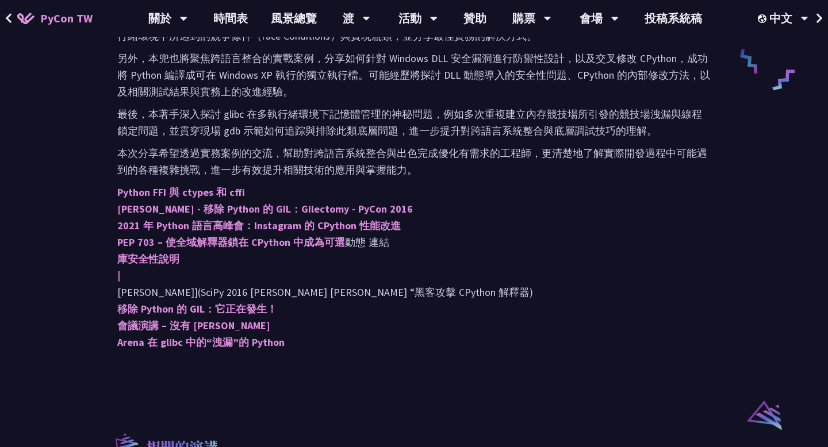
scroll to position [597, 0]
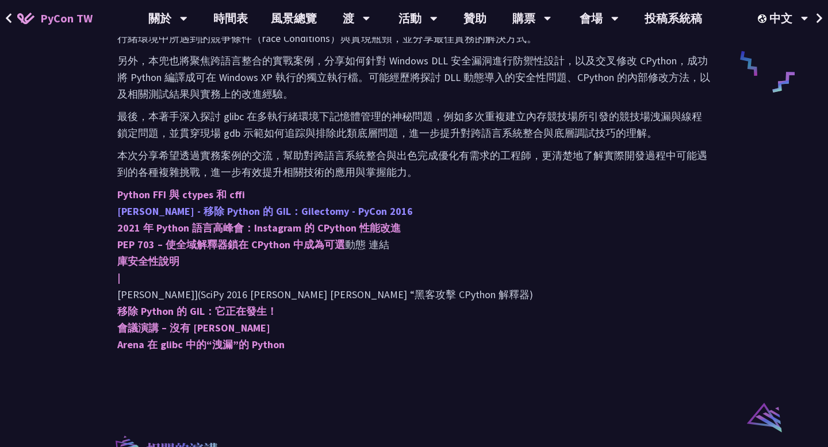
click at [230, 217] on font "[PERSON_NAME] - 移除 Python 的 GIL：Gilectomy - PyCon 2016" at bounding box center [265, 211] width 296 height 13
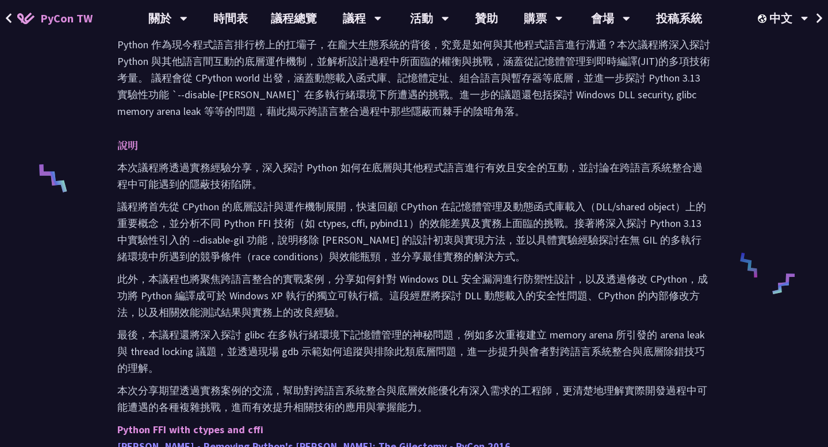
scroll to position [393, 0]
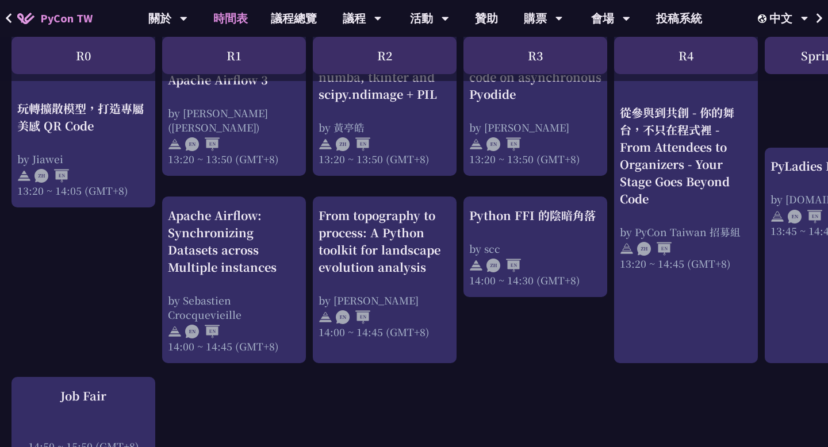
scroll to position [1049, 0]
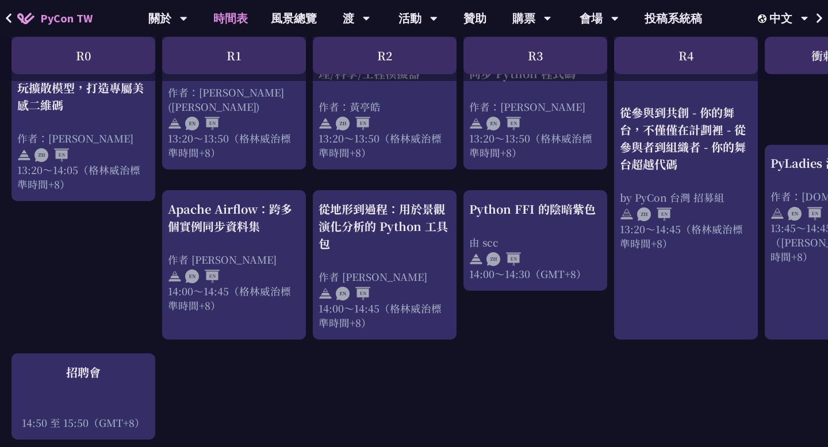
click at [310, 364] on div "Python 初學者 GIL 簡介：在 Python 3.13 中禁用它並利用並發 作者：齊藤佑 10:50 至 11:20（GMT+8） 關於 Python…" at bounding box center [610, 92] width 1221 height 1814
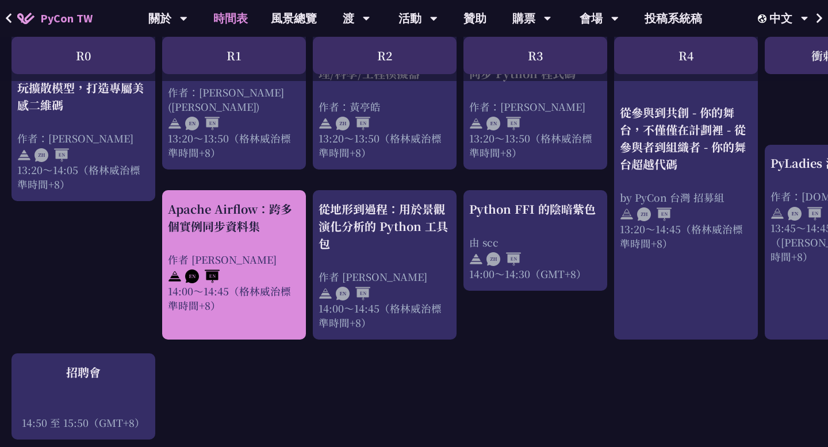
click at [276, 266] on div "作者 [PERSON_NAME]" at bounding box center [234, 259] width 132 height 14
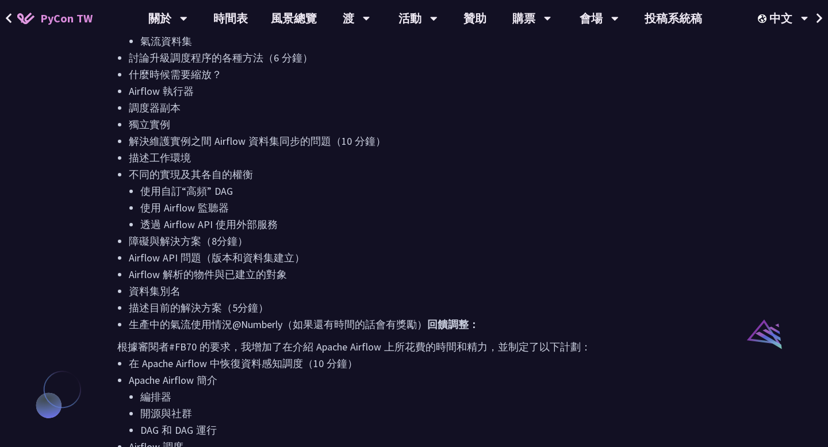
scroll to position [680, 0]
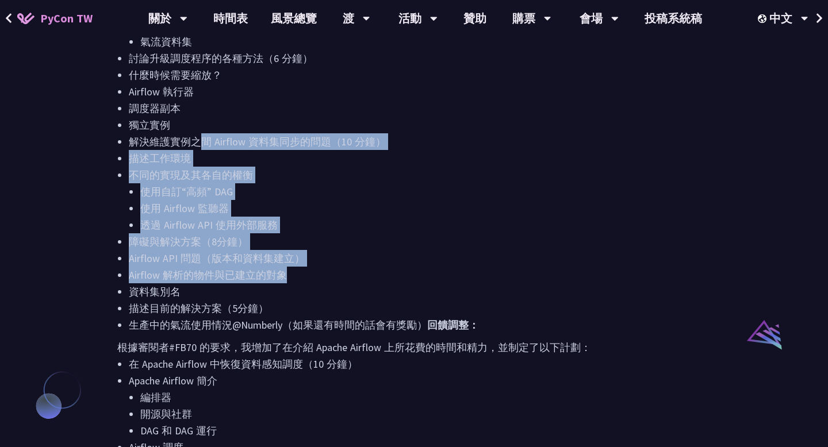
drag, startPoint x: 202, startPoint y: 156, endPoint x: 306, endPoint y: 291, distance: 170.6
click at [306, 291] on ul "我是誰（30多歲） 在 Apache Airflow 中恢復資料感知調度（10 分鐘） Apache Airflow 簡介 編排器 開源與社群 氣流基礎知識 …" at bounding box center [413, 100] width 593 height 467
click at [306, 283] on li "Airflow 解析的物件與已建立的對象" at bounding box center [420, 275] width 582 height 17
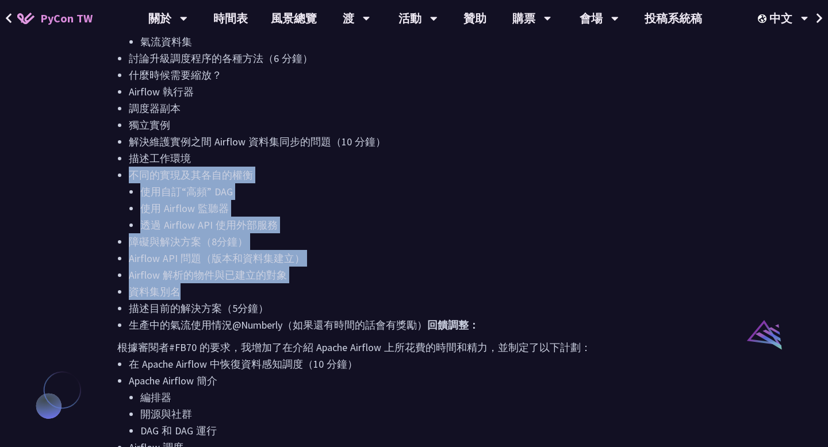
drag, startPoint x: 237, startPoint y: 172, endPoint x: 327, endPoint y: 307, distance: 161.9
click at [327, 307] on ul "我是誰（30多歲） 在 Apache Airflow 中恢復資料感知調度（10 分鐘） Apache Airflow 簡介 編排器 開源與社群 氣流基礎知識 …" at bounding box center [413, 100] width 593 height 467
click at [327, 300] on li "資料集別名" at bounding box center [420, 291] width 582 height 17
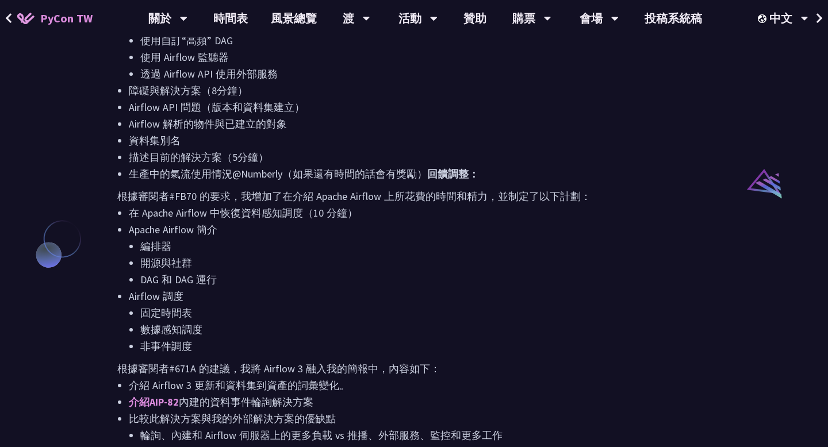
scroll to position [832, 0]
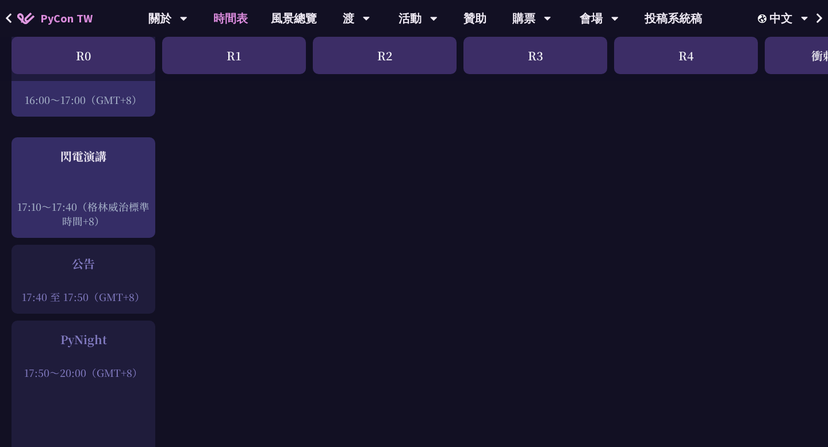
scroll to position [1375, 0]
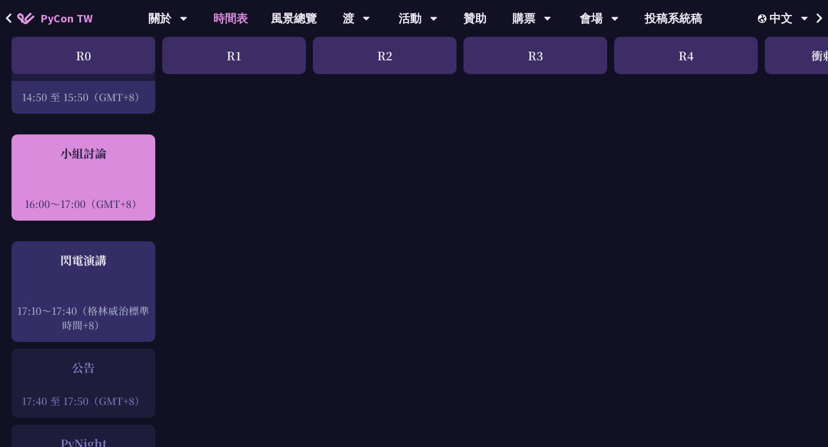
click at [128, 152] on div "小組討論 16:00～17:00（GMT+8）" at bounding box center [83, 178] width 132 height 66
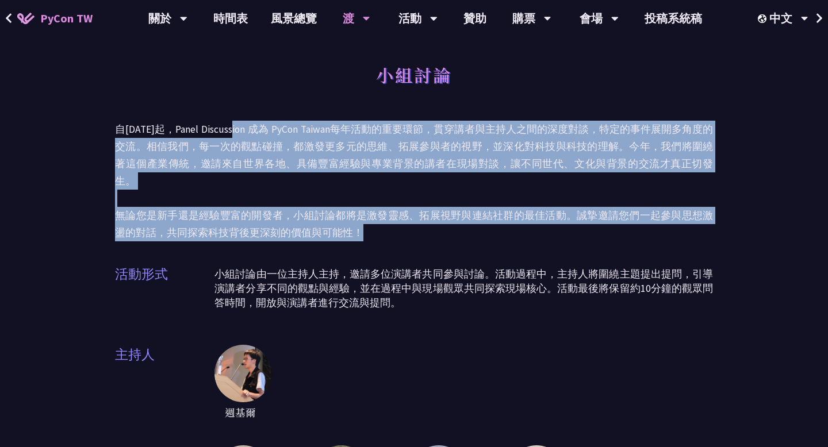
drag, startPoint x: 239, startPoint y: 125, endPoint x: 360, endPoint y: 209, distance: 147.2
click at [360, 209] on p "自2023年起，Panel Discussion 成為 PyCon Taiwan每年活動的重要環節，貫穿講者與主持人之間的深度對談，特定的事件展開多角度的交流…" at bounding box center [414, 181] width 598 height 121
drag, startPoint x: 281, startPoint y: 124, endPoint x: 357, endPoint y: 216, distance: 118.9
click at [357, 216] on p "自2023年起，Panel Discussion 成為 PyCon Taiwan每年活動的重要環節，貫穿講者與主持人之間的深度對談，特定的事件展開多角度的交流…" at bounding box center [414, 181] width 598 height 121
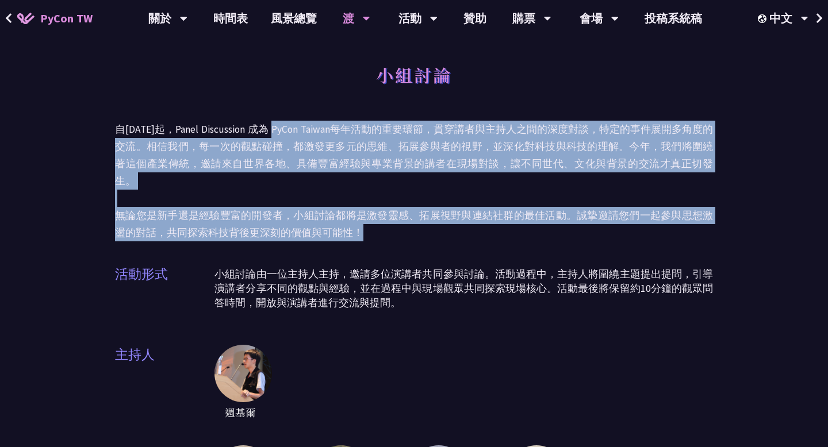
click at [357, 216] on p "自2023年起，Panel Discussion 成為 PyCon Taiwan每年活動的重要環節，貫穿講者與主持人之間的深度對談，特定的事件展開多角度的交流…" at bounding box center [414, 181] width 598 height 121
drag, startPoint x: 231, startPoint y: 125, endPoint x: 366, endPoint y: 225, distance: 168.6
click at [366, 225] on div "小組討論 自2023年起，Panel Discussion 成為 PyCon Taiwan每年活動的重要環節，貫穿講者與主持人之間的深度對談，特定的事件展開多…" at bounding box center [414, 319] width 598 height 523
drag, startPoint x: 255, startPoint y: 135, endPoint x: 347, endPoint y: 217, distance: 123.0
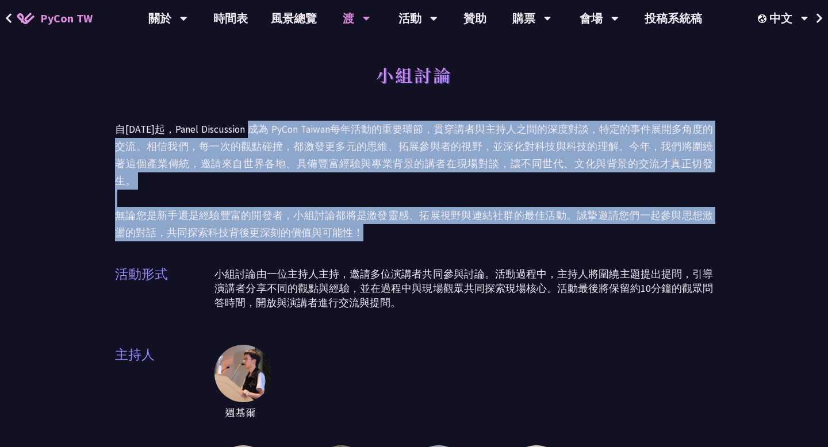
click at [347, 217] on p "自2023年起，Panel Discussion 成為 PyCon Taiwan每年活動的重要環節，貫穿講者與主持人之間的深度對談，特定的事件展開多角度的交流…" at bounding box center [414, 181] width 598 height 121
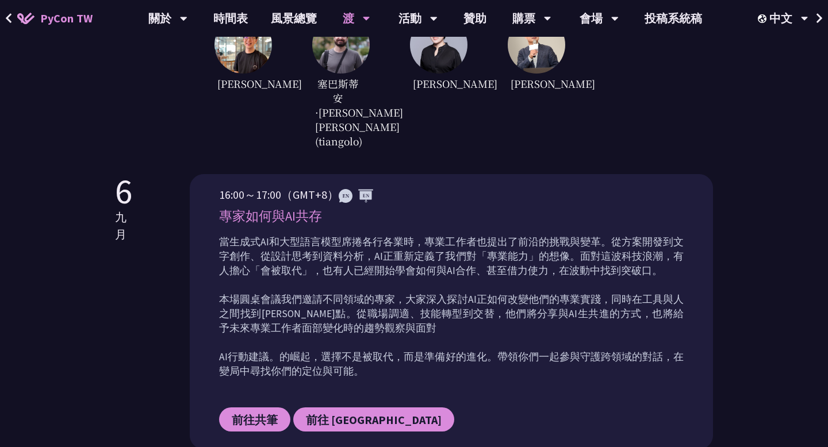
scroll to position [450, 0]
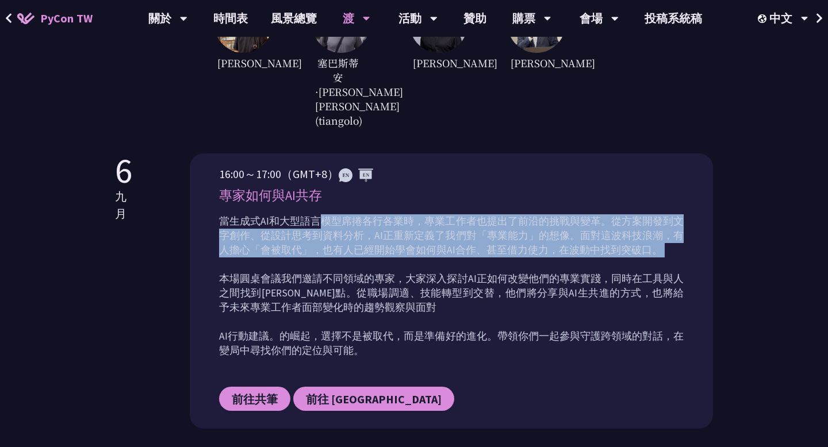
drag, startPoint x: 316, startPoint y: 193, endPoint x: 389, endPoint y: 232, distance: 82.8
click at [389, 232] on p "當生成式AI和大型語言模型席捲各行各業時，專業工作者也提出了前沿的挑戰與變革。從方案開發到文字創作、從設計思考到資料分析，AI正重新定義了我們對「專業能力」的…" at bounding box center [451, 286] width 465 height 144
drag, startPoint x: 344, startPoint y: 190, endPoint x: 390, endPoint y: 236, distance: 65.9
click at [390, 236] on p "當生成式AI和大型語言模型席捲各行各業時，專業工作者也提出了前沿的挑戰與變革。從方案開發到文字創作、從設計思考到資料分析，AI正重新定義了我們對「專業能力」的…" at bounding box center [451, 286] width 465 height 144
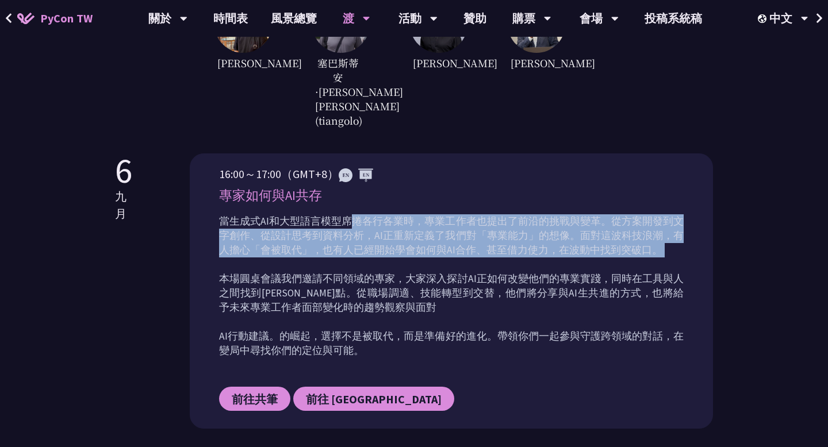
click at [390, 236] on p "當生成式AI和大型語言模型席捲各行各業時，專業工作者也提出了前沿的挑戰與變革。從方案開發到文字創作、從設計思考到資料分析，AI正重新定義了我們對「專業能力」的…" at bounding box center [451, 286] width 465 height 144
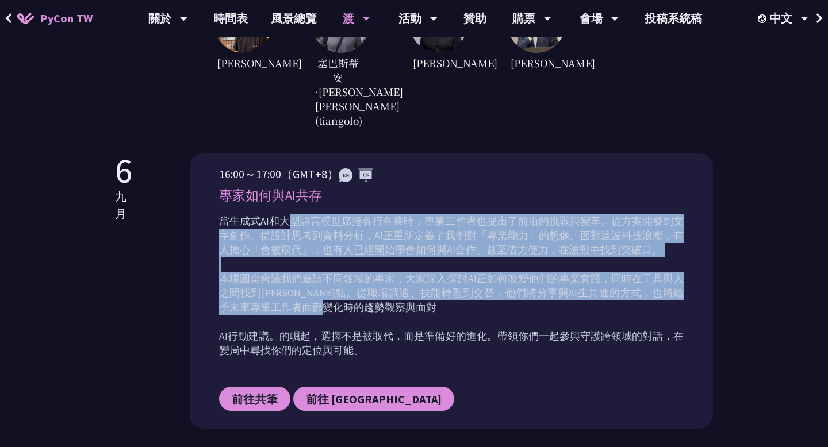
drag, startPoint x: 290, startPoint y: 191, endPoint x: 370, endPoint y: 280, distance: 119.7
click at [370, 280] on p "當生成式AI和大型語言模型席捲各行各業時，專業工作者也提出了前沿的挑戰與變革。從方案開發到文字創作、從設計思考到資料分析，AI正重新定義了我們對「專業能力」的…" at bounding box center [451, 286] width 465 height 144
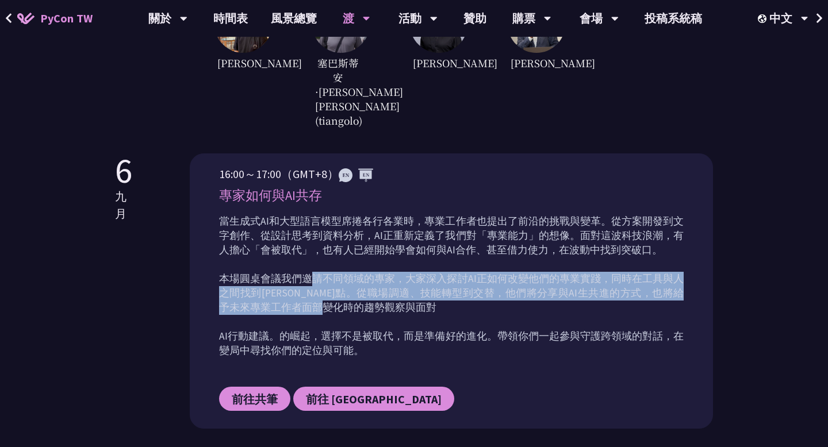
drag, startPoint x: 313, startPoint y: 250, endPoint x: 361, endPoint y: 276, distance: 53.8
click at [361, 276] on p "當生成式AI和大型語言模型席捲各行各業時，專業工作者也提出了前沿的挑戰與變革。從方案開發到文字創作、從設計思考到資料分析，AI正重新定義了我們對「專業能力」的…" at bounding box center [451, 286] width 465 height 144
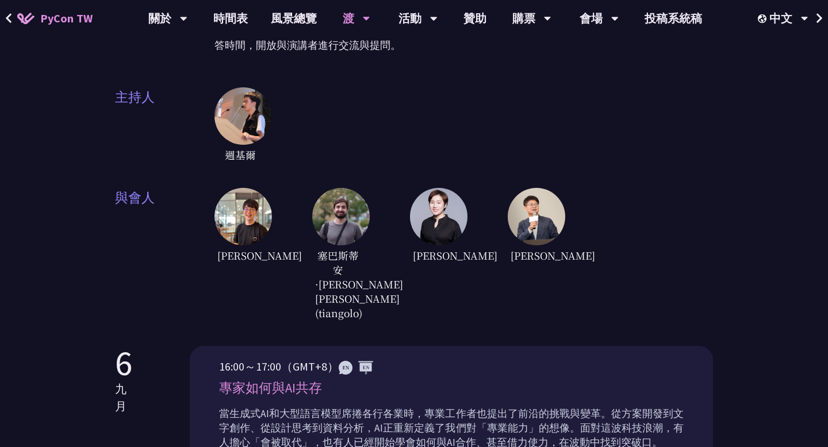
scroll to position [25, 0]
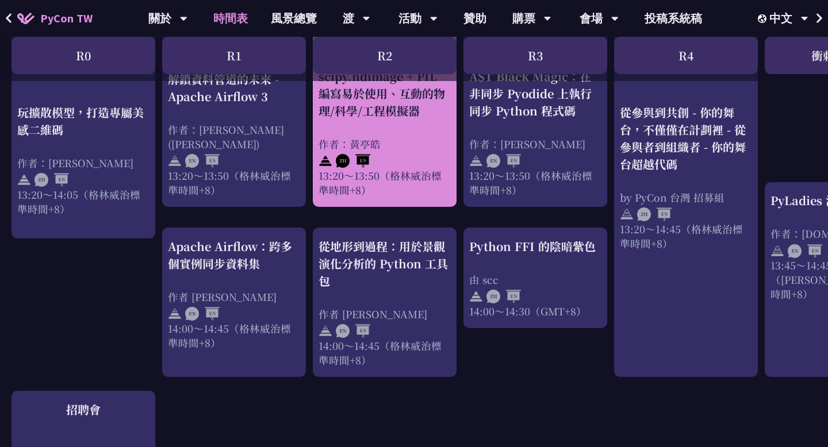
scroll to position [1168, 0]
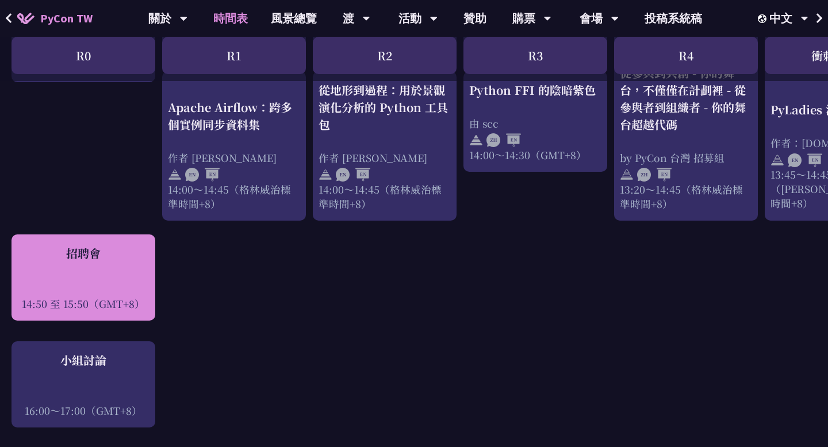
click at [137, 263] on div "招聘會 14:50 至 15:50（GMT+8）" at bounding box center [83, 278] width 132 height 66
click at [121, 256] on div "招聘會 14:50 至 15:50（GMT+8）" at bounding box center [83, 278] width 132 height 66
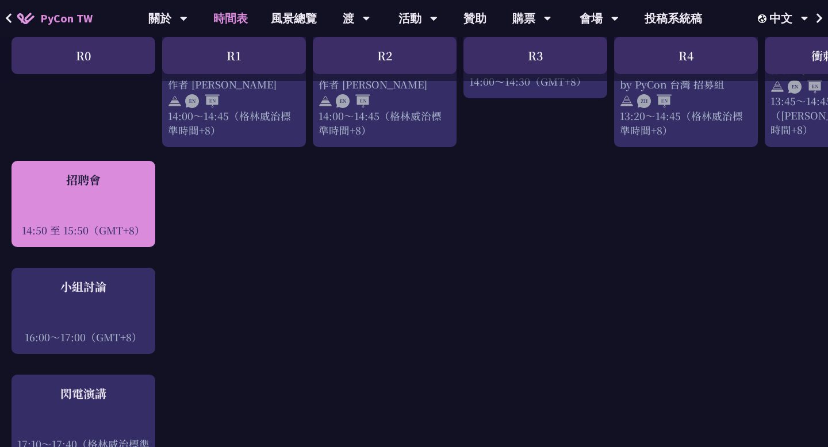
scroll to position [1242, 0]
click at [75, 205] on div at bounding box center [83, 213] width 132 height 17
click at [74, 205] on div at bounding box center [83, 213] width 132 height 17
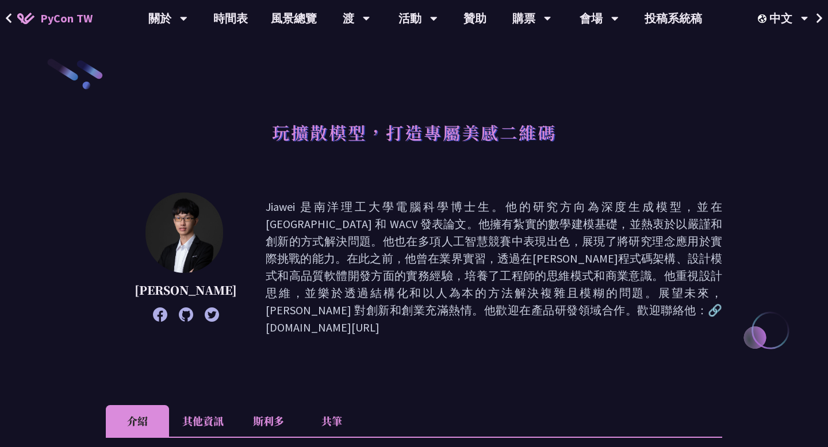
scroll to position [348, 0]
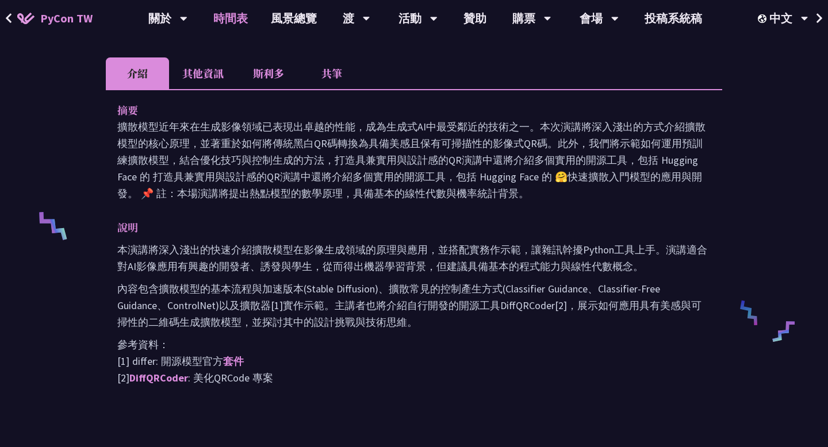
click at [246, 21] on font "時間表" at bounding box center [230, 18] width 35 height 14
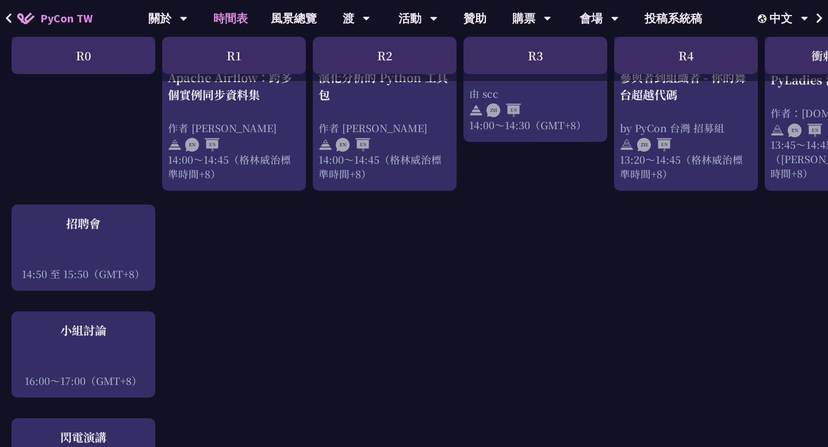
scroll to position [1164, 0]
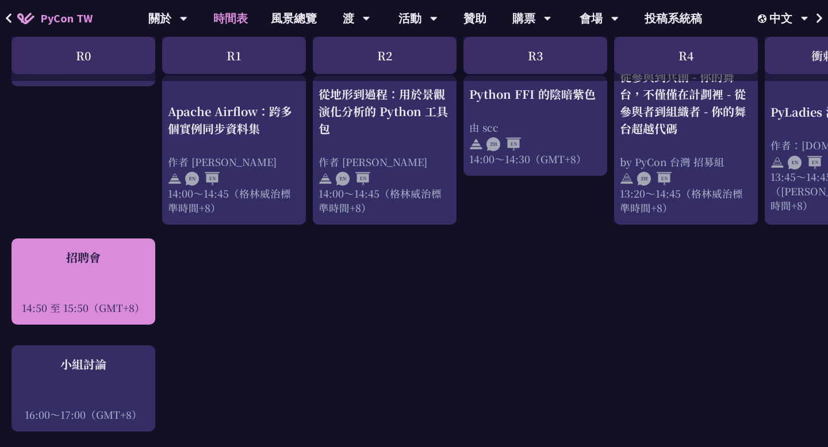
click at [126, 239] on div "招聘會 14:50 至 15:50（GMT+8）" at bounding box center [84, 282] width 144 height 86
click at [98, 249] on font "招聘會" at bounding box center [83, 257] width 35 height 17
click at [85, 255] on div "招聘會 14:50 至 15:50（GMT+8）" at bounding box center [83, 282] width 132 height 66
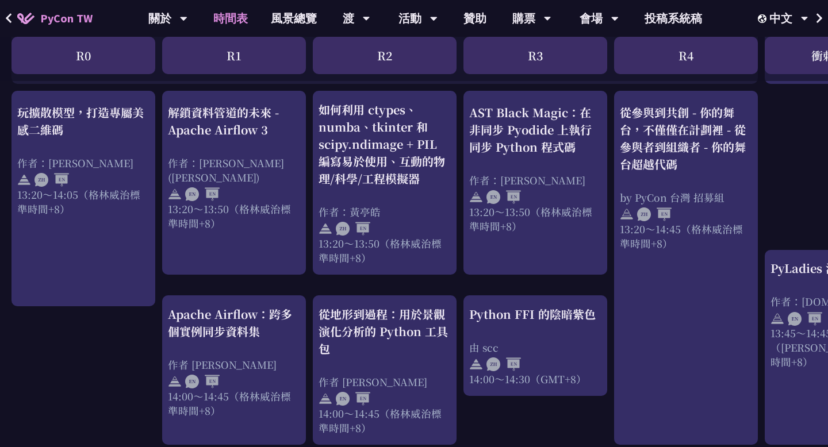
scroll to position [941, 0]
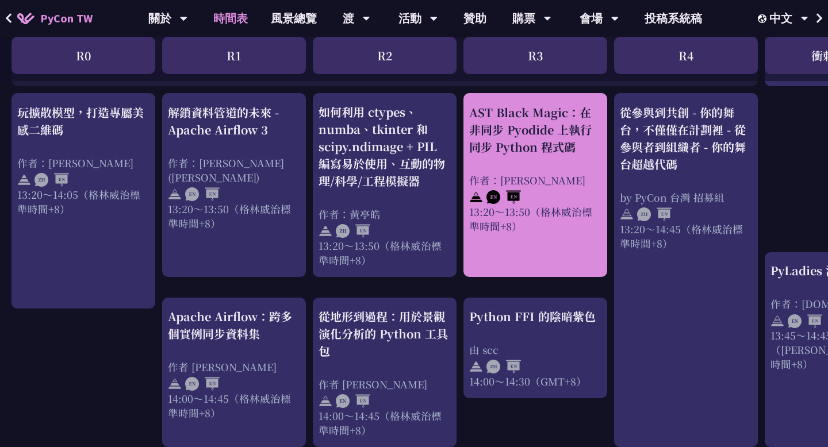
click at [480, 260] on div "AST Black Magic：在非同步 Pyodide 上執行同步 Python 程式碼 作者：[PERSON_NAME] 13:20～13:50（[PER…" at bounding box center [535, 185] width 144 height 184
click at [534, 137] on font "AST Black Magic：在非同步 Pyodide 上執行同步 Python 程式碼" at bounding box center [530, 129] width 122 height 51
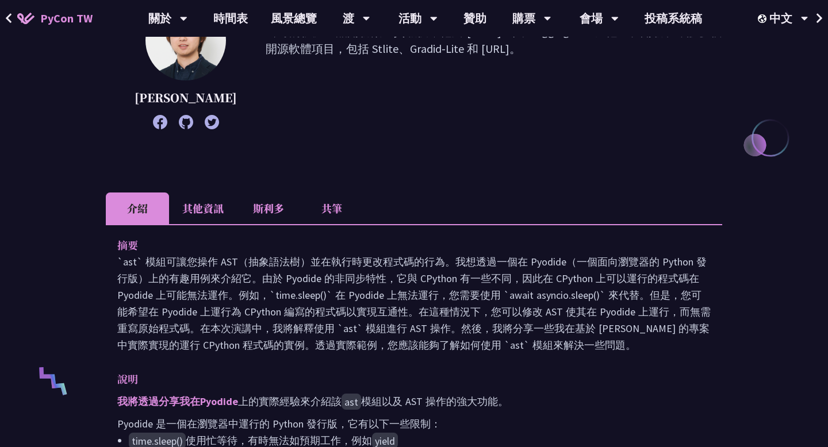
scroll to position [228, 0]
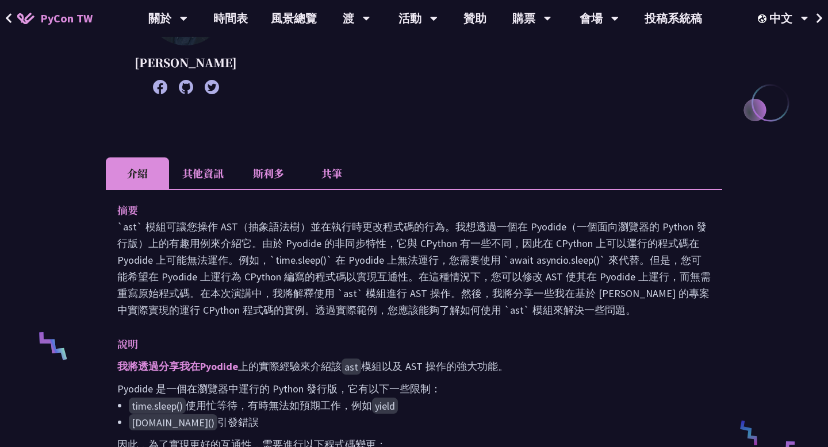
click at [320, 175] on li "共筆" at bounding box center [331, 174] width 63 height 32
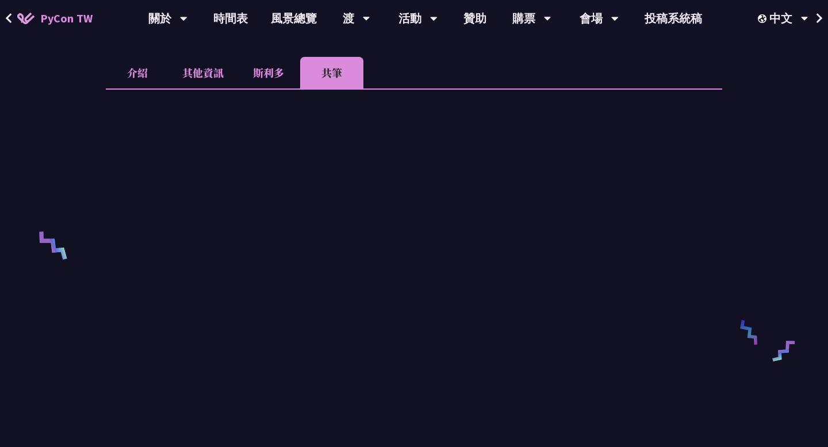
scroll to position [463, 0]
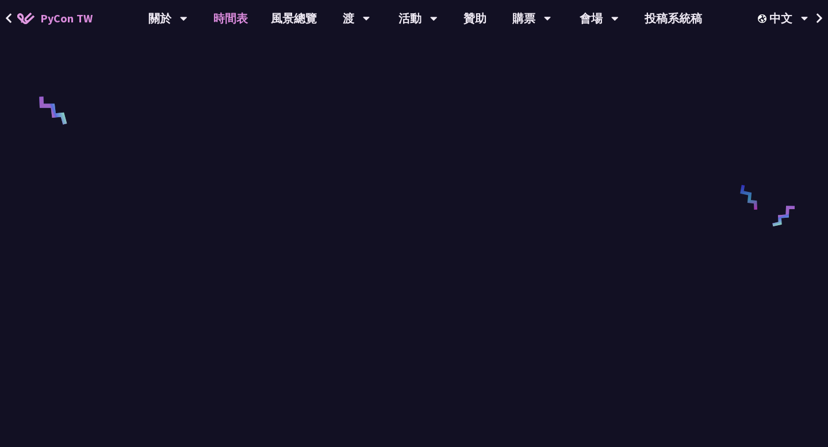
scroll to position [941, 0]
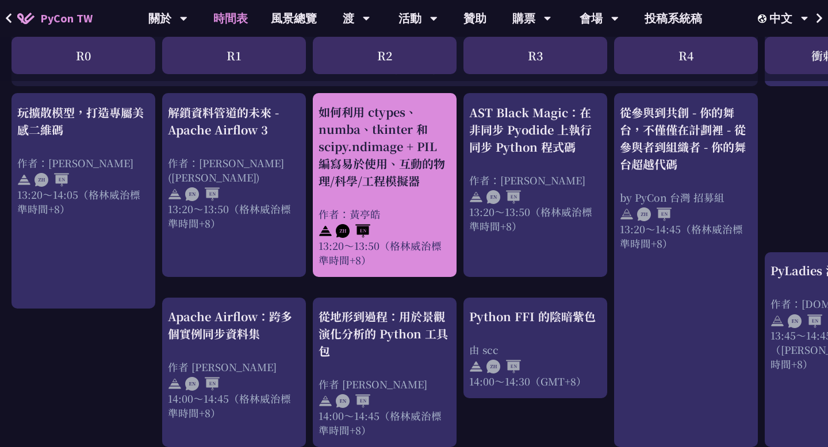
click at [384, 183] on div "如何利用 ctypes、numba、tkinter 和 scipy.ndimage + PIL 編寫易於使用、互動的物理/科學/工程模擬器 作者：[PERSO…" at bounding box center [385, 186] width 132 height 164
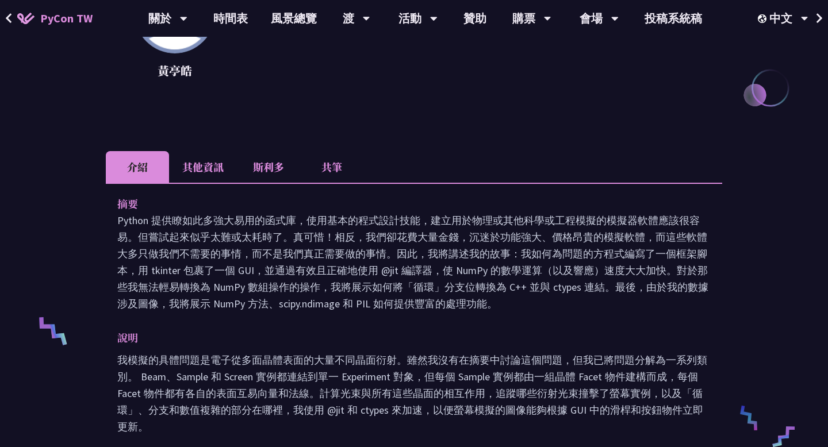
scroll to position [245, 0]
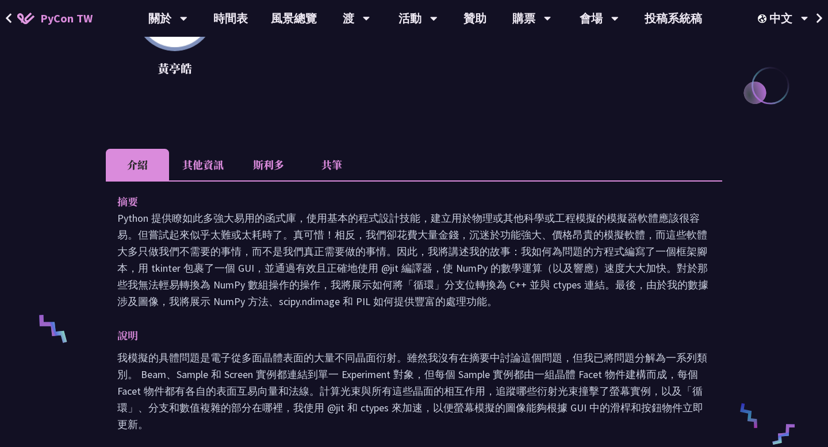
click at [331, 154] on li "共筆" at bounding box center [331, 165] width 63 height 32
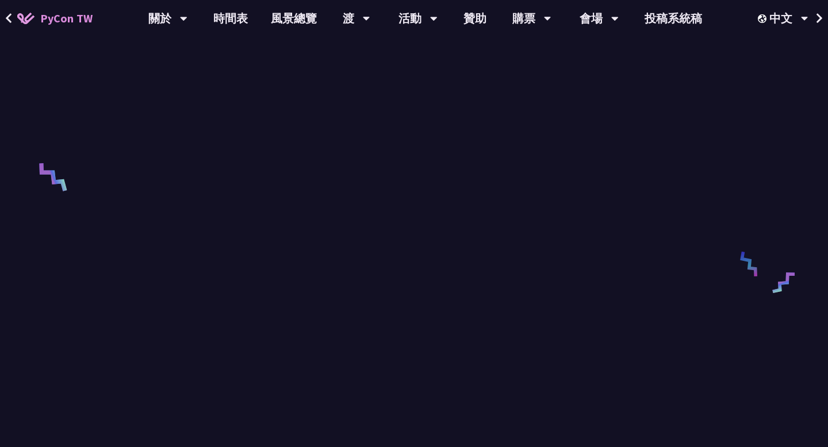
scroll to position [588, 0]
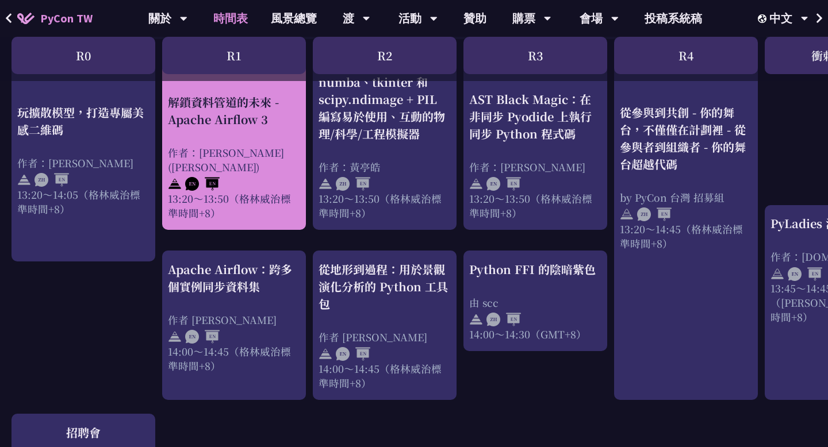
scroll to position [990, 0]
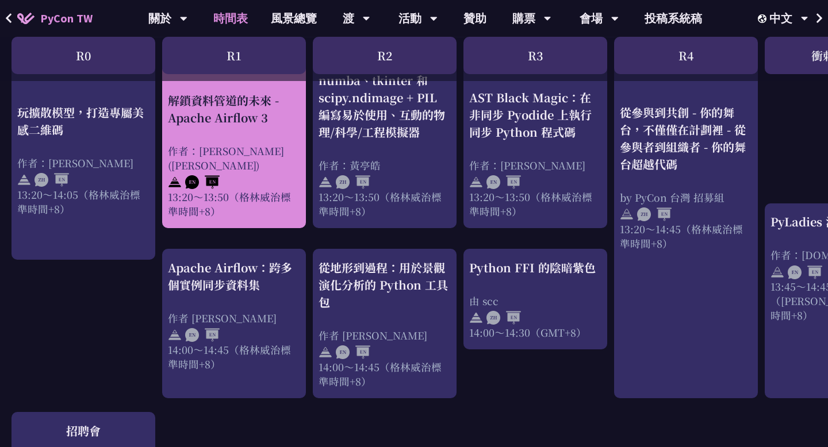
click at [257, 135] on div "解鎖資料管道的未來 - Apache Airflow 3 作者：[PERSON_NAME] ([PERSON_NAME]) 13:20～13:50（[PERS…" at bounding box center [234, 155] width 132 height 127
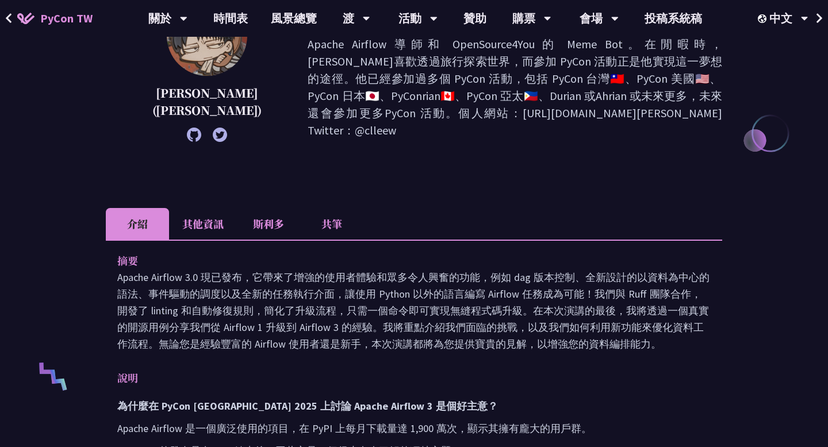
scroll to position [246, 0]
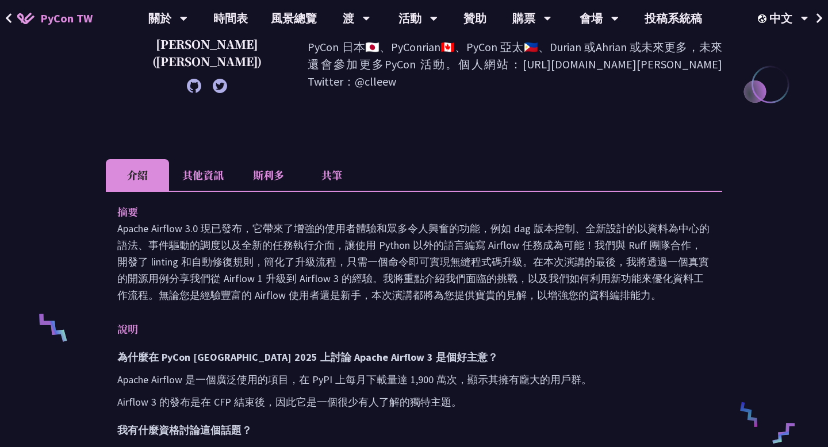
click at [334, 160] on li "共筆" at bounding box center [331, 175] width 63 height 32
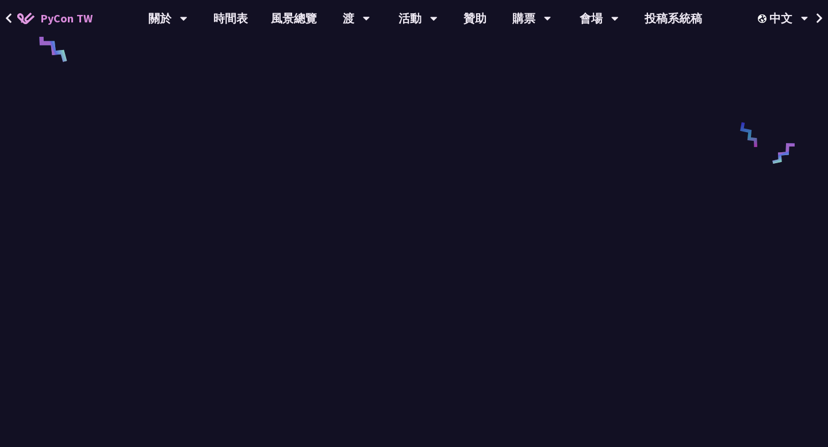
scroll to position [264, 0]
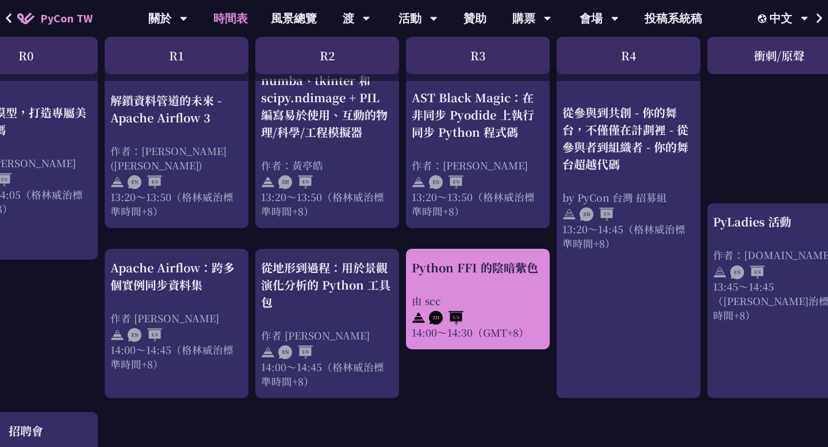
scroll to position [990, 60]
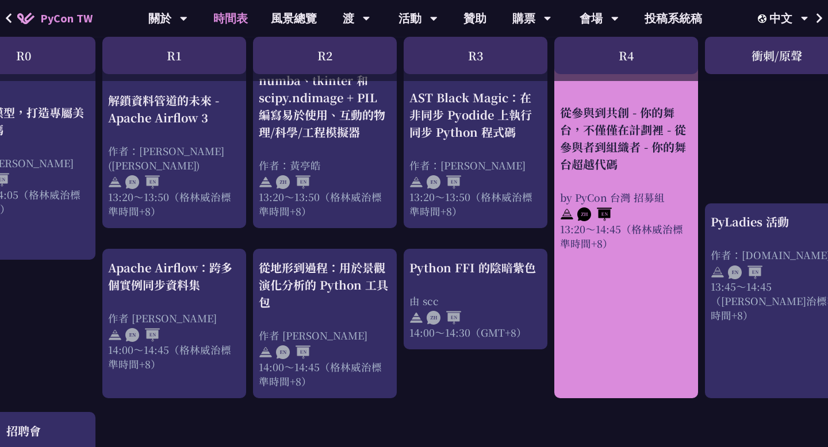
click at [610, 128] on font "從參與到共創 - 你的舞台，不僅僅在計劃裡 - 從參與者到組織者 - 你的舞台超越代碼" at bounding box center [623, 138] width 126 height 68
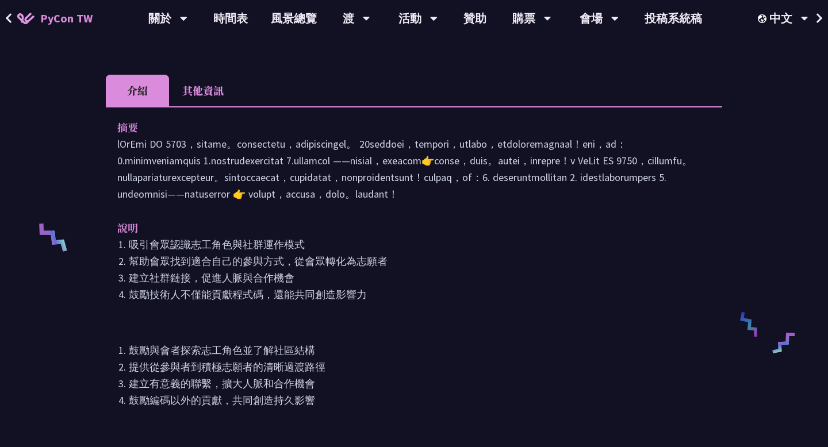
scroll to position [369, 0]
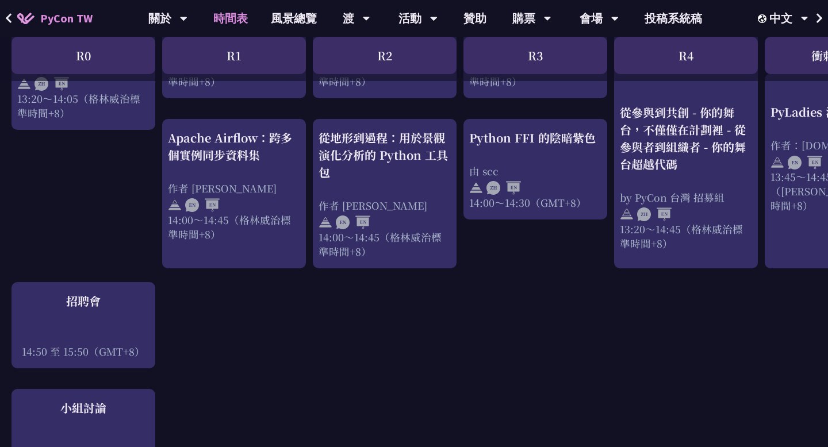
scroll to position [1240, 0]
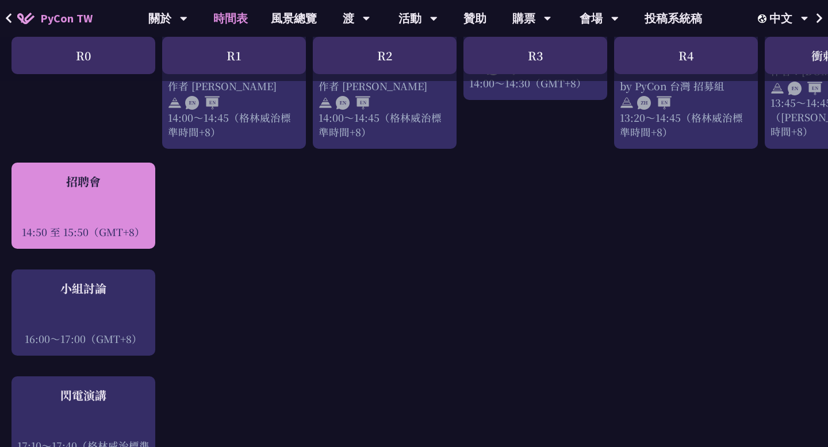
click at [116, 208] on div at bounding box center [83, 216] width 132 height 17
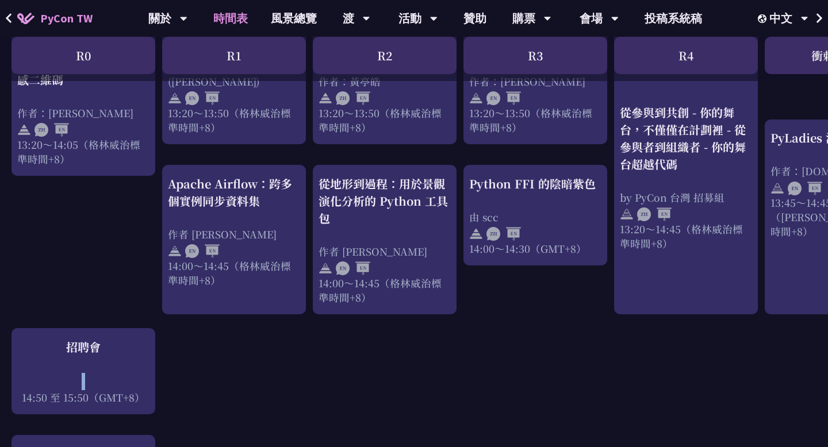
scroll to position [1087, 0]
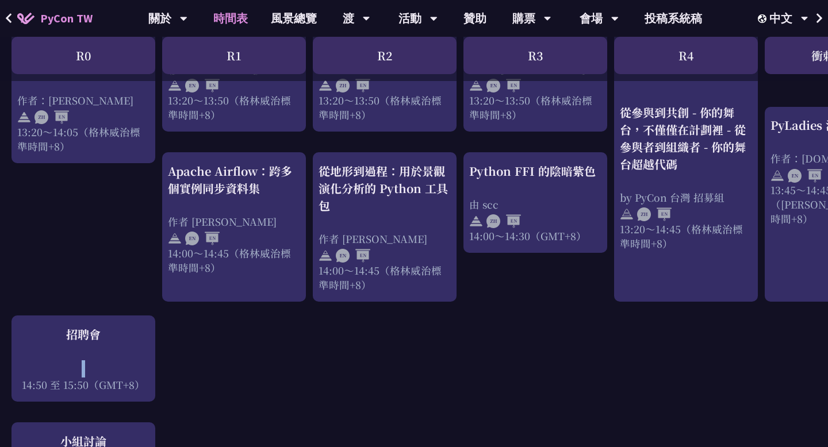
click at [428, 332] on div "Python 初學者 GIL 簡介：在 Python 3.13 中禁用它並利用並發 作者：齊藤佑 10:50 至 11:20（GMT+8） 關於 Python…" at bounding box center [610, 54] width 1221 height 1814
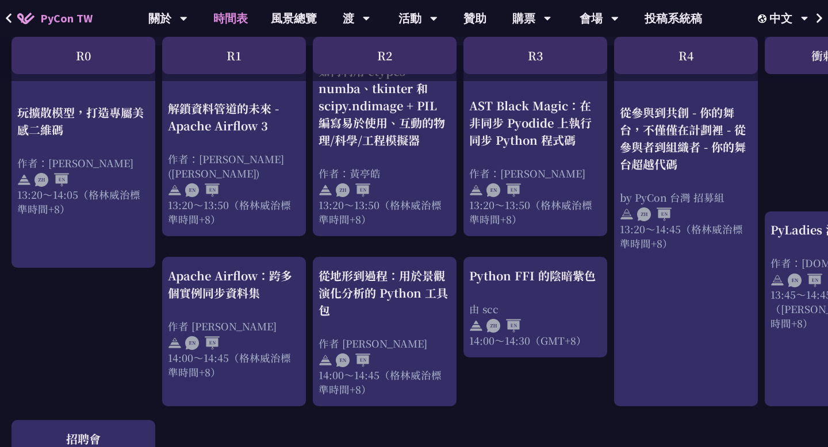
scroll to position [915, 0]
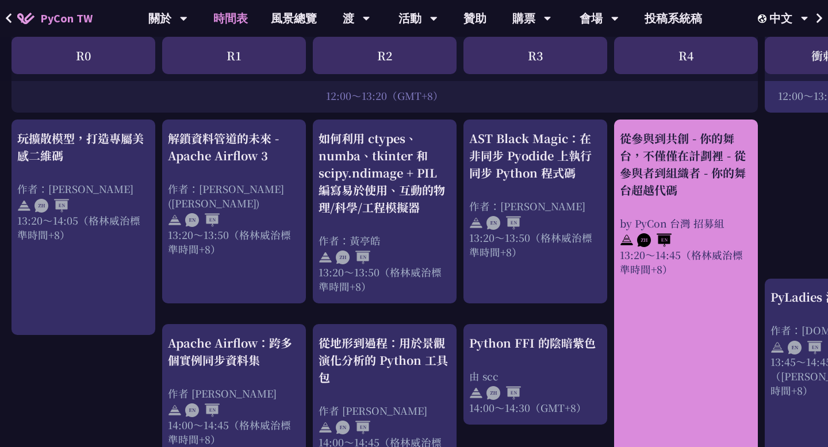
click at [705, 288] on link "從參與到共創 - 你的舞台，不僅僅在計劃裡 - 從參與者到組織者 - 你的舞台超越代碼 by PyCon 台灣 招募組 13:20～14:45（[PERSON…" at bounding box center [686, 297] width 132 height 334
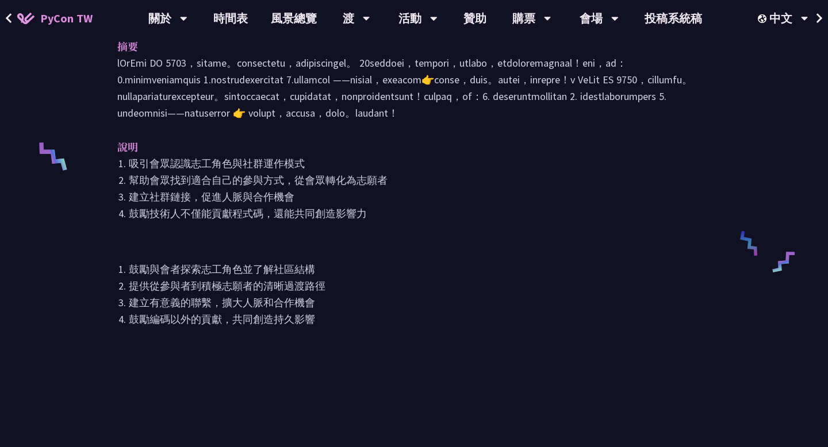
scroll to position [417, 0]
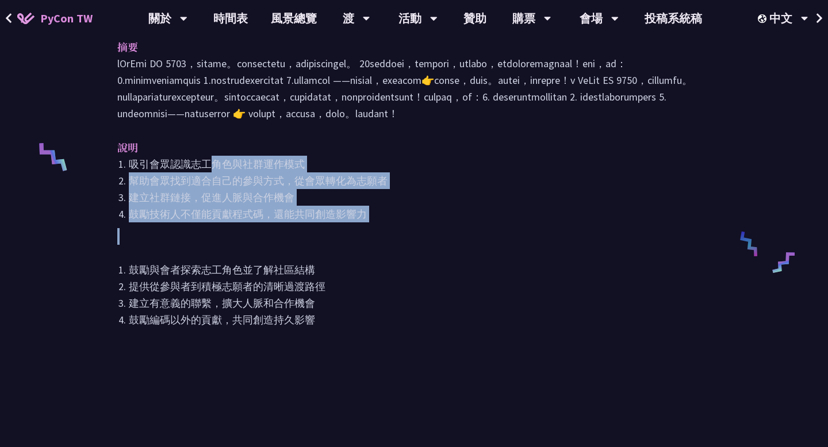
drag, startPoint x: 210, startPoint y: 212, endPoint x: 345, endPoint y: 274, distance: 148.2
click at [345, 274] on div "吸引會眾認識志工角色與社群運作模式 幫助會眾找到適合自己的參與方式，從會眾轉化為志願者 建立社群鏈接，促進人脈與合作機會 鼓勵技術人不僅能貢獻程式碼，還能共同…" at bounding box center [413, 242] width 593 height 173
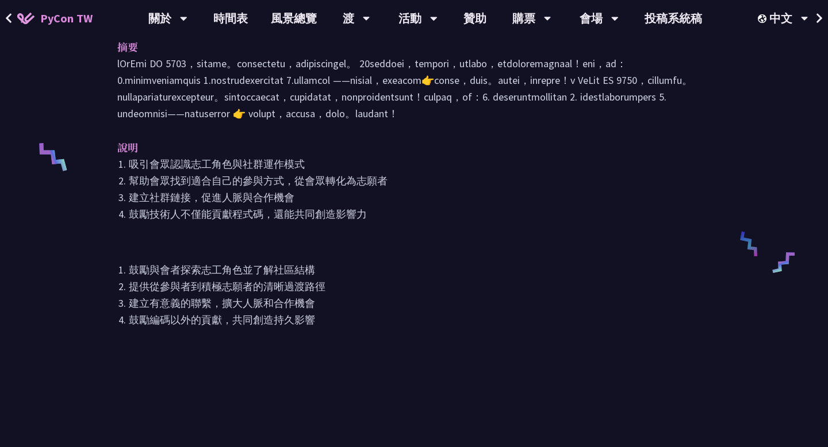
drag, startPoint x: 236, startPoint y: 201, endPoint x: 363, endPoint y: 302, distance: 162.5
click at [363, 302] on div "說明 吸引會眾認識志工角色與社群運作模式 幫助會眾找到適合自己的參與方式，從會眾轉化為志願者 建立社群鏈接，促進人脈與合作機會 鼓勵技術人不僅能貢獻程式碼，還…" at bounding box center [413, 233] width 593 height 189
click at [363, 262] on p at bounding box center [413, 244] width 593 height 33
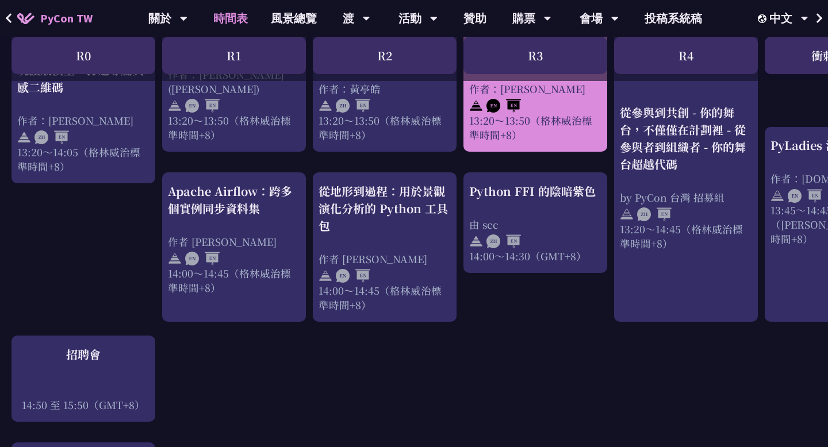
scroll to position [1067, 0]
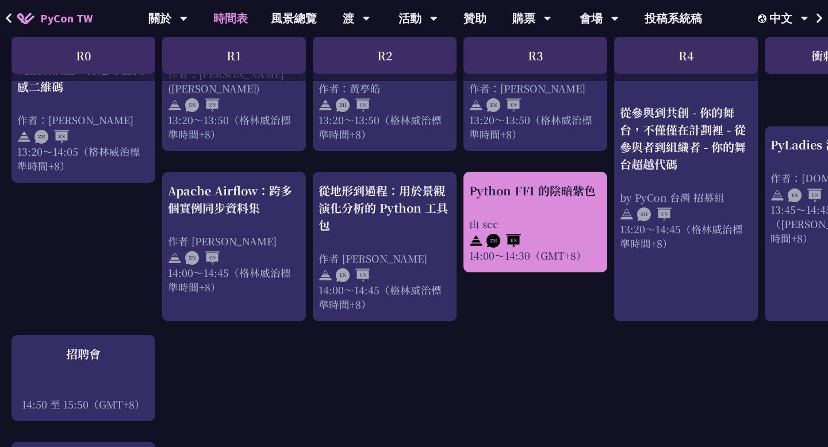
click at [507, 185] on div "Python FFI 的陰暗紫色" at bounding box center [535, 190] width 132 height 17
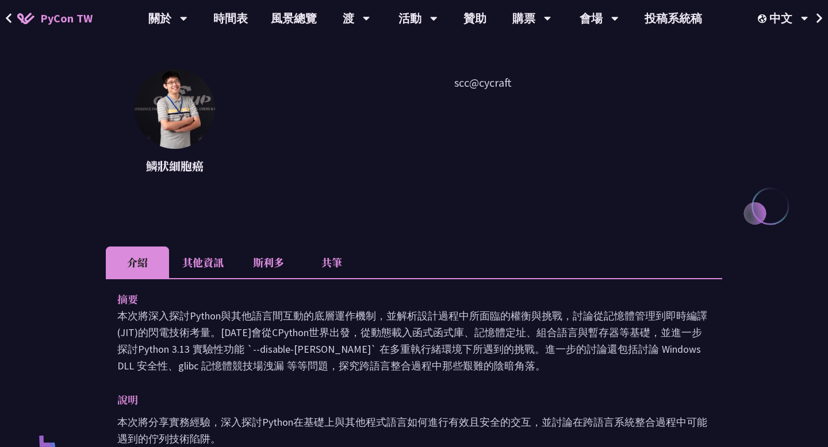
scroll to position [127, 0]
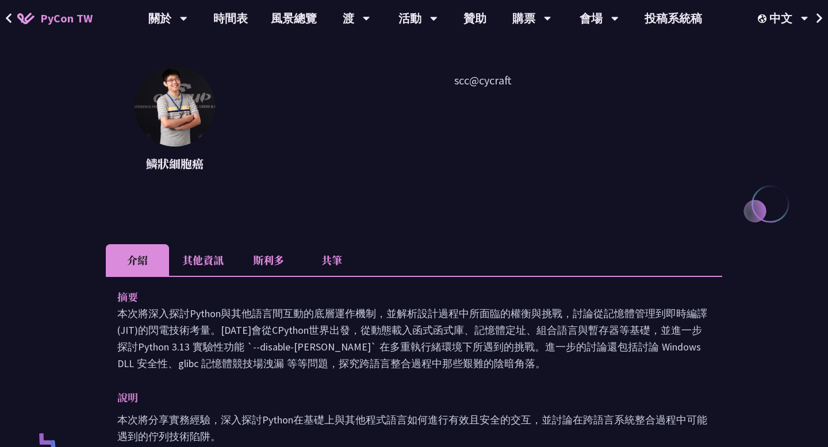
click at [339, 265] on font "共筆" at bounding box center [331, 259] width 21 height 15
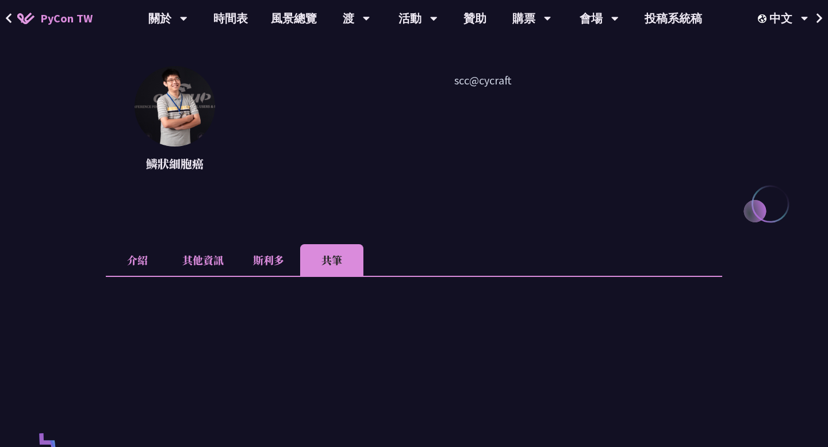
click at [269, 262] on font "斯利多" at bounding box center [268, 259] width 31 height 15
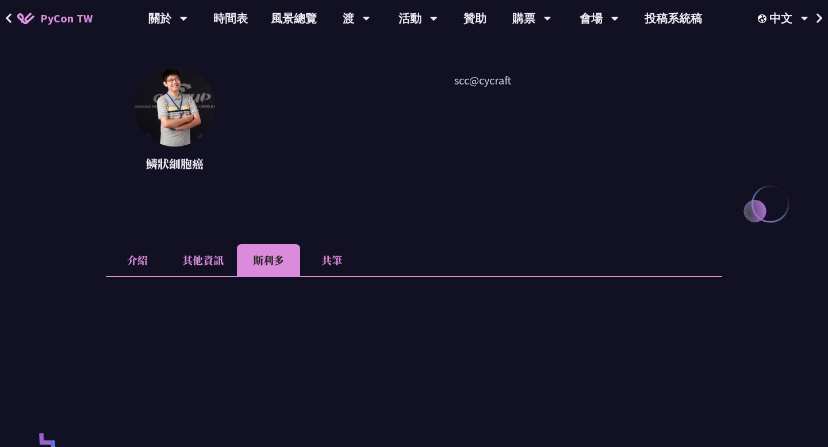
click at [327, 260] on font "共筆" at bounding box center [331, 259] width 21 height 15
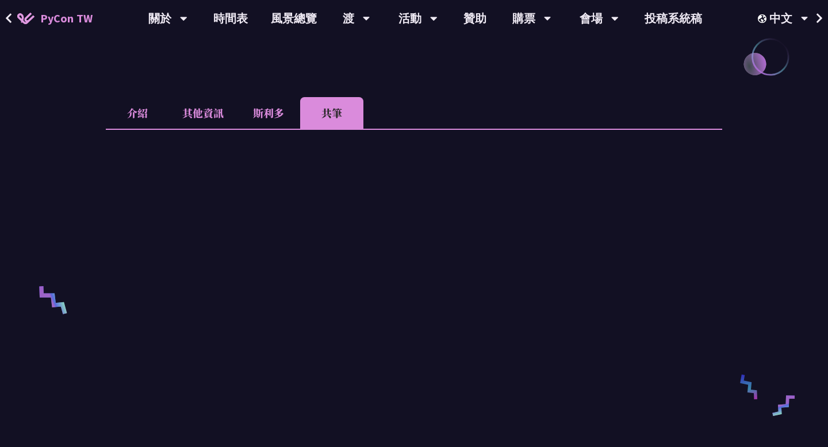
scroll to position [276, 0]
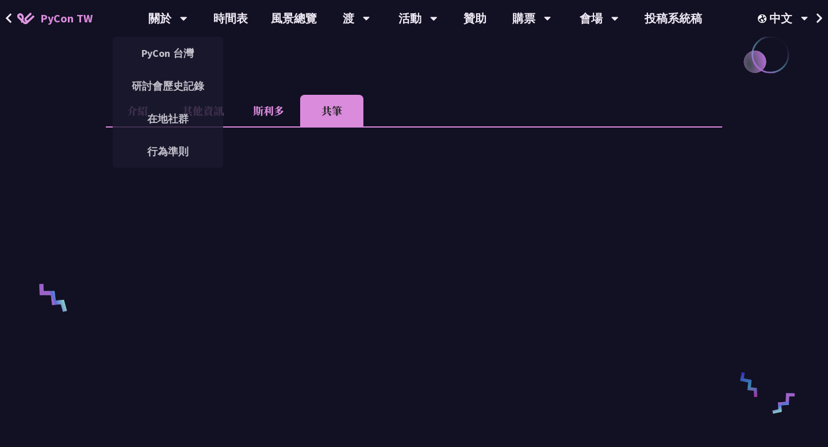
click at [255, 117] on font "斯利多" at bounding box center [268, 110] width 31 height 15
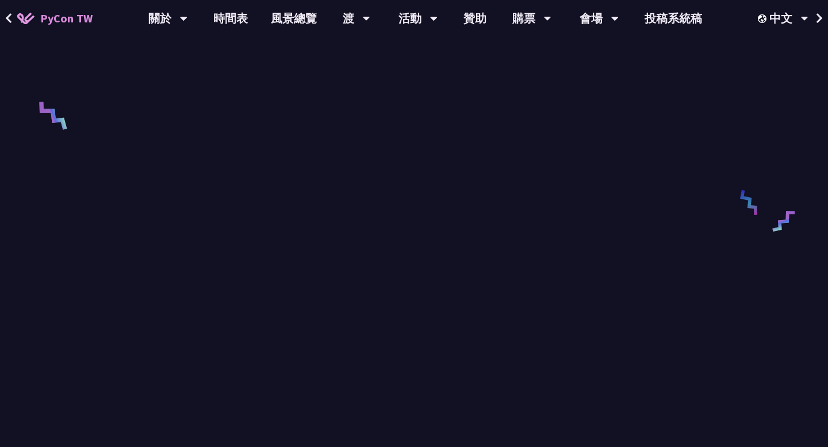
scroll to position [167, 0]
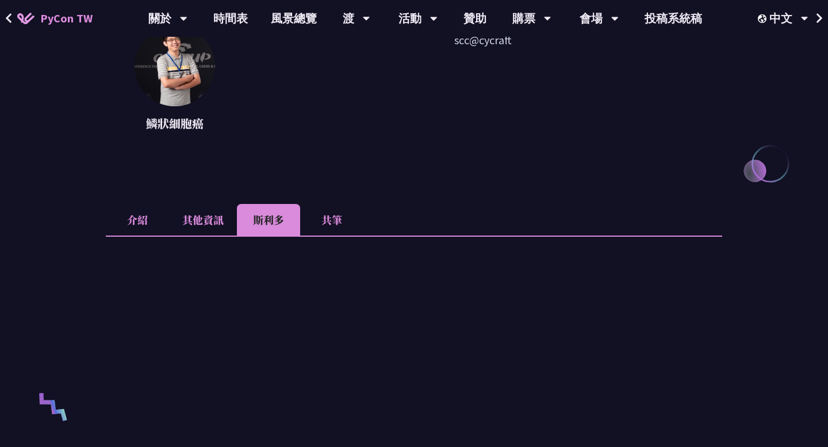
click at [335, 225] on font "共筆" at bounding box center [331, 219] width 21 height 15
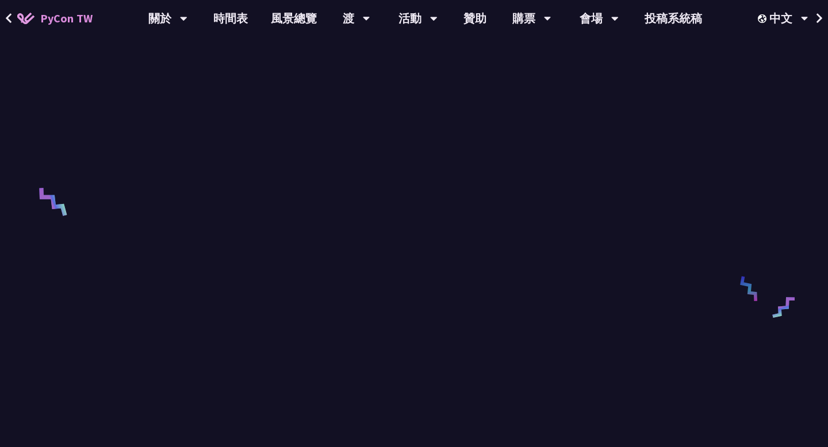
scroll to position [373, 0]
